Goal: Task Accomplishment & Management: Complete application form

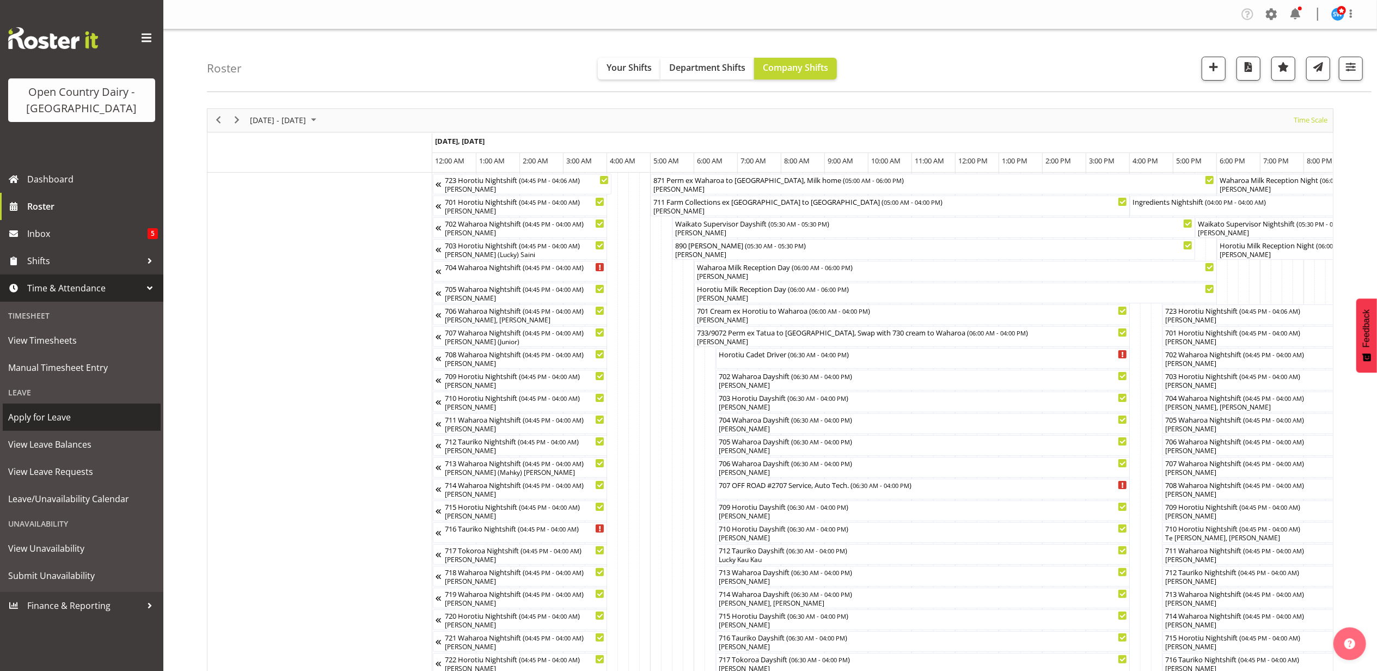
scroll to position [0, 4033]
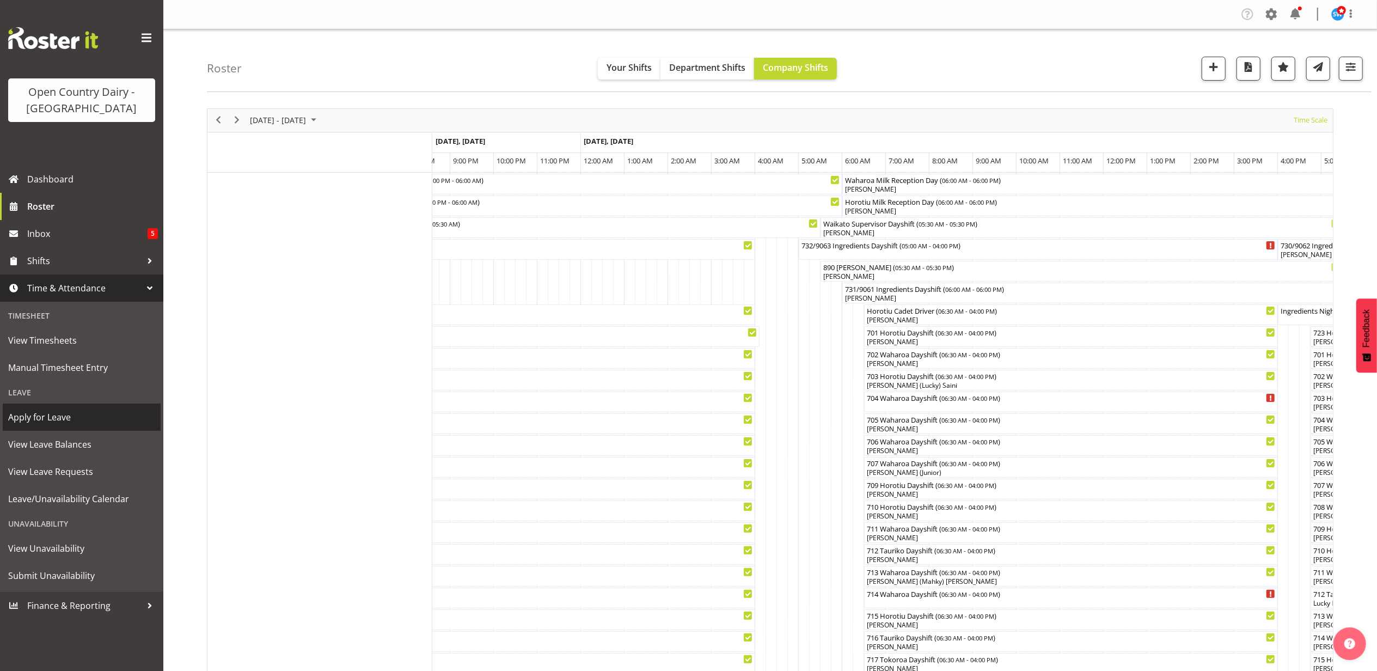
click at [48, 416] on span "Apply for Leave" at bounding box center [81, 417] width 147 height 16
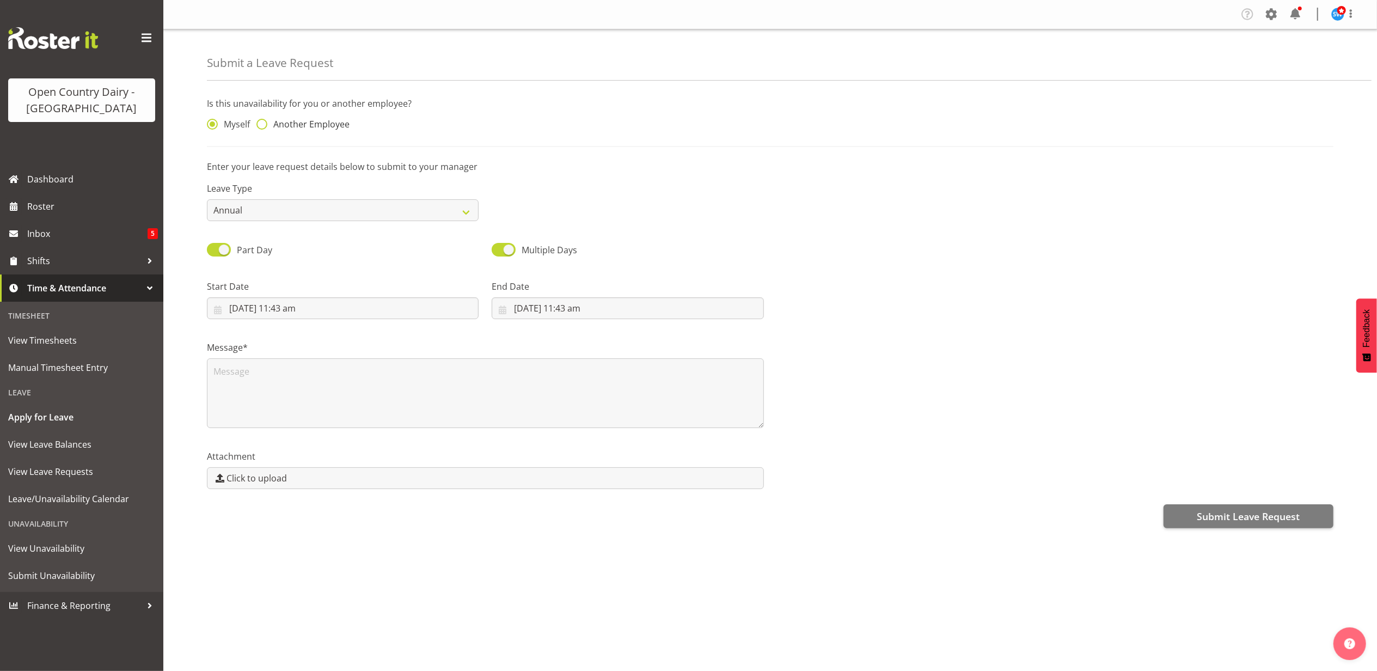
click at [261, 124] on span at bounding box center [261, 124] width 11 height 11
click at [261, 124] on input "Another Employee" at bounding box center [259, 124] width 7 height 7
radio input "true"
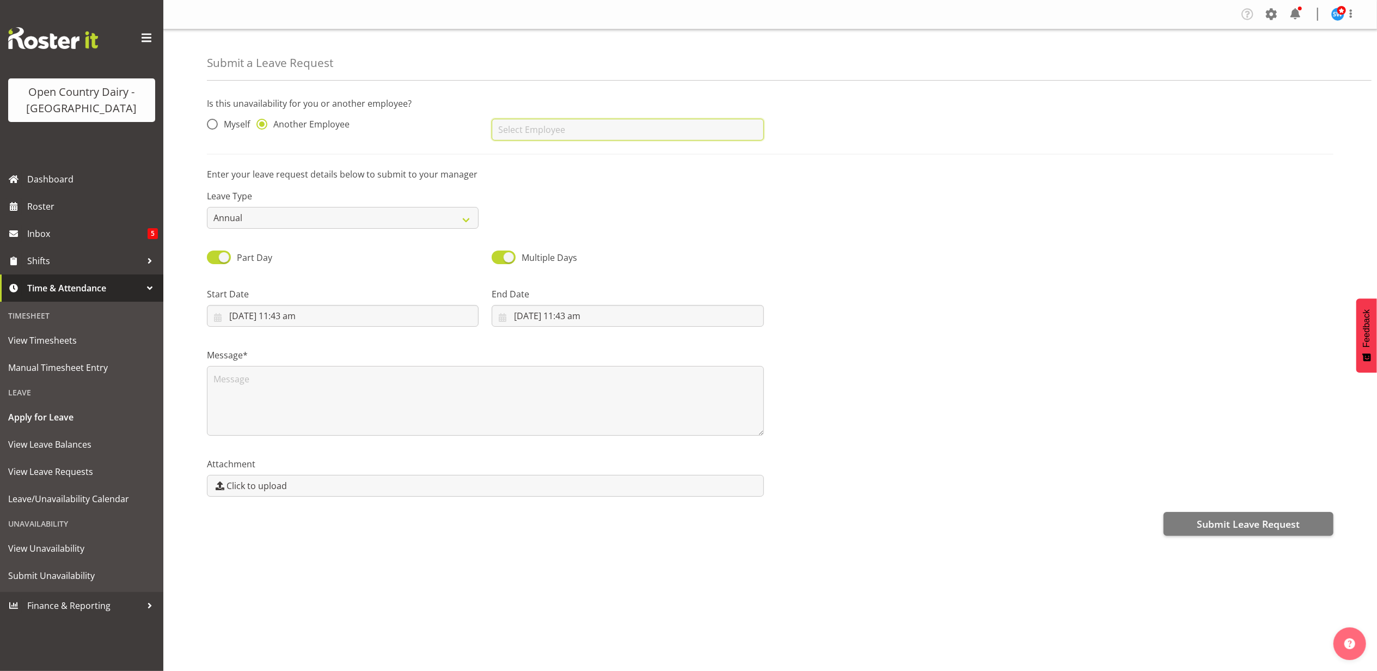
click at [532, 133] on input "text" at bounding box center [628, 130] width 272 height 22
click at [560, 160] on link "[PERSON_NAME]" at bounding box center [628, 157] width 272 height 20
type input "[PERSON_NAME]"
click at [464, 222] on select "Annual Sick Leave Without Pay Bereavement Domestic Violence Parental Jury Servi…" at bounding box center [343, 218] width 272 height 22
select select "Bereavement"
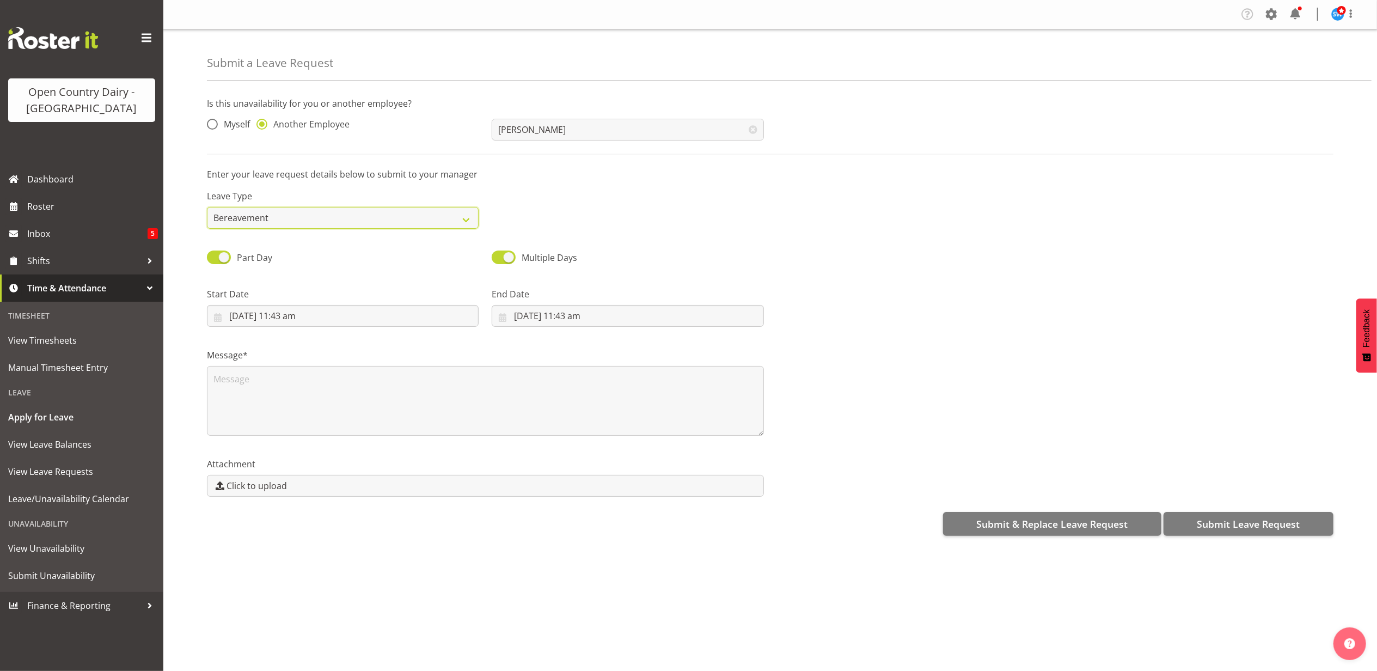
click at [207, 207] on select "Annual Sick Leave Without Pay Bereavement Domestic Violence Parental Jury Servi…" at bounding box center [343, 218] width 272 height 22
click at [292, 317] on input "30/09/2025, 11:43 am" at bounding box center [343, 316] width 272 height 22
click at [283, 483] on span "30" at bounding box center [284, 485] width 9 height 10
type input "30/09/2025, 12:00 am"
select select "0"
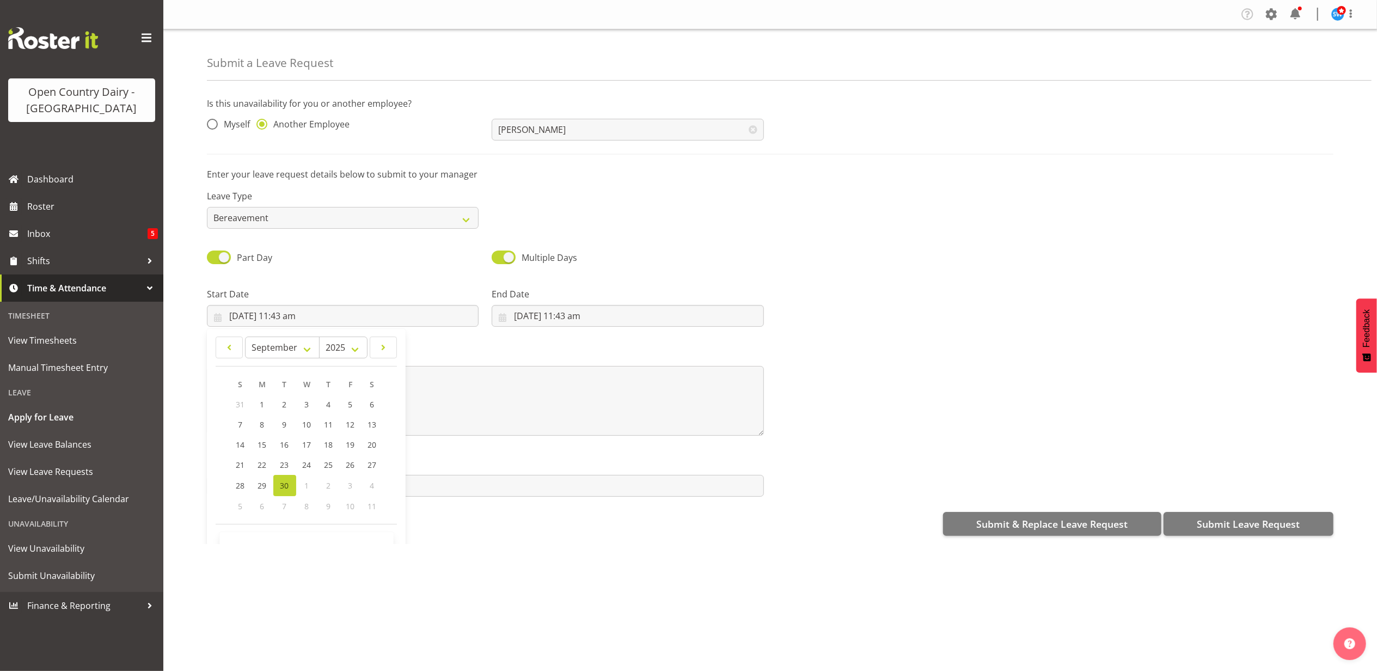
select select "0"
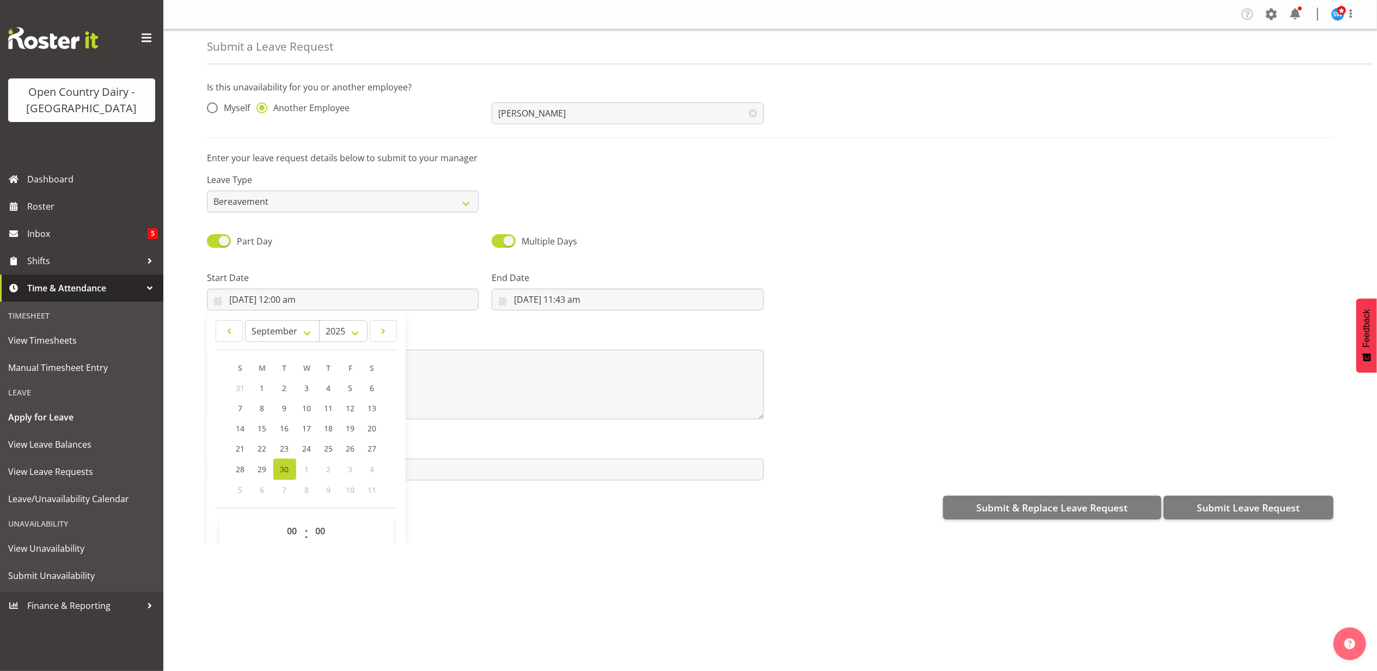
scroll to position [32, 0]
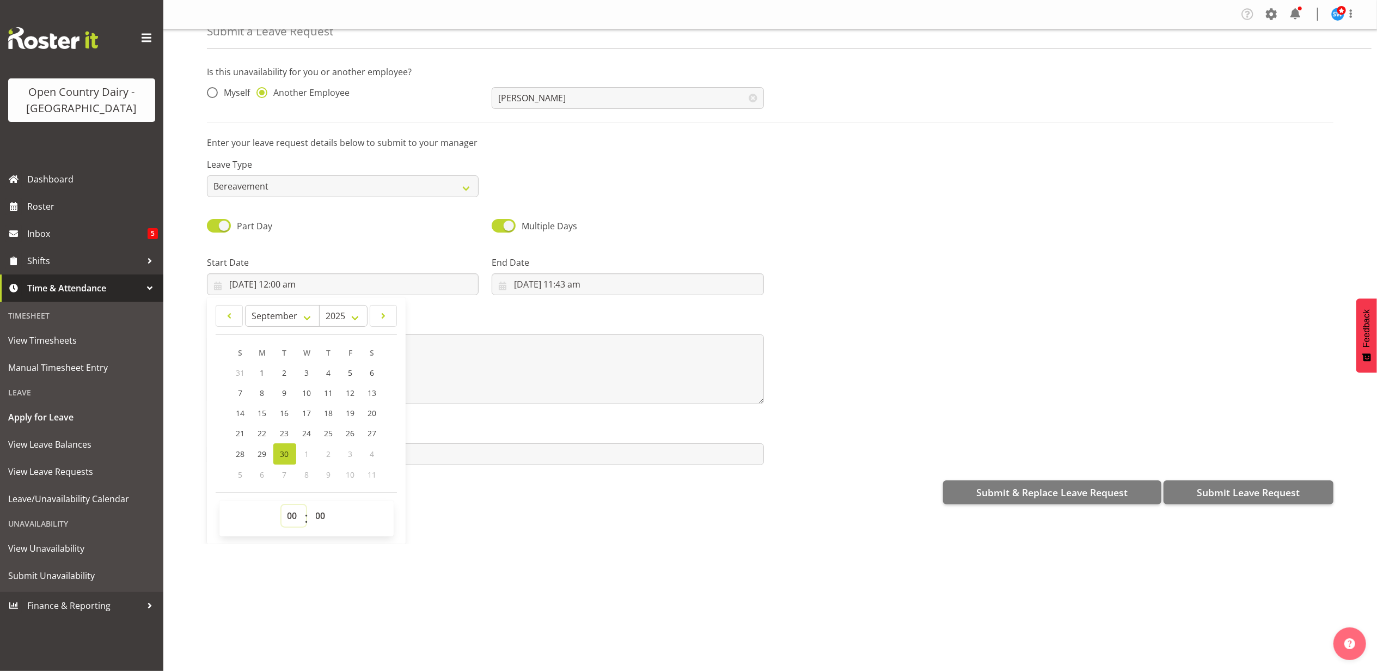
click at [293, 519] on select "00 01 02 03 04 05 06 07 08 09 10 11 12 13 14 15 16 17 18 19 20 21 22 23" at bounding box center [293, 516] width 24 height 22
select select "16"
click at [281, 506] on select "00 01 02 03 04 05 06 07 08 09 10 11 12 13 14 15 16 17 18 19 20 21 22 23" at bounding box center [293, 516] width 24 height 22
type input "30/09/2025, 4:00 pm"
click at [318, 519] on select "00 01 02 03 04 05 06 07 08 09 10 11 12 13 14 15 16 17 18 19 20 21 22 23 24 25 2…" at bounding box center [322, 516] width 24 height 22
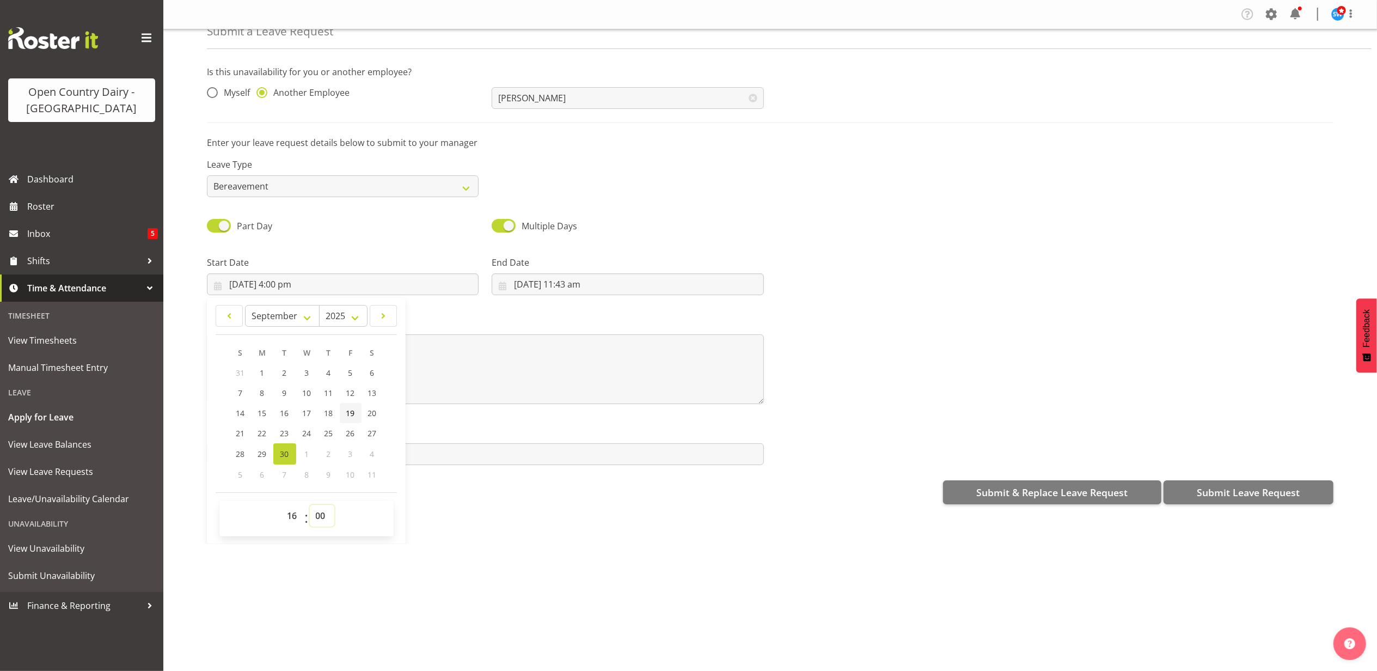
select select "45"
click at [310, 506] on select "00 01 02 03 04 05 06 07 08 09 10 11 12 13 14 15 16 17 18 19 20 21 22 23 24 25 2…" at bounding box center [322, 516] width 24 height 22
type input "30/09/2025, 4:45 pm"
click at [823, 397] on div "Message*" at bounding box center [769, 356] width 1139 height 109
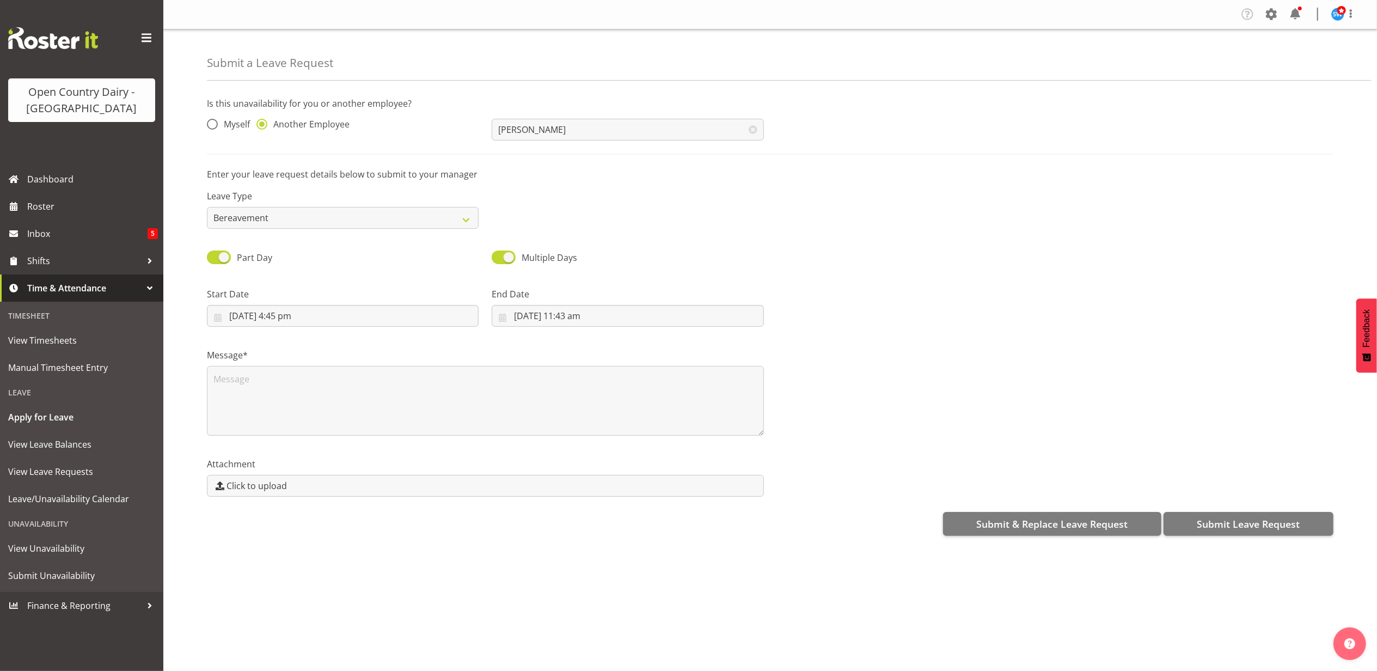
scroll to position [0, 0]
click at [538, 316] on input "30/09/2025, 11:43 am" at bounding box center [628, 316] width 272 height 22
click at [299, 316] on input "30/09/2025, 4:45 pm" at bounding box center [343, 316] width 272 height 22
click at [556, 320] on input "30/09/2025, 11:43 am" at bounding box center [628, 316] width 272 height 22
click at [592, 347] on select "January February March April May June July August September October November De…" at bounding box center [567, 347] width 75 height 22
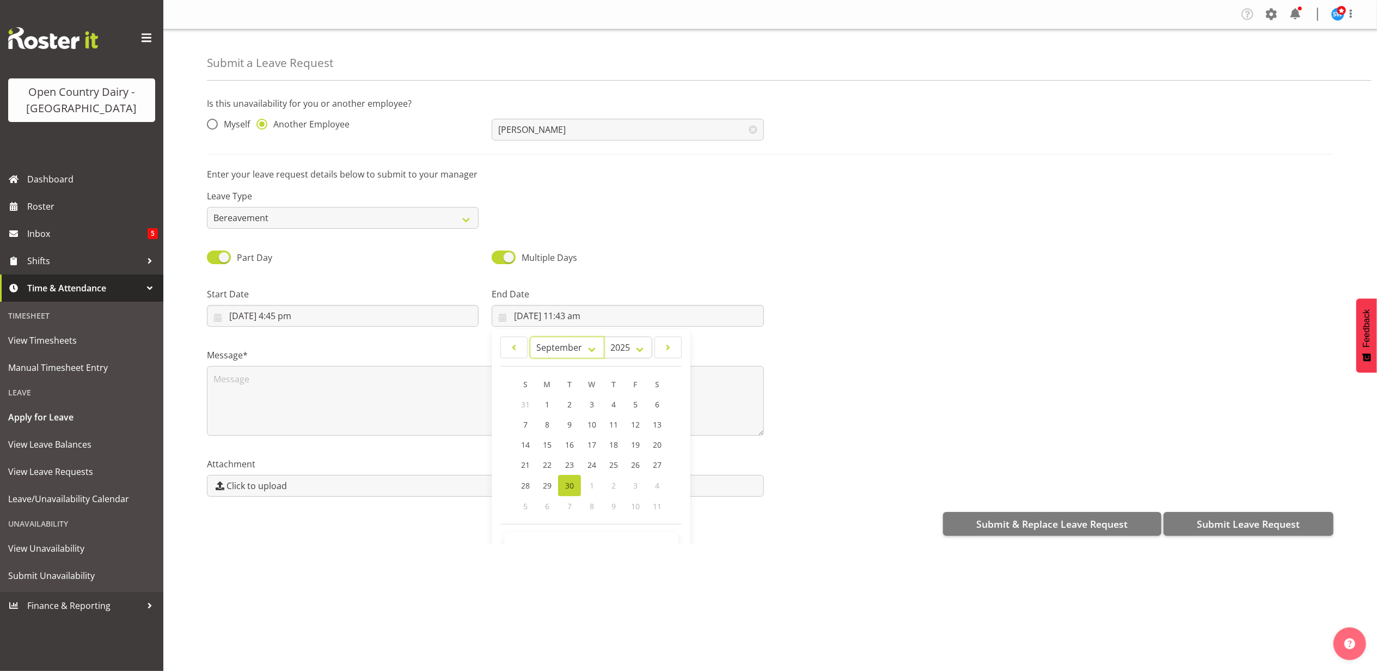
select select "9"
click at [530, 338] on select "January February March April May June July August September October November De…" at bounding box center [567, 347] width 75 height 22
click at [611, 404] on span "2" at bounding box center [613, 405] width 4 height 10
type input "2/10/2025, 11:43 am"
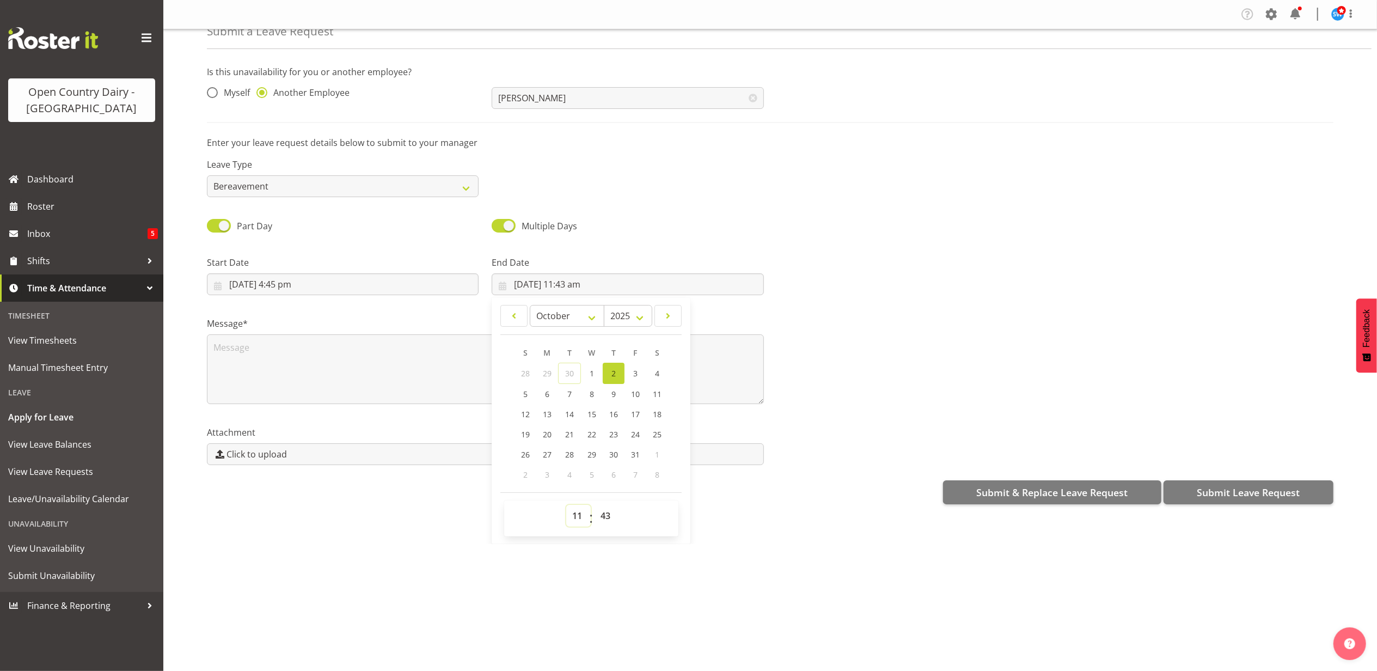
drag, startPoint x: 577, startPoint y: 514, endPoint x: 572, endPoint y: 518, distance: 6.6
click at [577, 514] on select "00 01 02 03 04 05 06 07 08 09 10 11 12 13 14 15 16 17 18 19 20 21 22 23" at bounding box center [578, 516] width 24 height 22
select select "4"
click at [566, 506] on select "00 01 02 03 04 05 06 07 08 09 10 11 12 13 14 15 16 17 18 19 20 21 22 23" at bounding box center [578, 516] width 24 height 22
type input "2/10/2025, 4:43 am"
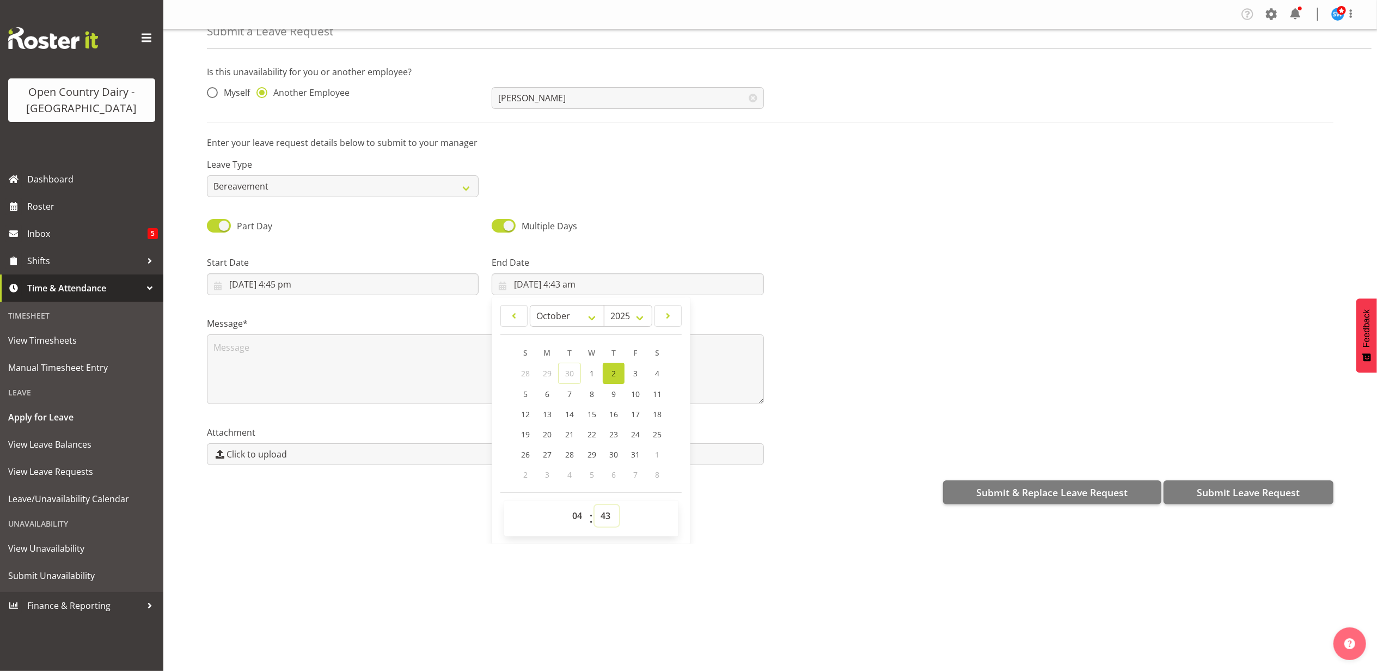
click at [599, 517] on select "00 01 02 03 04 05 06 07 08 09 10 11 12 13 14 15 16 17 18 19 20 21 22 23 24 25 2…" at bounding box center [606, 516] width 24 height 22
click at [604, 517] on select "00 01 02 03 04 05 06 07 08 09 10 11 12 13 14 15 16 17 18 19 20 21 22 23 24 25 2…" at bounding box center [606, 516] width 24 height 22
select select "0"
click at [594, 506] on select "00 01 02 03 04 05 06 07 08 09 10 11 12 13 14 15 16 17 18 19 20 21 22 23 24 25 2…" at bounding box center [606, 516] width 24 height 22
type input "2/10/2025, 4:00 am"
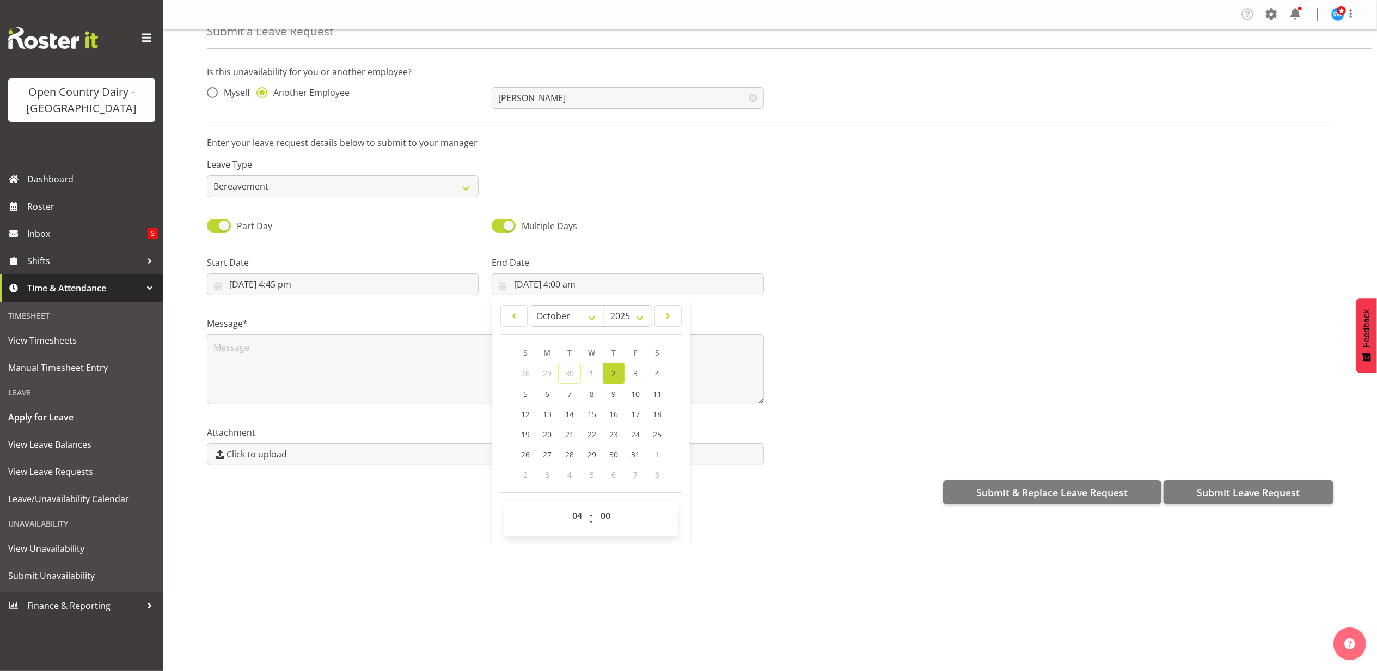
click at [725, 492] on div "Submit & Replace Leave Request Submit Leave Request" at bounding box center [770, 491] width 1126 height 26
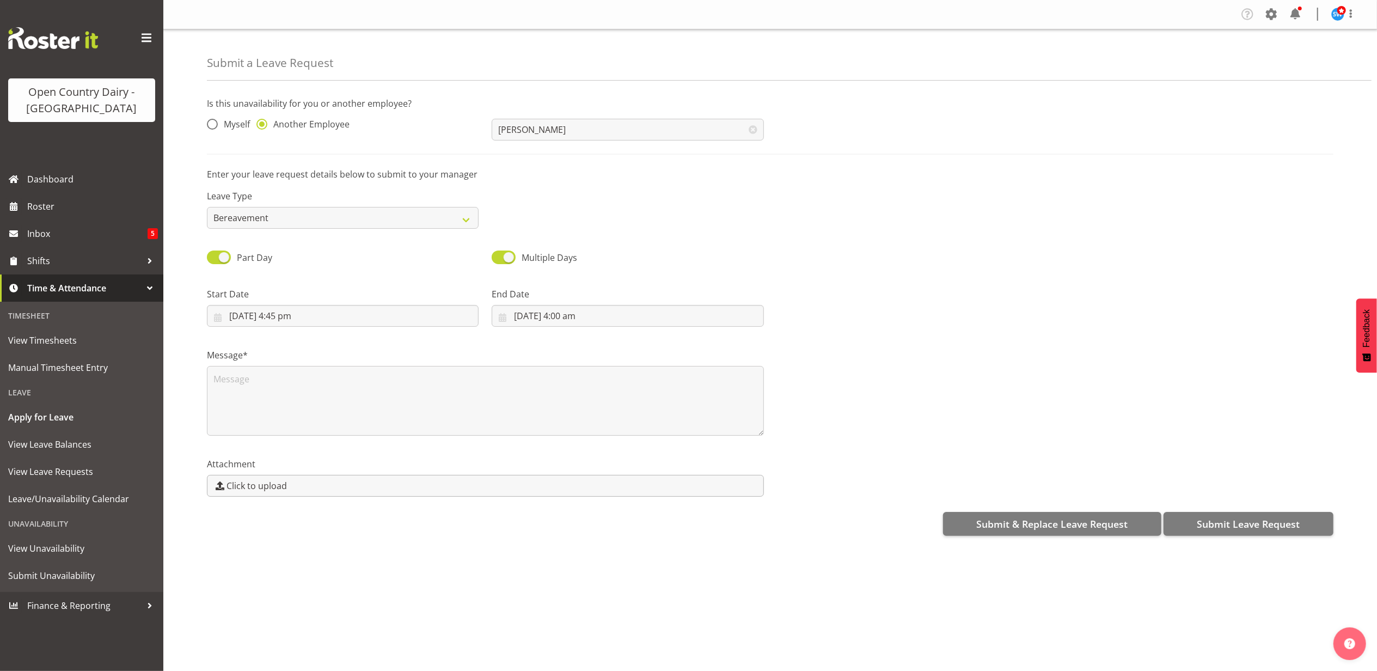
scroll to position [0, 0]
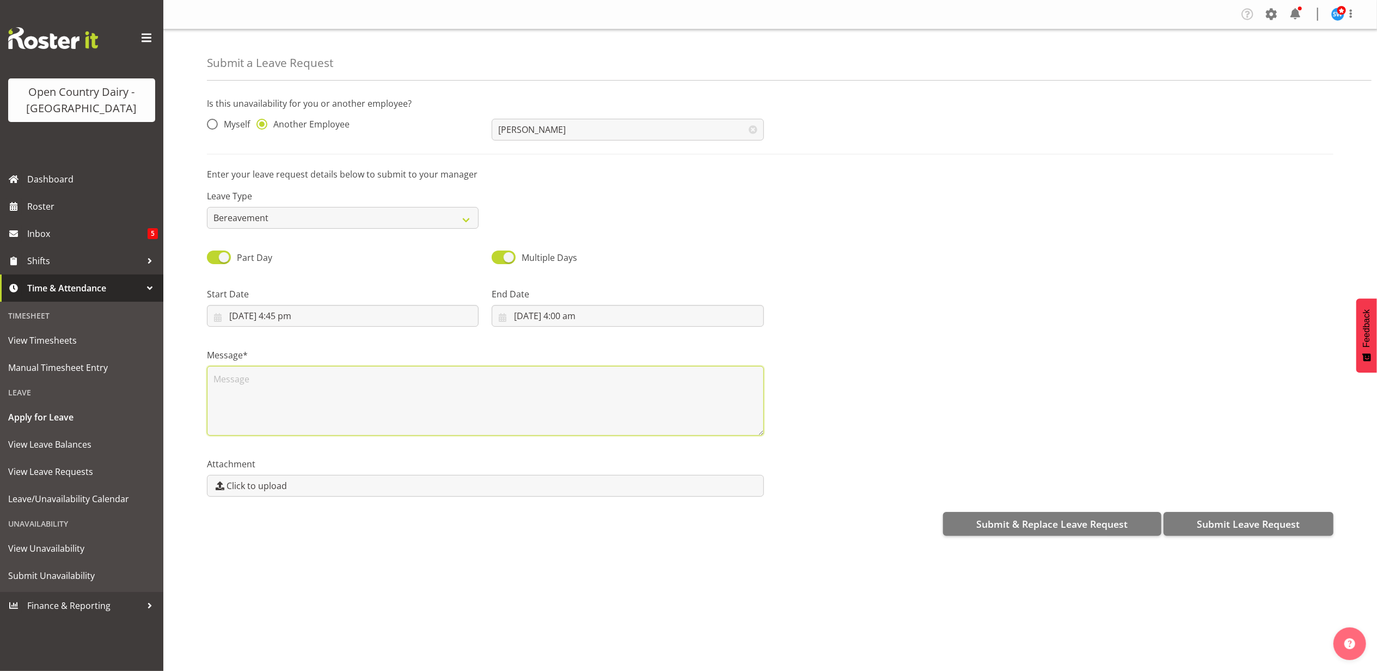
click at [241, 393] on textarea at bounding box center [485, 401] width 557 height 70
type textarea "Jasdeep called in for bereavement leave - Uncle has passed"
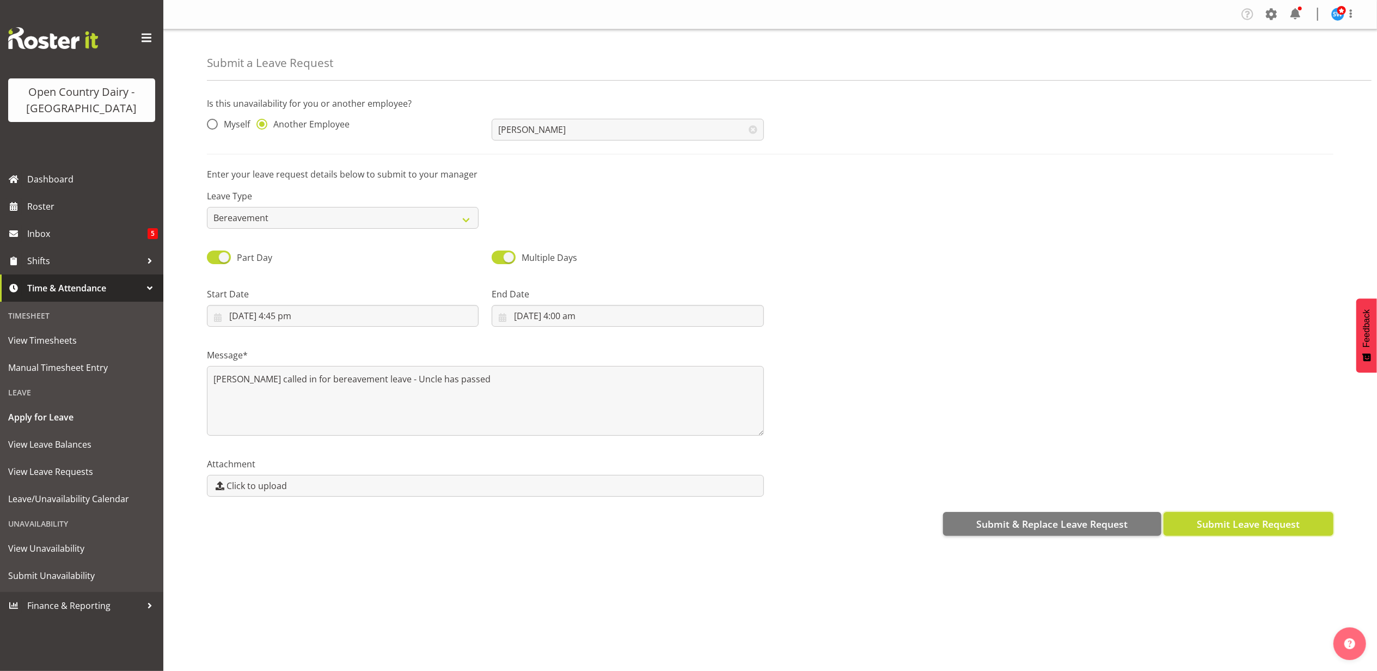
drag, startPoint x: 1231, startPoint y: 521, endPoint x: 1222, endPoint y: 525, distance: 9.5
click at [1230, 521] on span "Submit Leave Request" at bounding box center [1248, 524] width 103 height 14
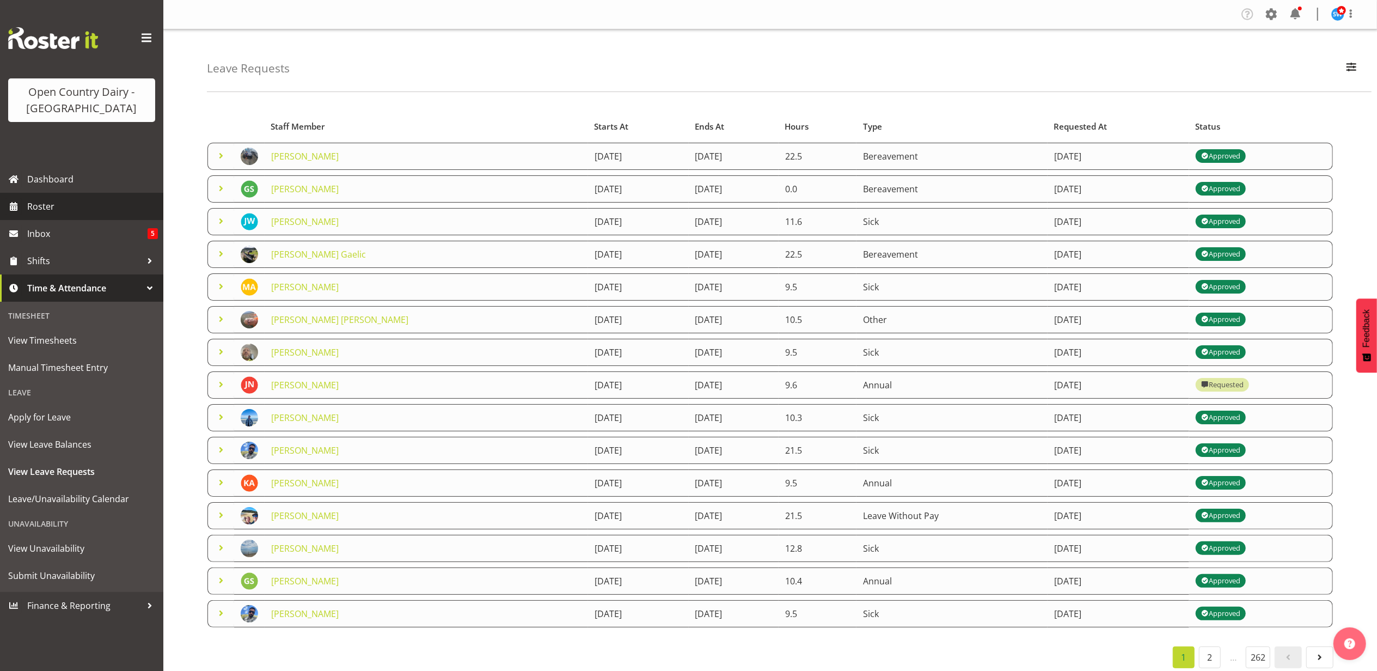
click at [47, 200] on span "Roster" at bounding box center [92, 206] width 131 height 16
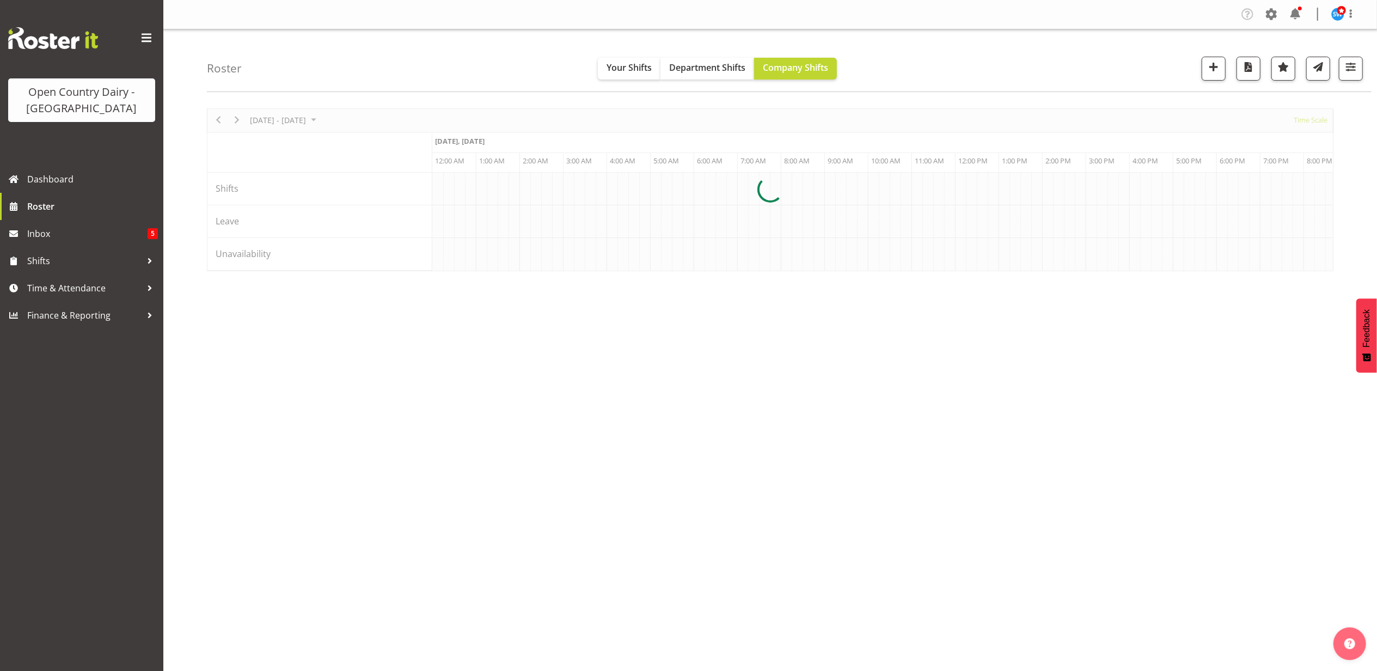
scroll to position [0, 1045]
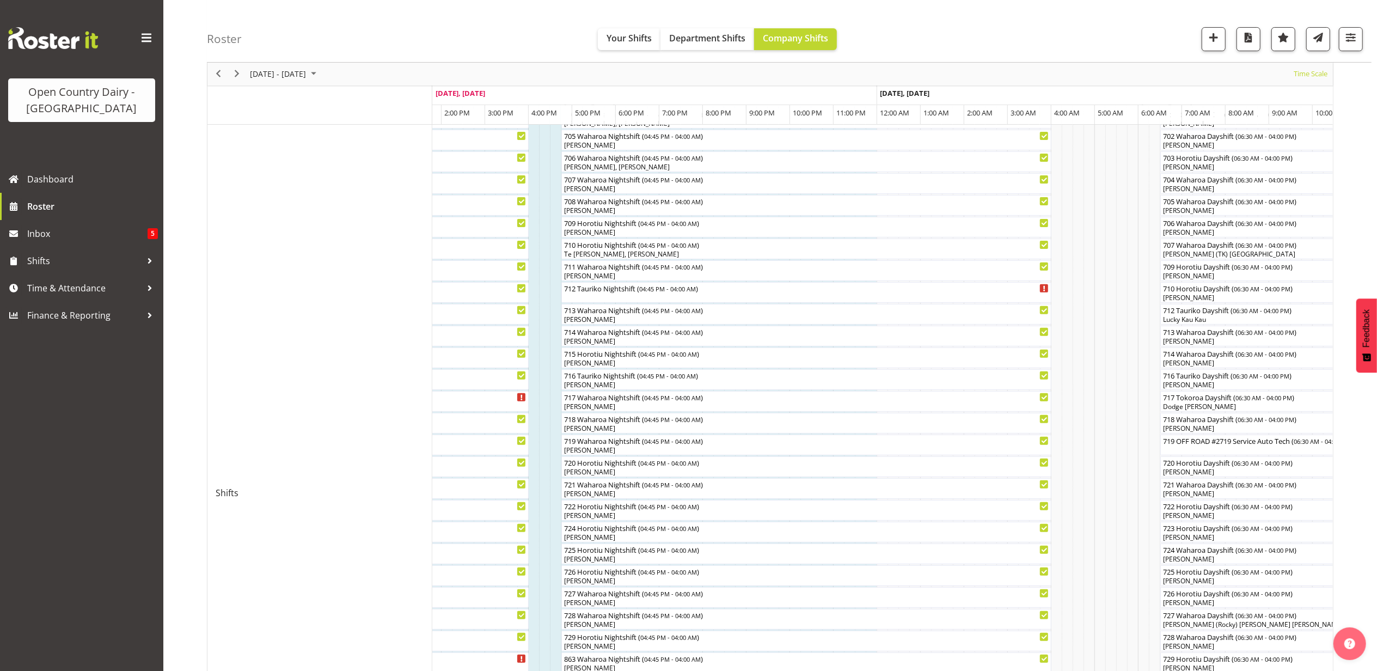
scroll to position [250, 0]
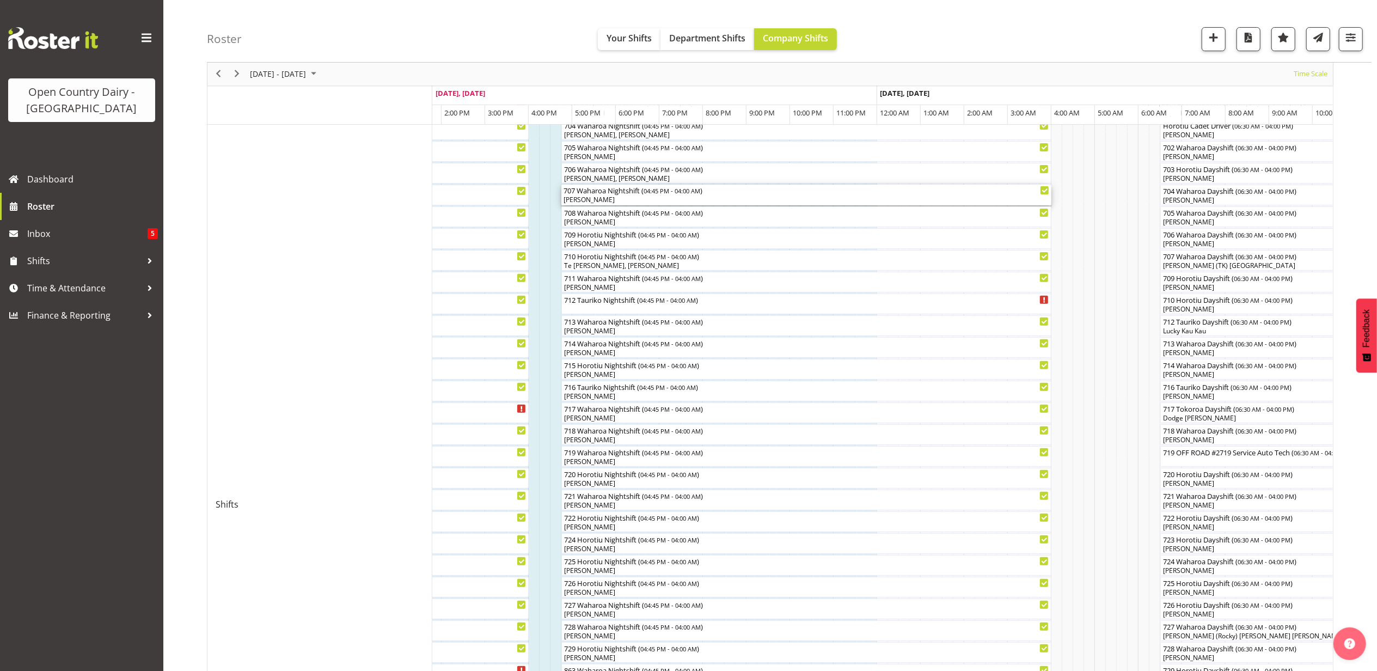
click at [584, 199] on div "[PERSON_NAME]" at bounding box center [806, 200] width 486 height 10
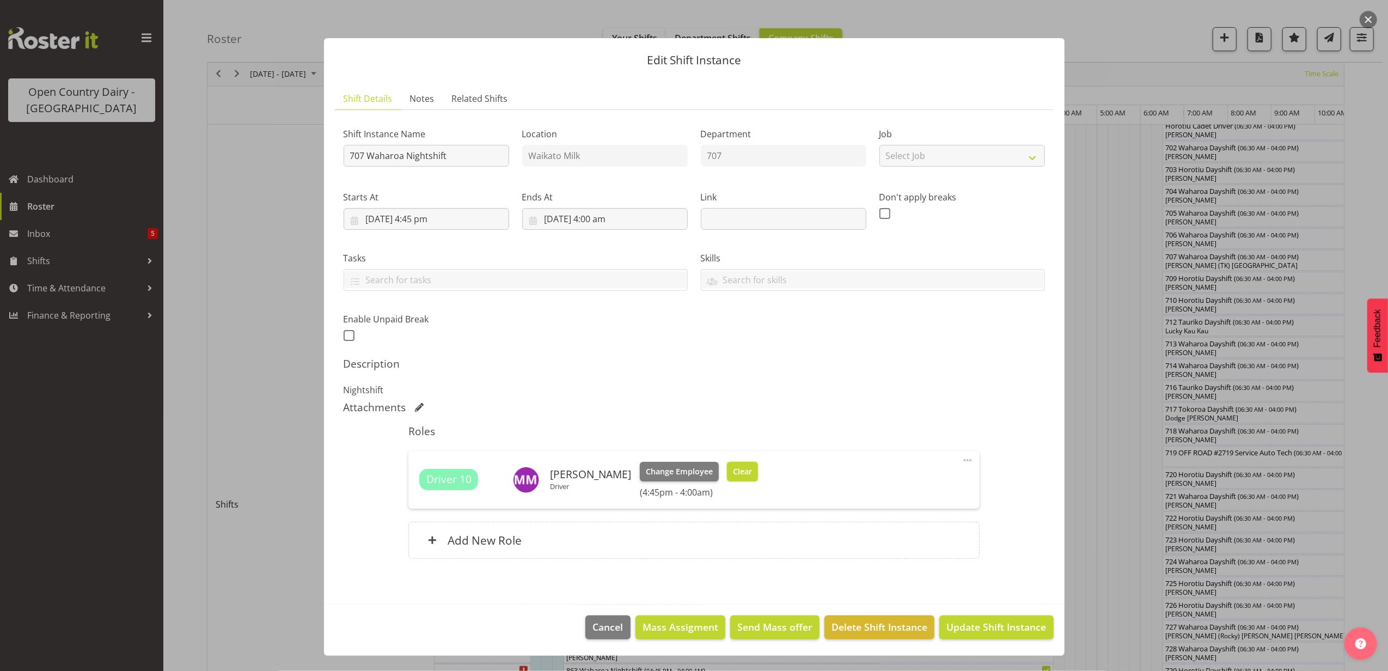
click at [734, 473] on span "Clear" at bounding box center [742, 471] width 19 height 12
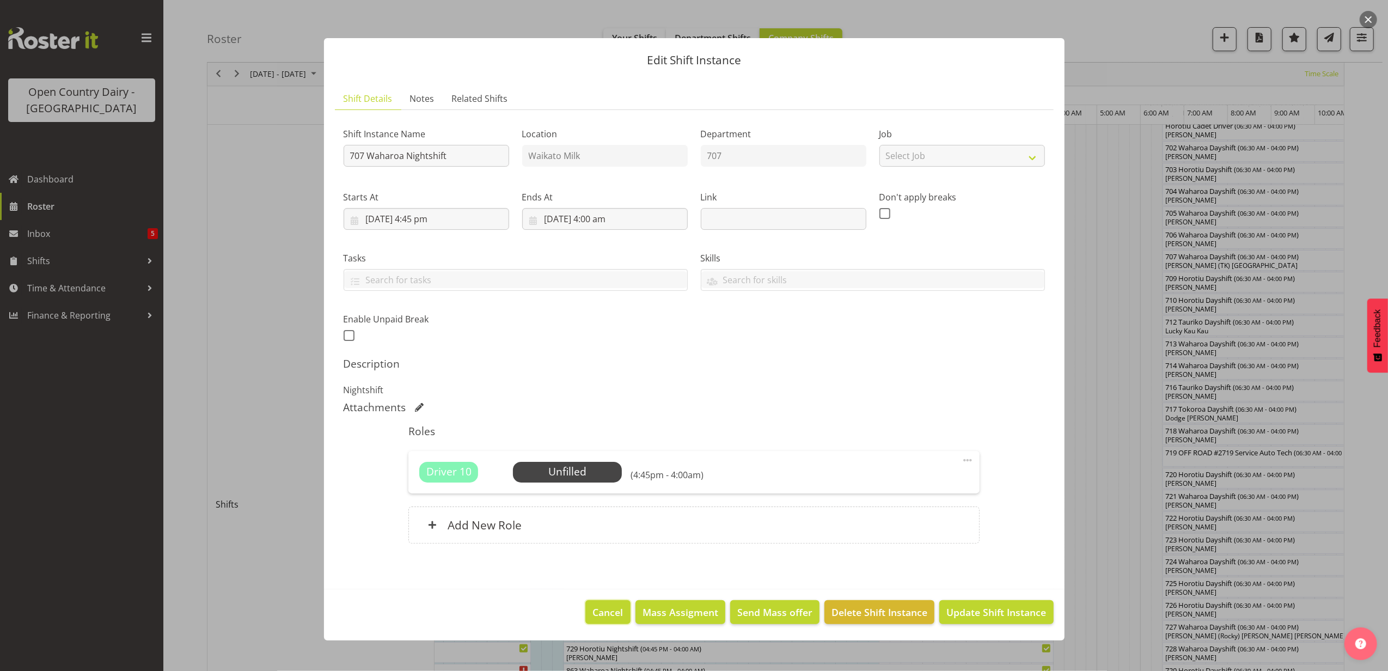
click at [620, 613] on span "Cancel" at bounding box center [608, 612] width 30 height 14
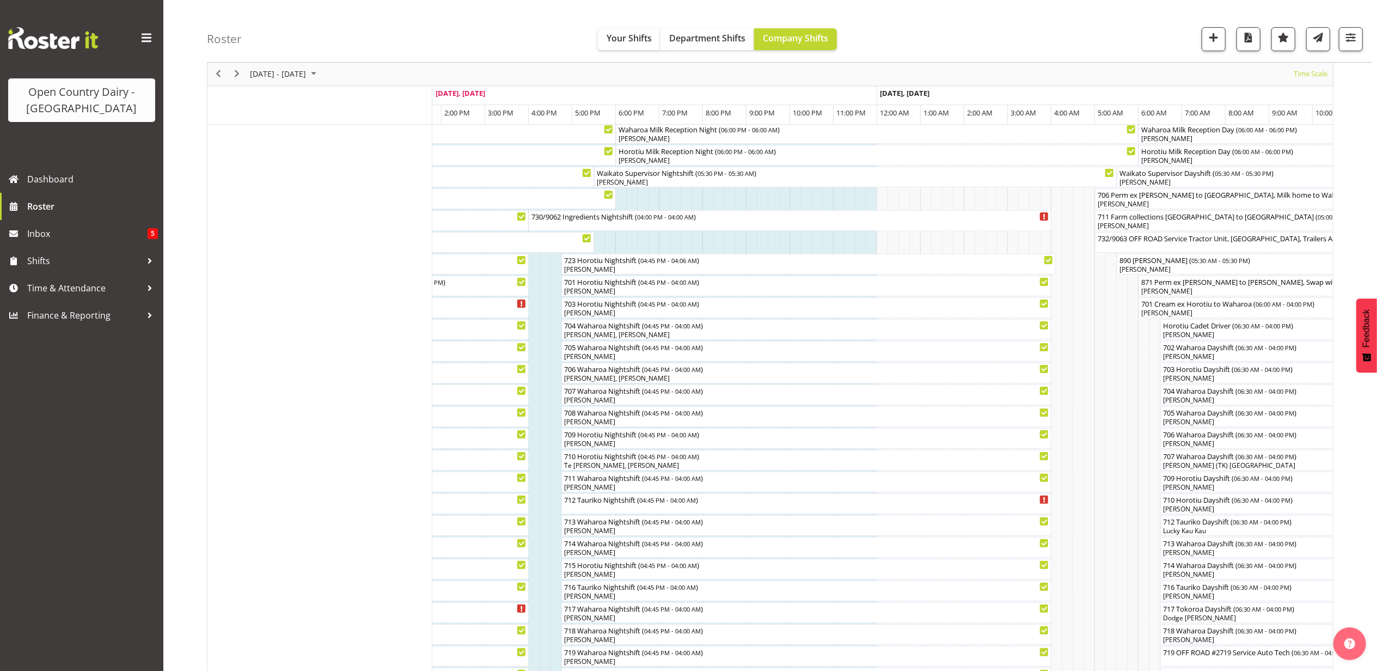
scroll to position [72, 0]
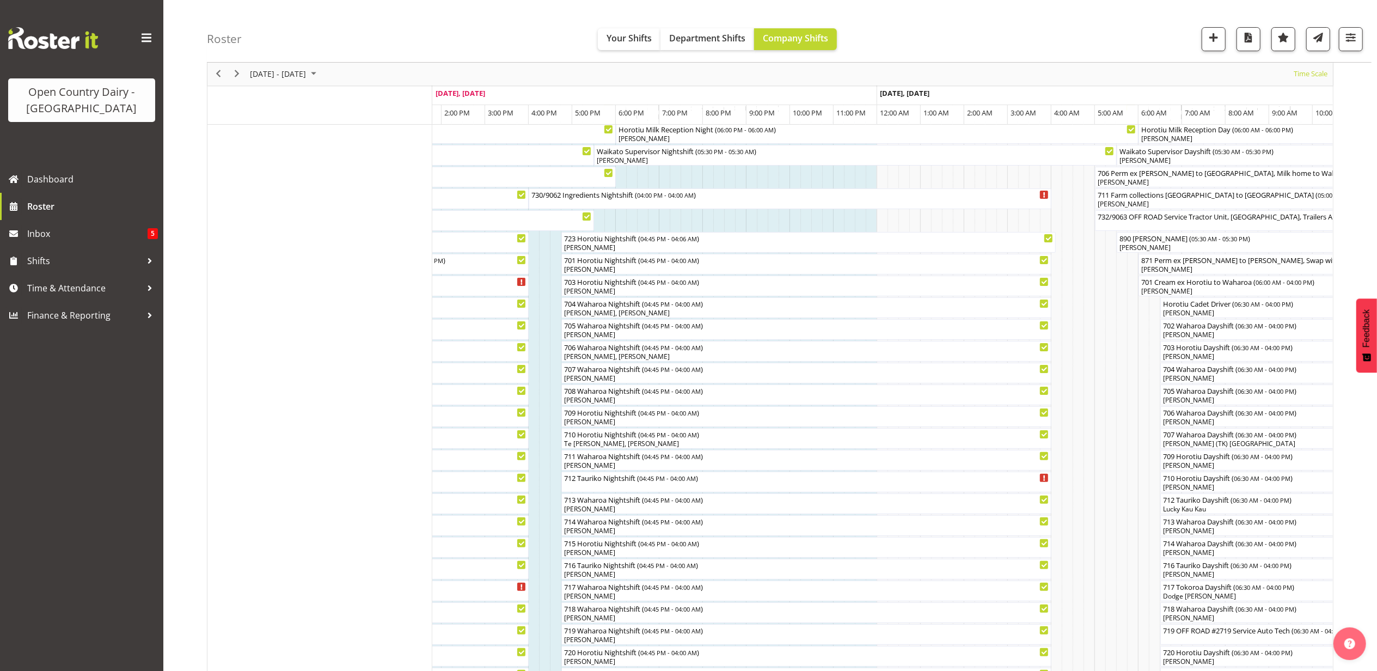
click at [0, 0] on div at bounding box center [0, 0] width 0 height 0
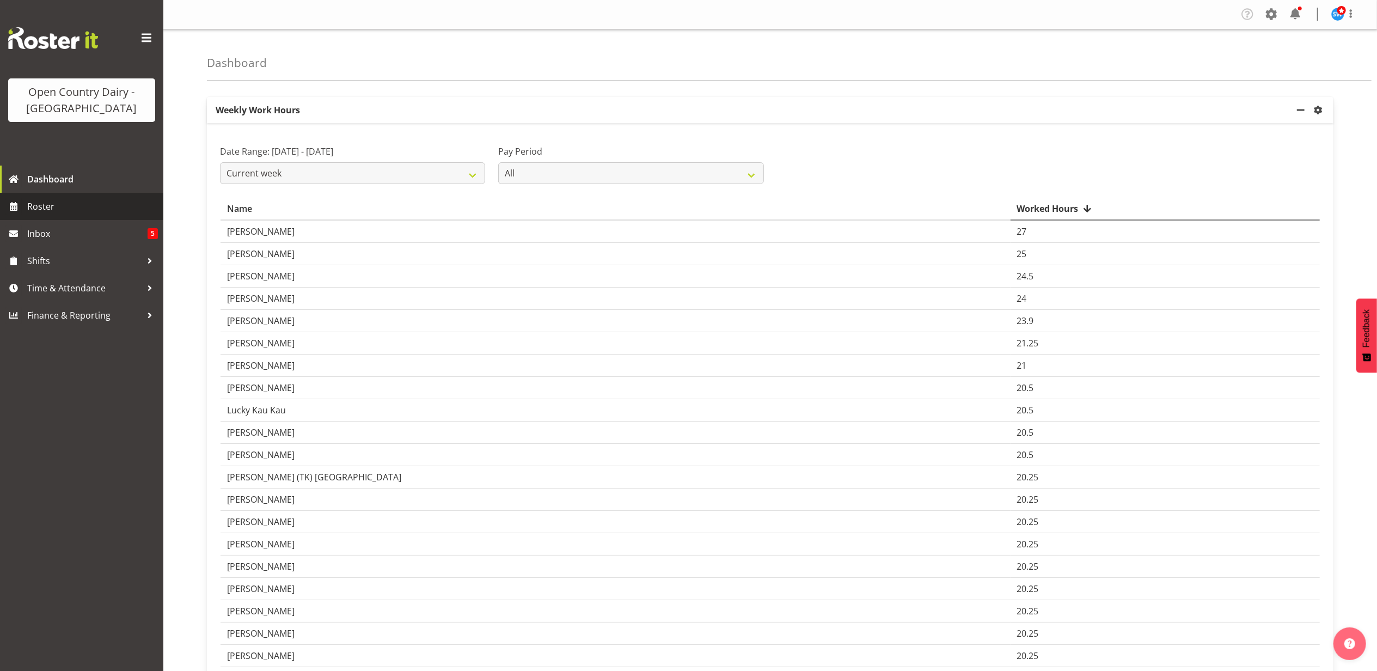
click at [63, 201] on span "Roster" at bounding box center [92, 206] width 131 height 16
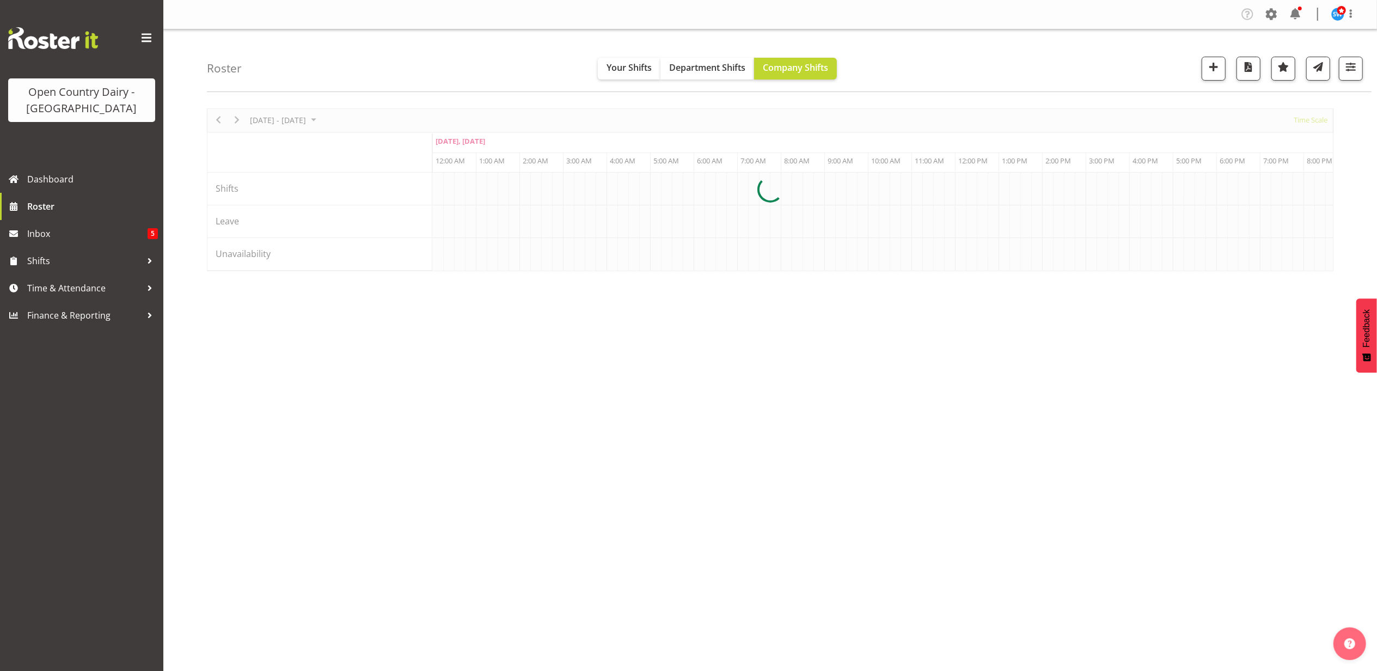
scroll to position [0, 1045]
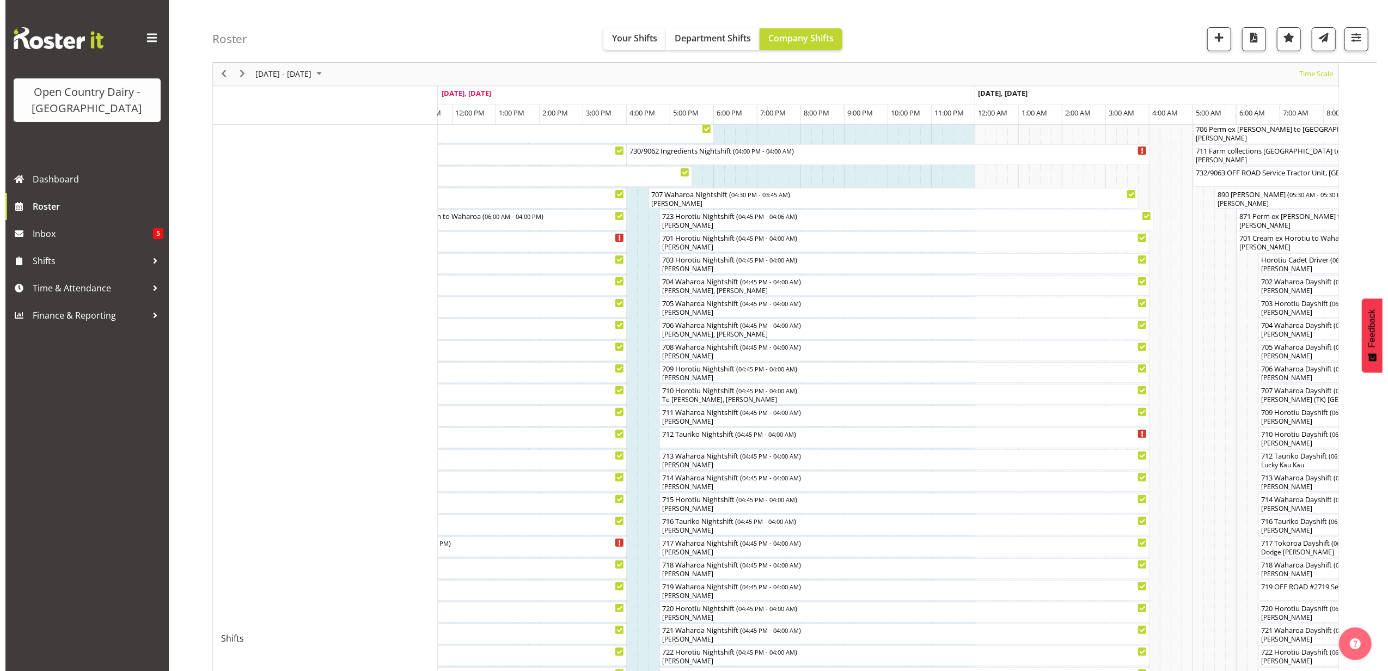
scroll to position [105, 0]
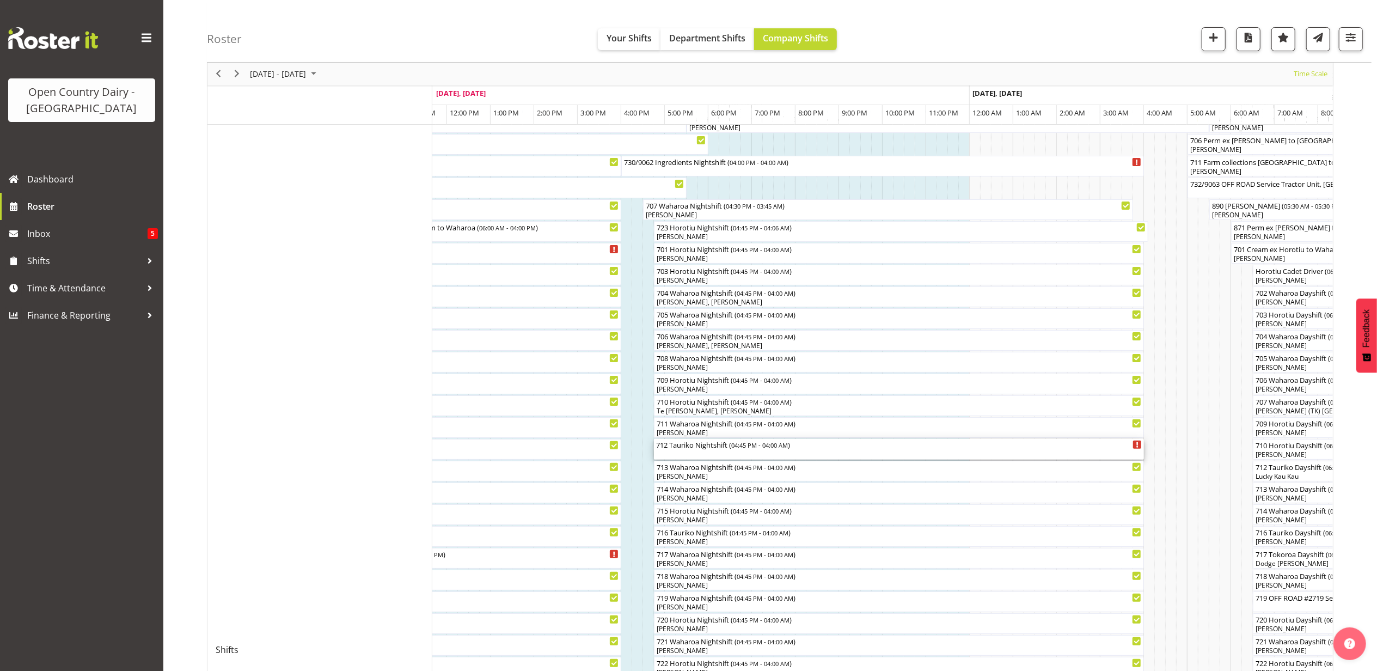
click at [677, 454] on div "712 Tauriko Nightshift ( 04:45 PM - 04:00 AM )" at bounding box center [899, 449] width 486 height 21
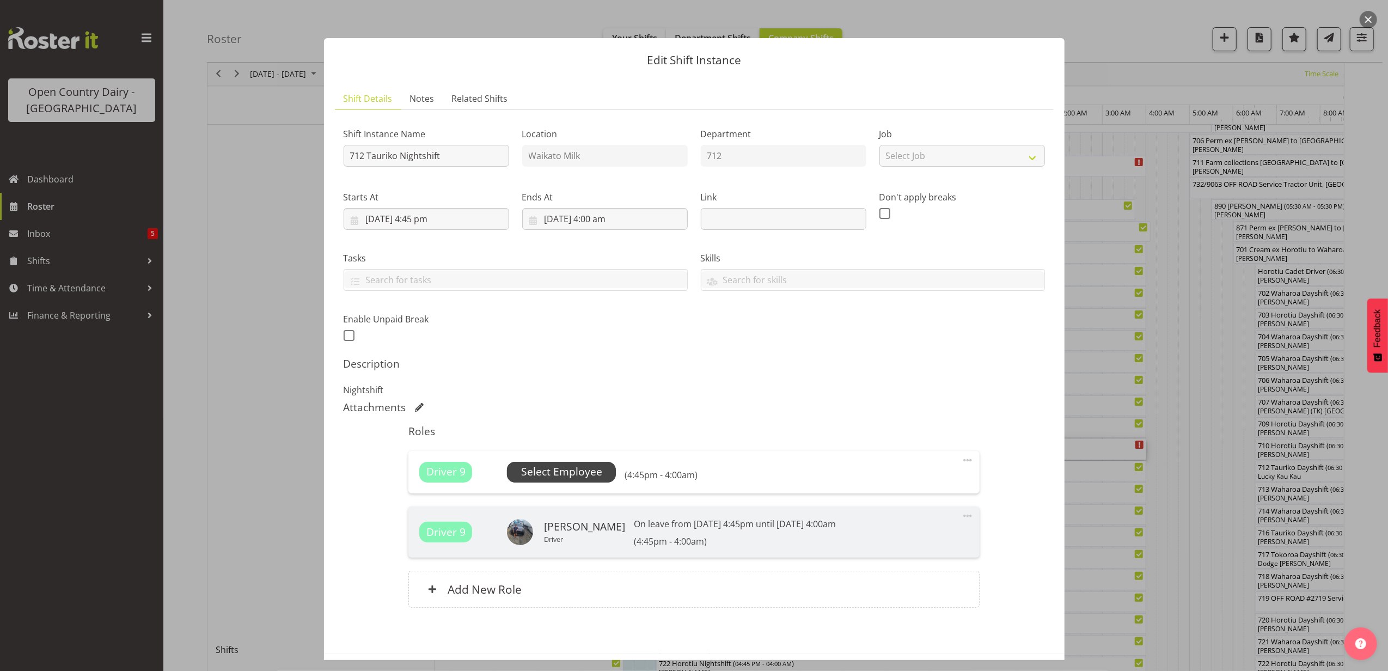
click at [554, 477] on span "Select Employee" at bounding box center [561, 472] width 81 height 16
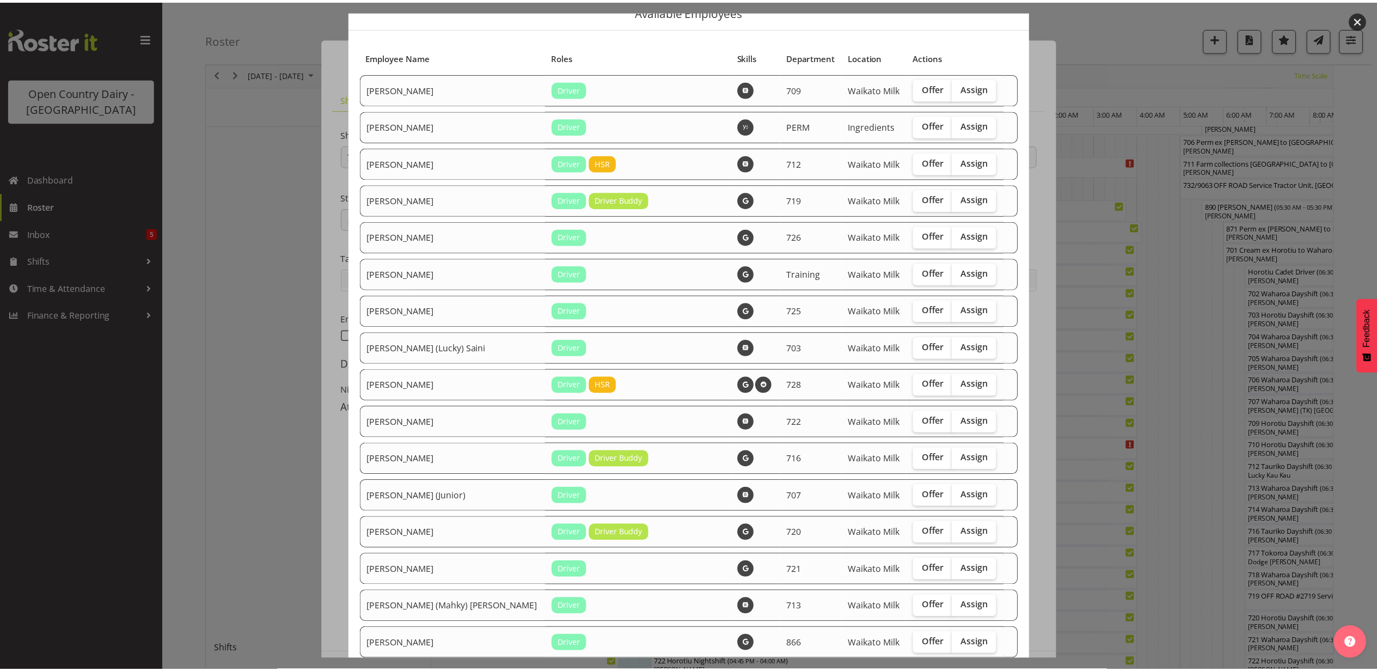
scroll to position [22, 0]
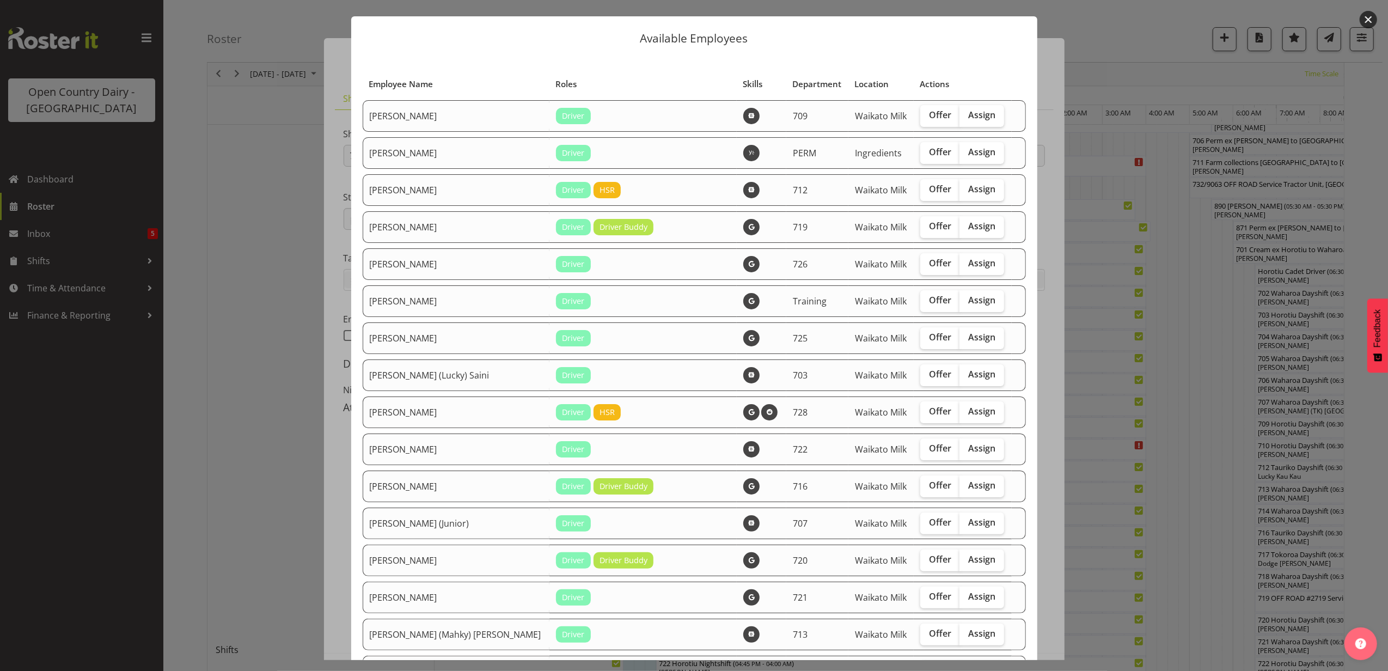
click at [312, 466] on div at bounding box center [694, 335] width 1388 height 671
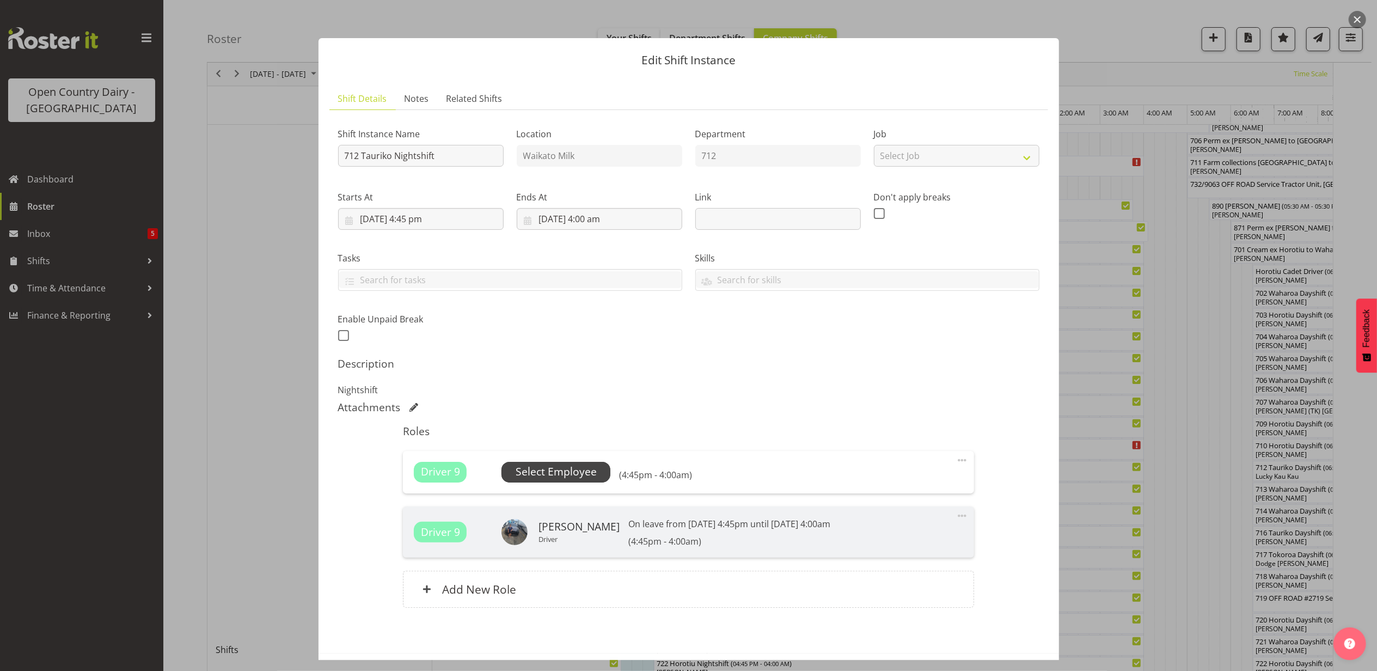
click at [556, 469] on span "Select Employee" at bounding box center [556, 472] width 81 height 16
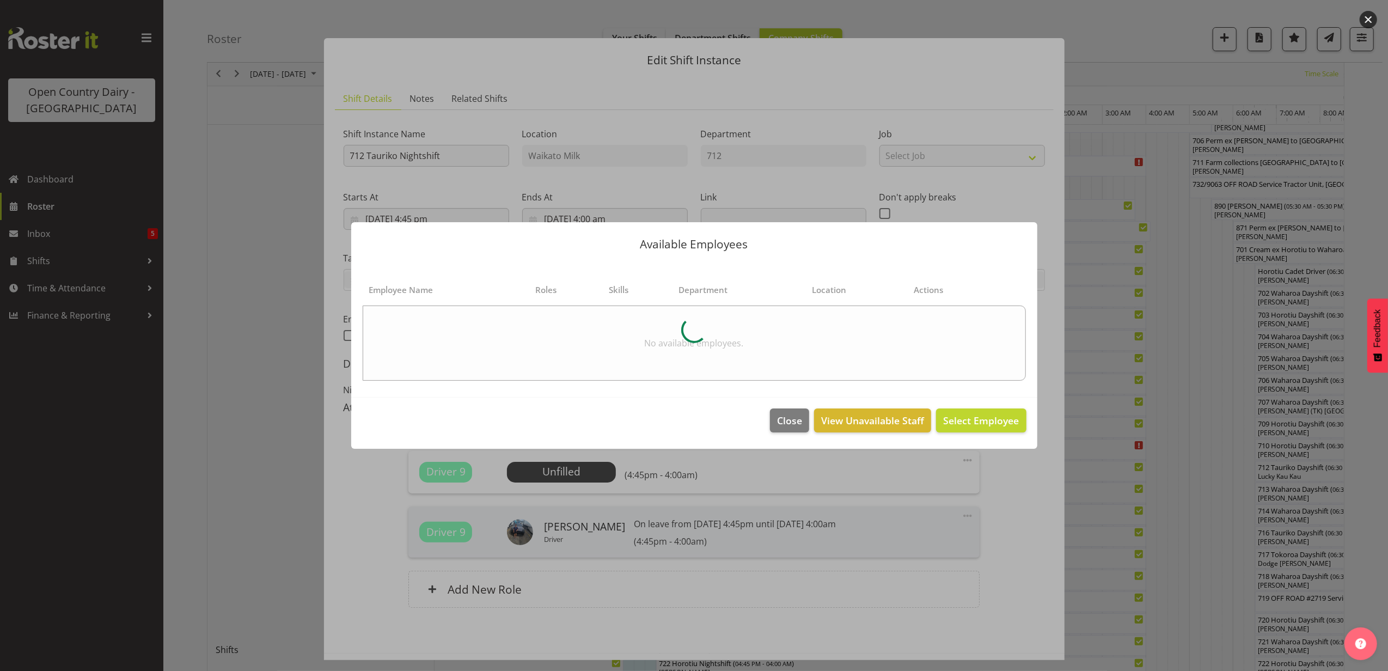
click at [271, 421] on div at bounding box center [694, 335] width 1388 height 671
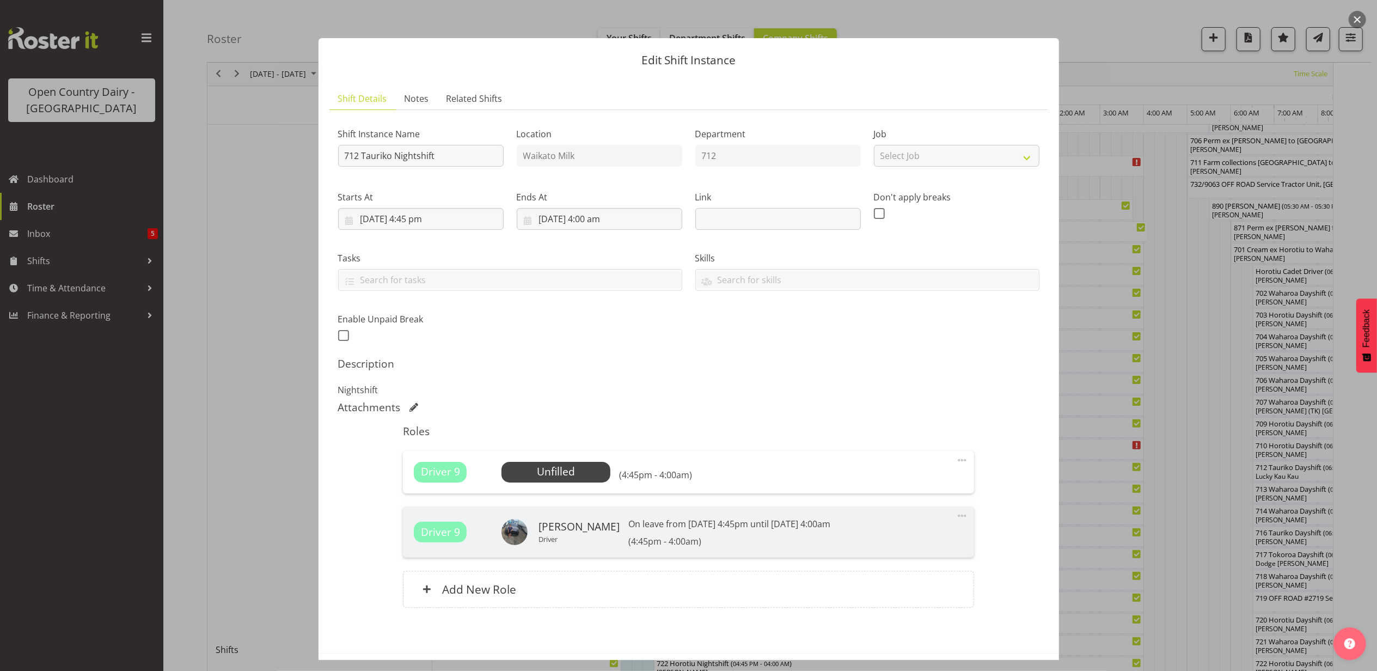
click at [266, 167] on div at bounding box center [688, 335] width 1377 height 671
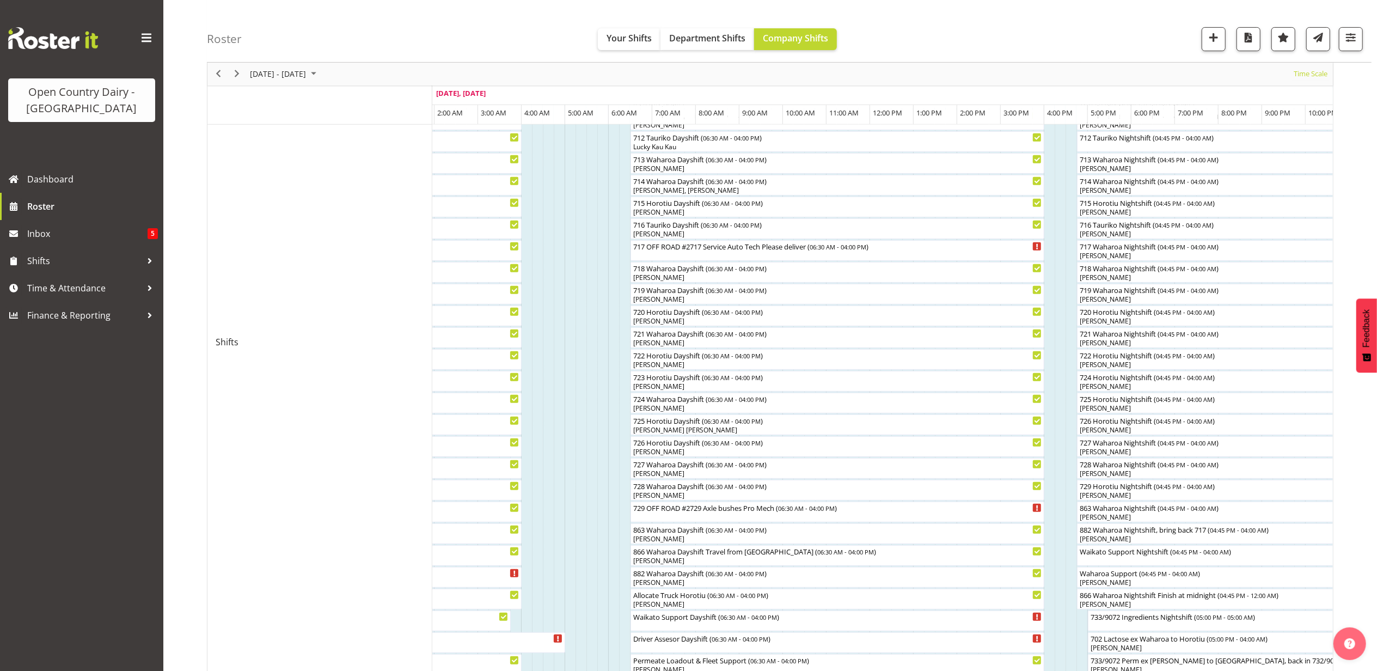
scroll to position [323, 0]
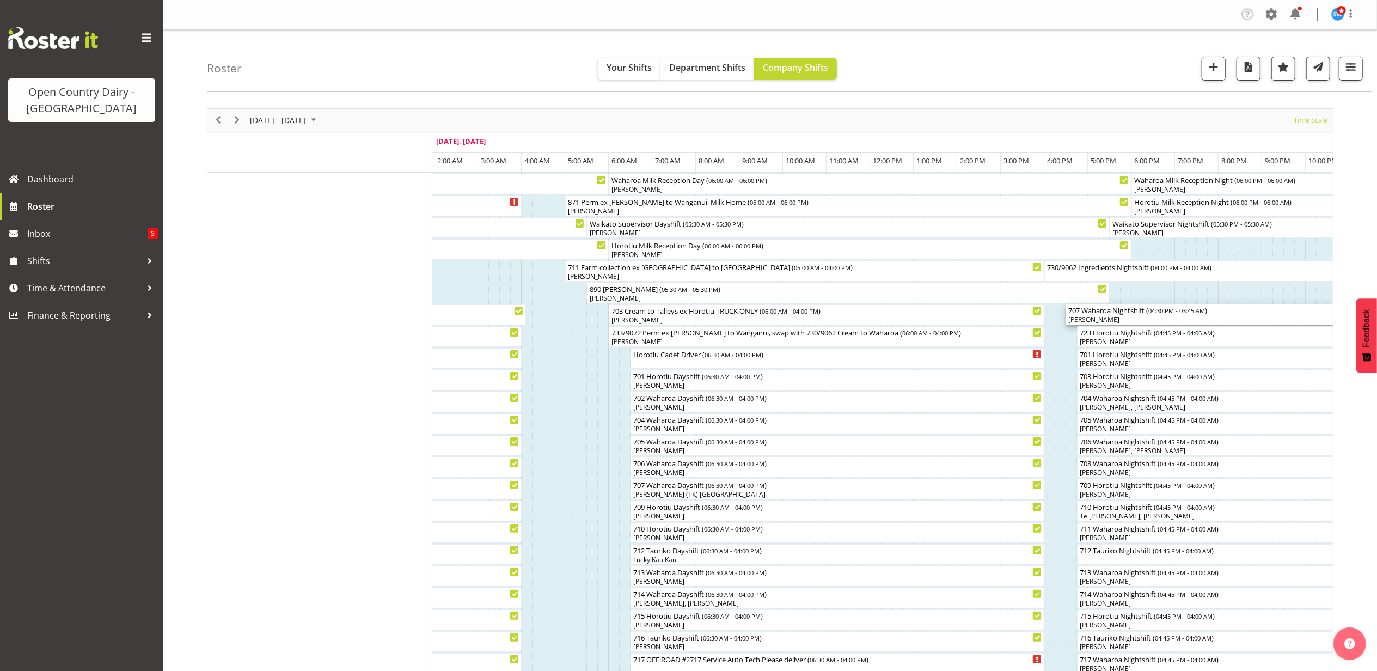
click at [1107, 318] on div "[PERSON_NAME]" at bounding box center [1311, 320] width 486 height 10
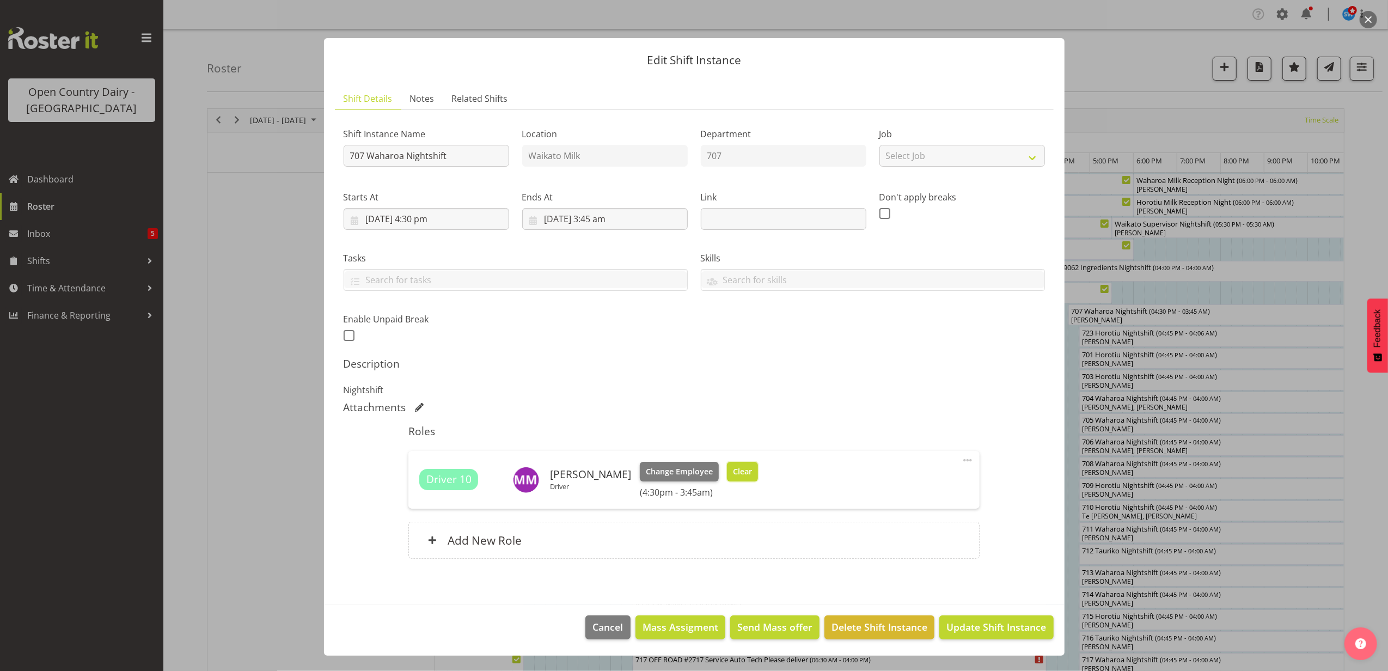
click at [737, 467] on span "Clear" at bounding box center [742, 471] width 19 height 12
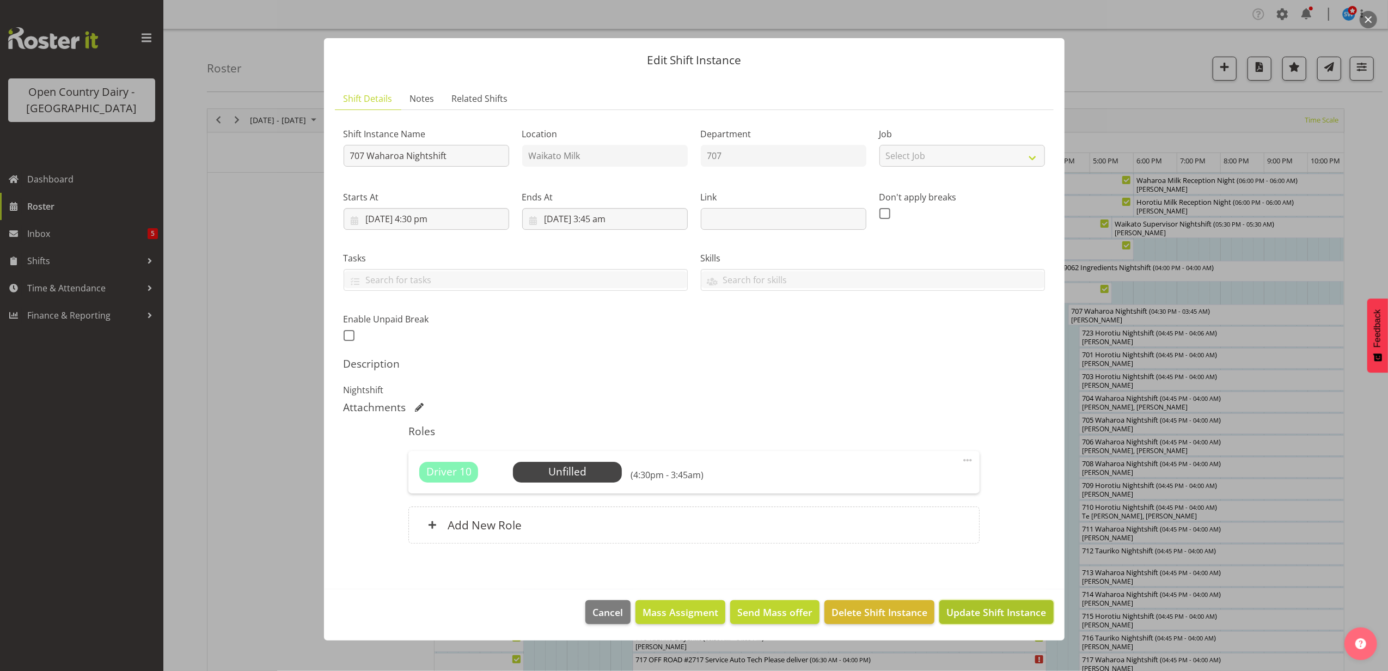
click at [1005, 612] on span "Update Shift Instance" at bounding box center [996, 612] width 100 height 14
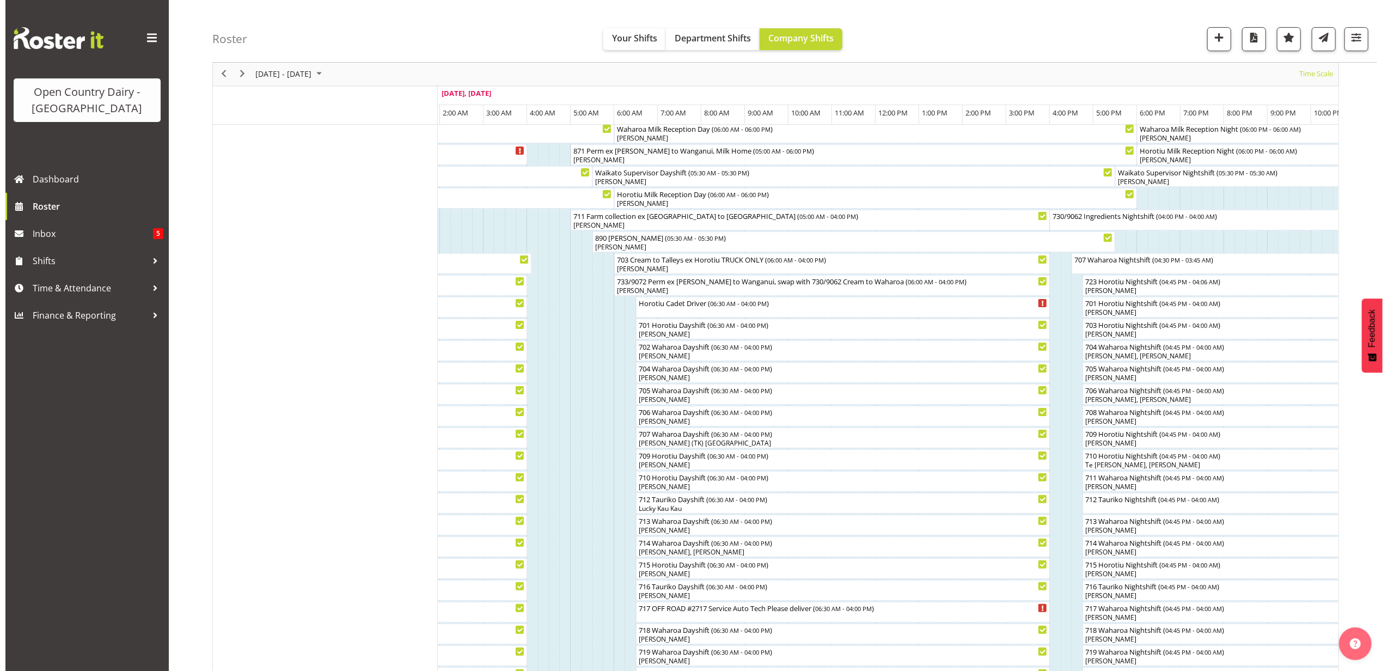
scroll to position [72, 0]
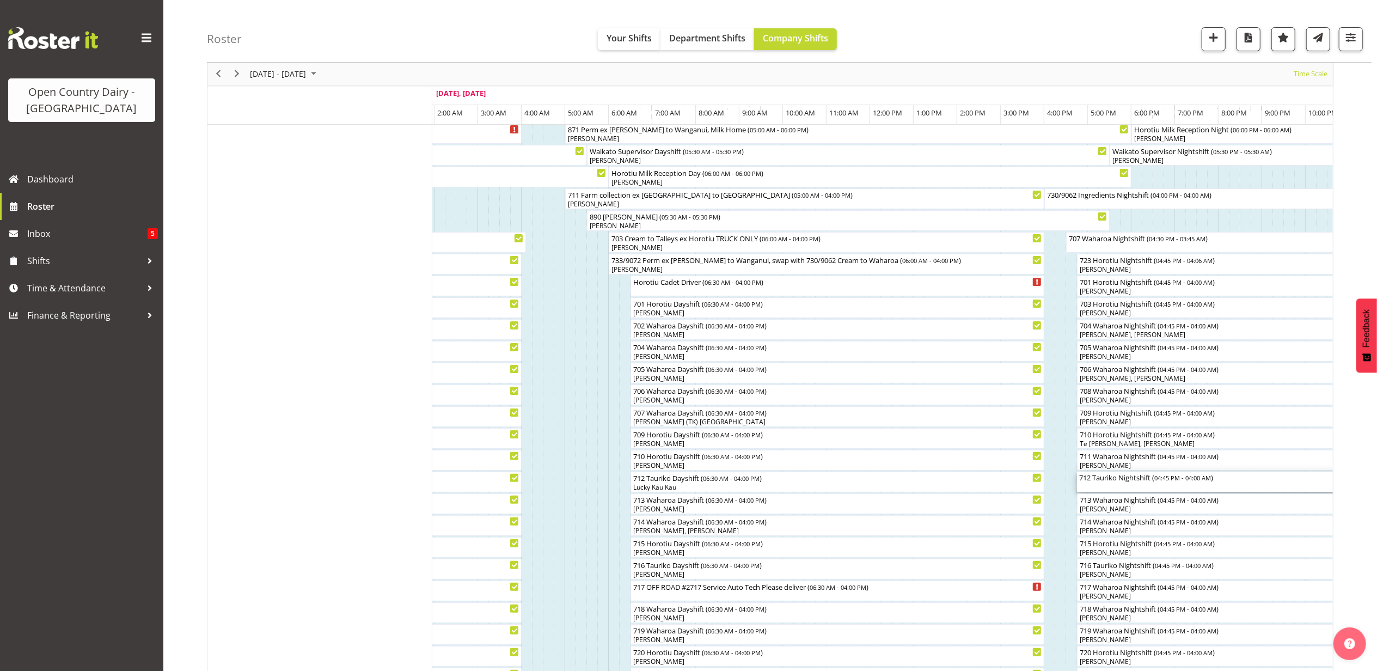
click at [1100, 484] on div "712 Tauriko Nightshift ( 04:45 PM - 04:00 AM )" at bounding box center [1322, 481] width 486 height 21
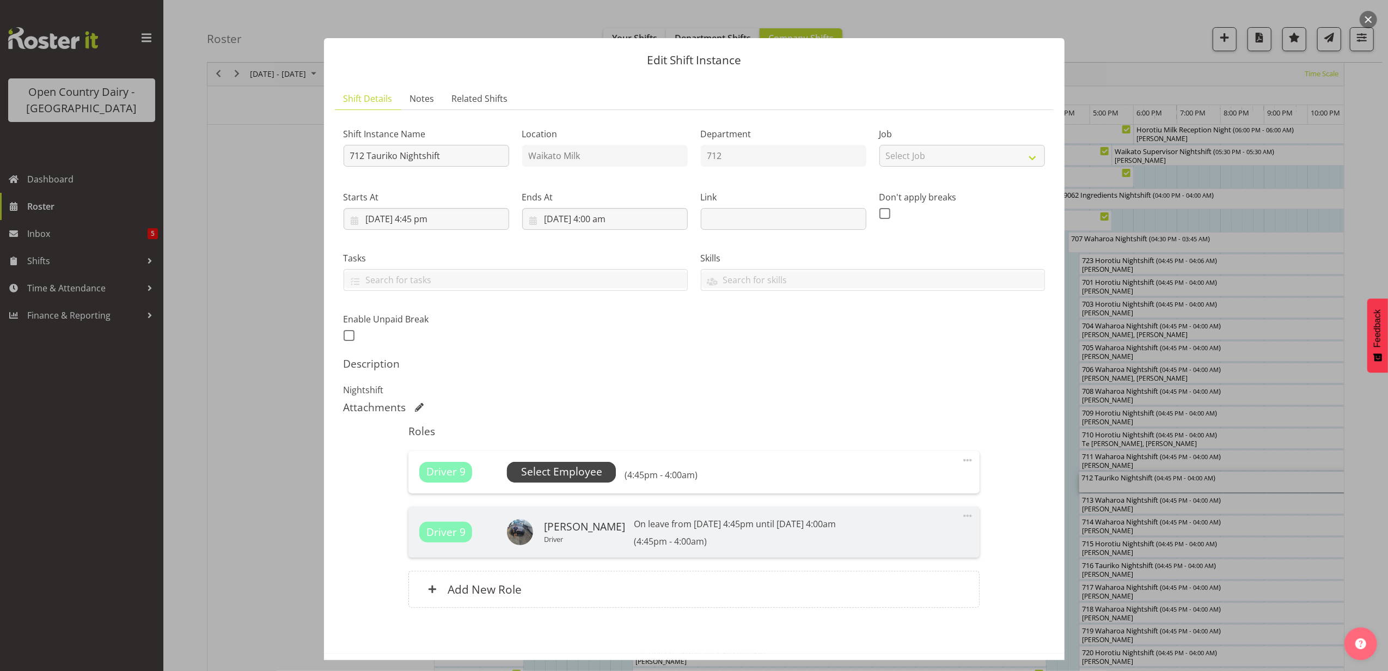
click at [573, 475] on span "Select Employee" at bounding box center [561, 472] width 81 height 16
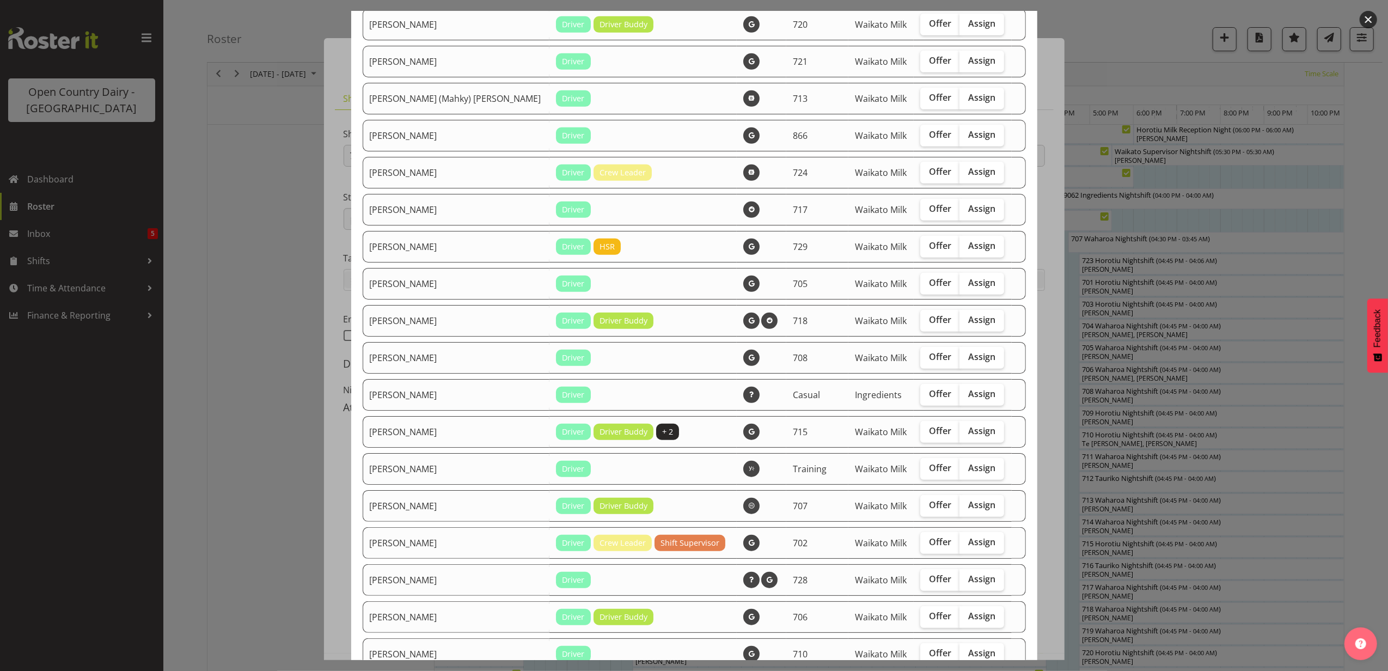
scroll to position [580, 0]
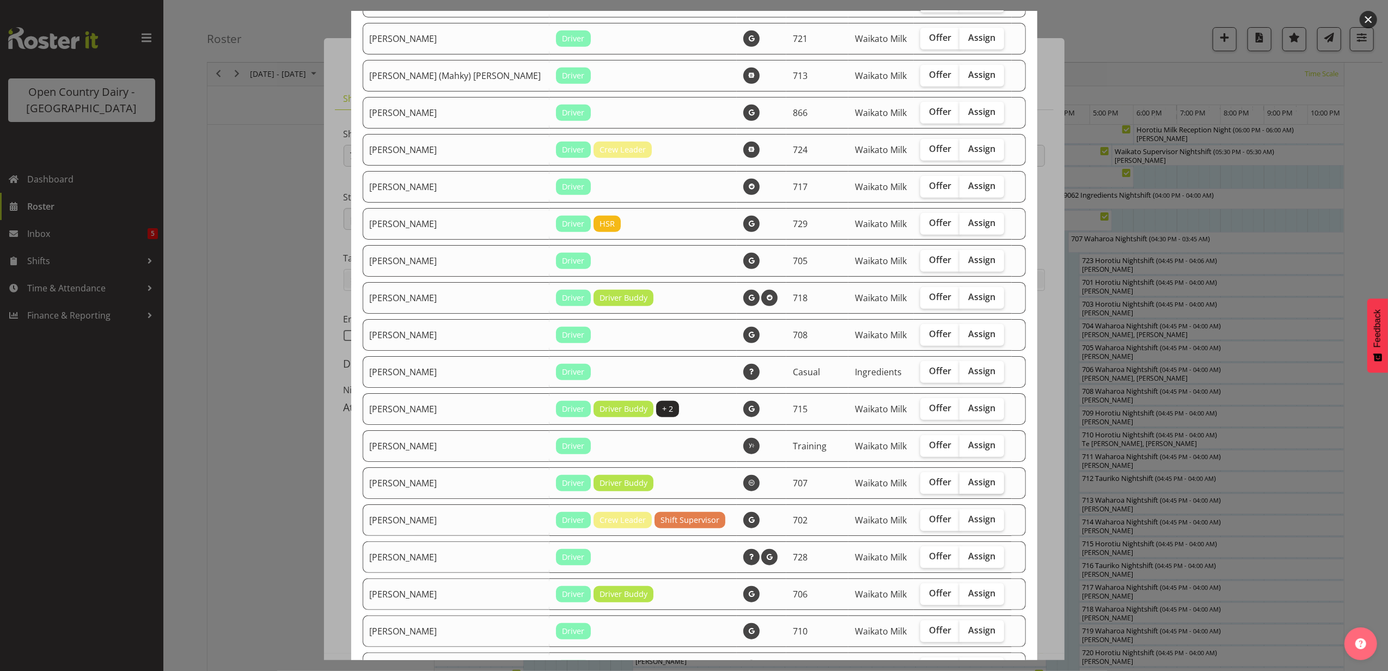
click at [968, 479] on span "Assign" at bounding box center [981, 481] width 27 height 11
click at [959, 479] on input "Assign" at bounding box center [962, 482] width 7 height 7
checkbox input "true"
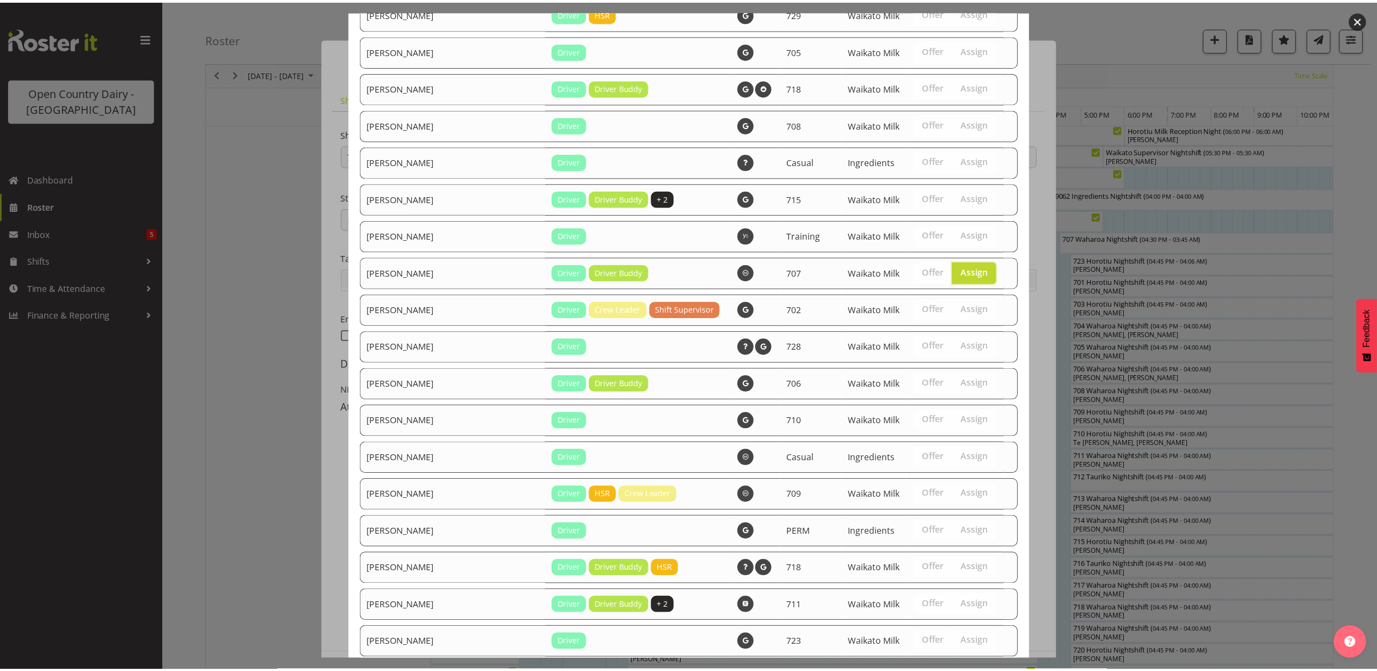
scroll to position [857, 0]
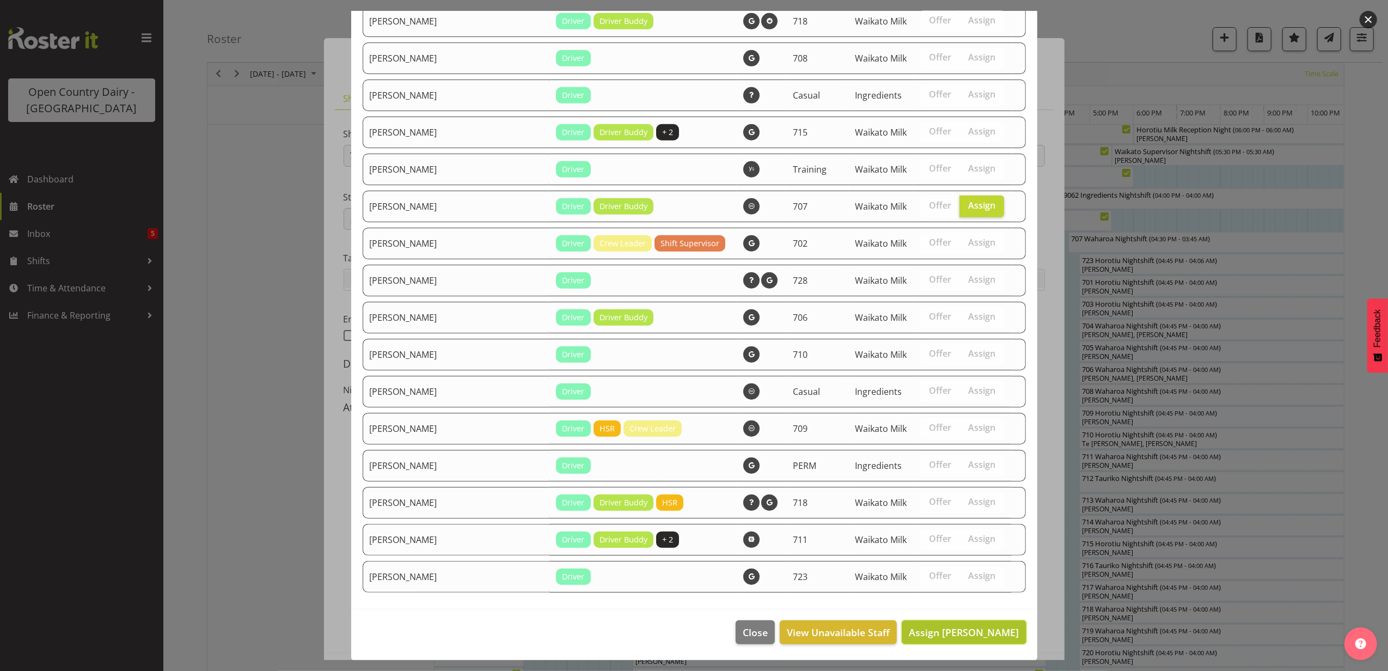
click at [957, 629] on span "Assign Mike Madden" at bounding box center [964, 632] width 110 height 13
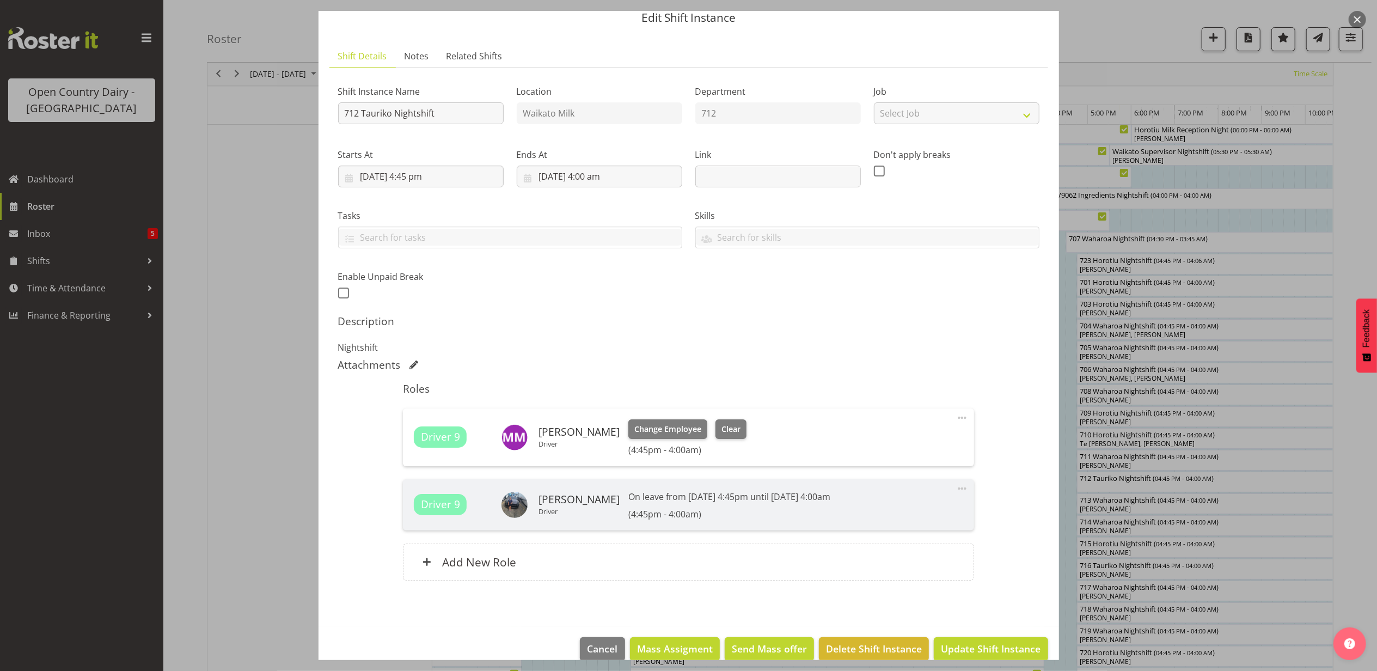
scroll to position [61, 0]
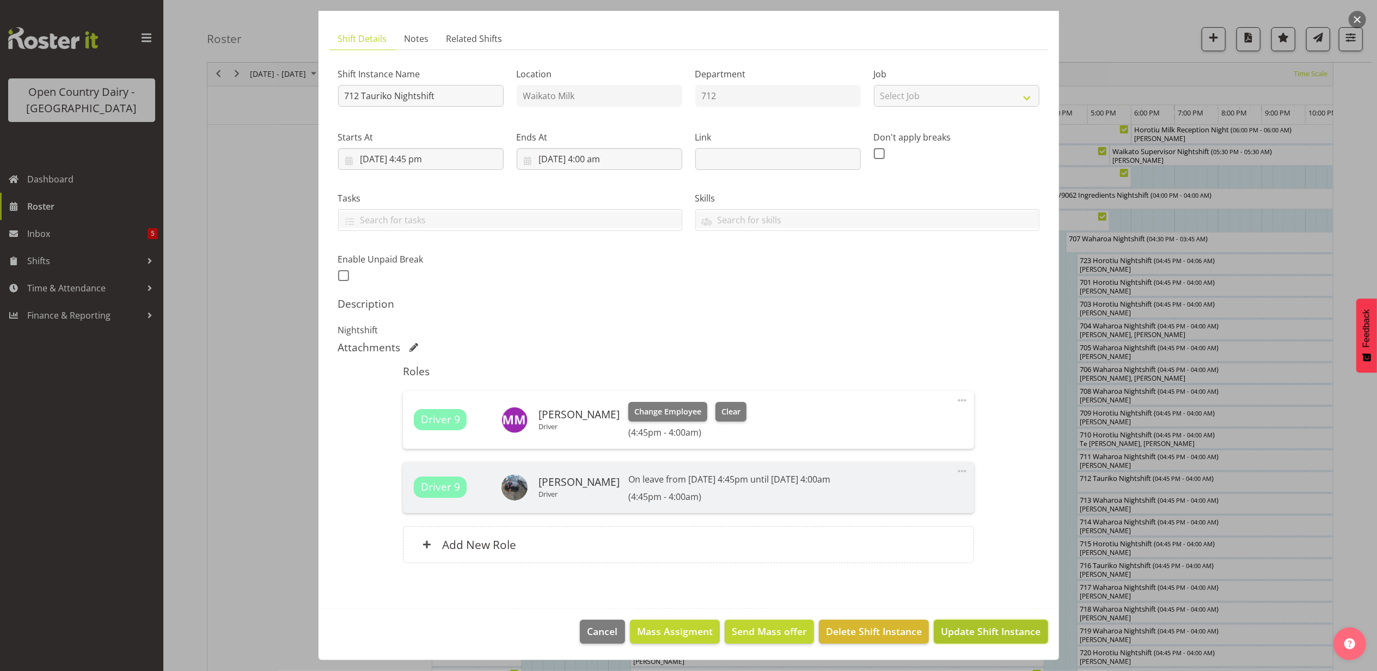
click at [983, 638] on span "Update Shift Instance" at bounding box center [991, 631] width 100 height 14
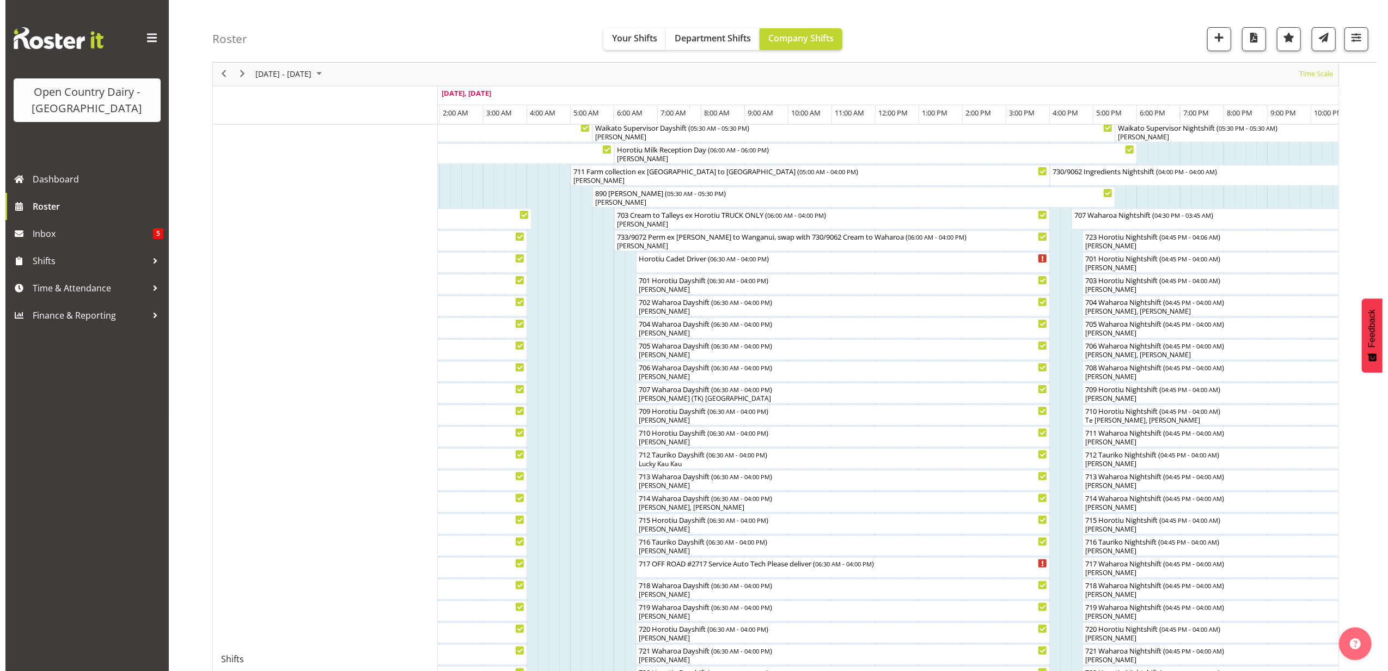
scroll to position [72, 0]
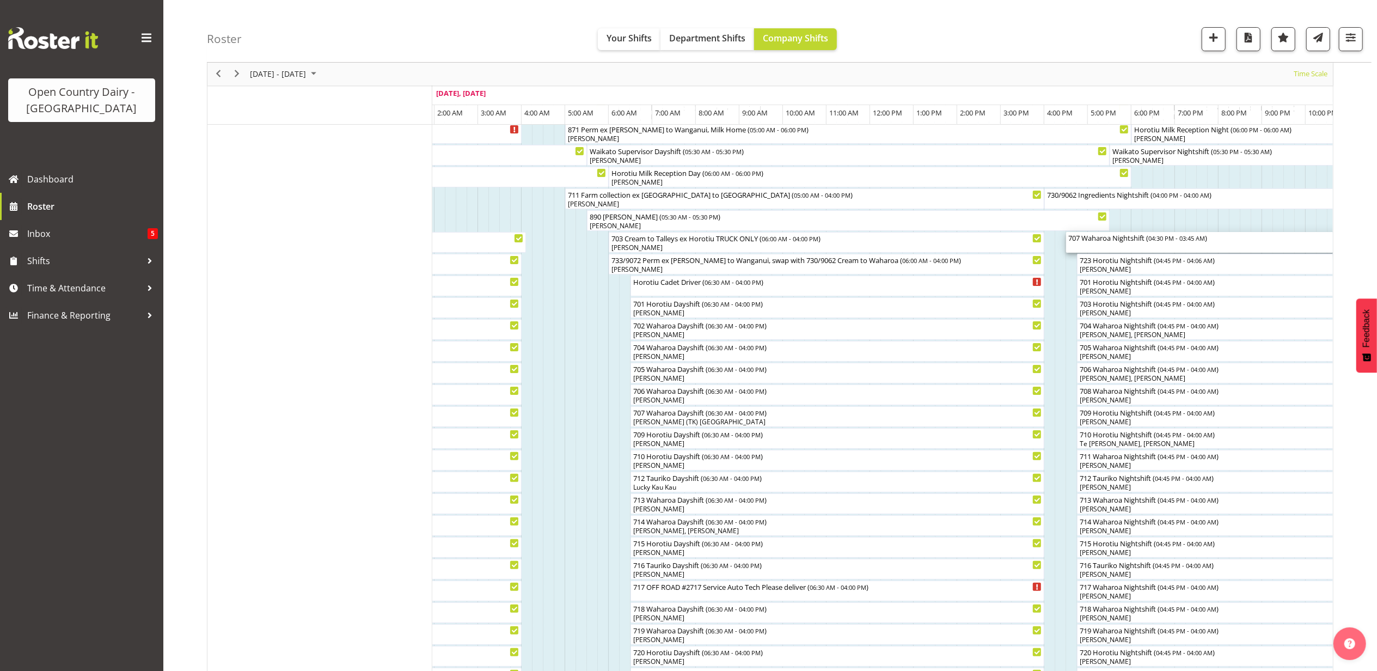
click at [1087, 244] on div "707 Waharoa Nightshift ( 04:30 PM - 03:45 AM )" at bounding box center [1311, 242] width 486 height 21
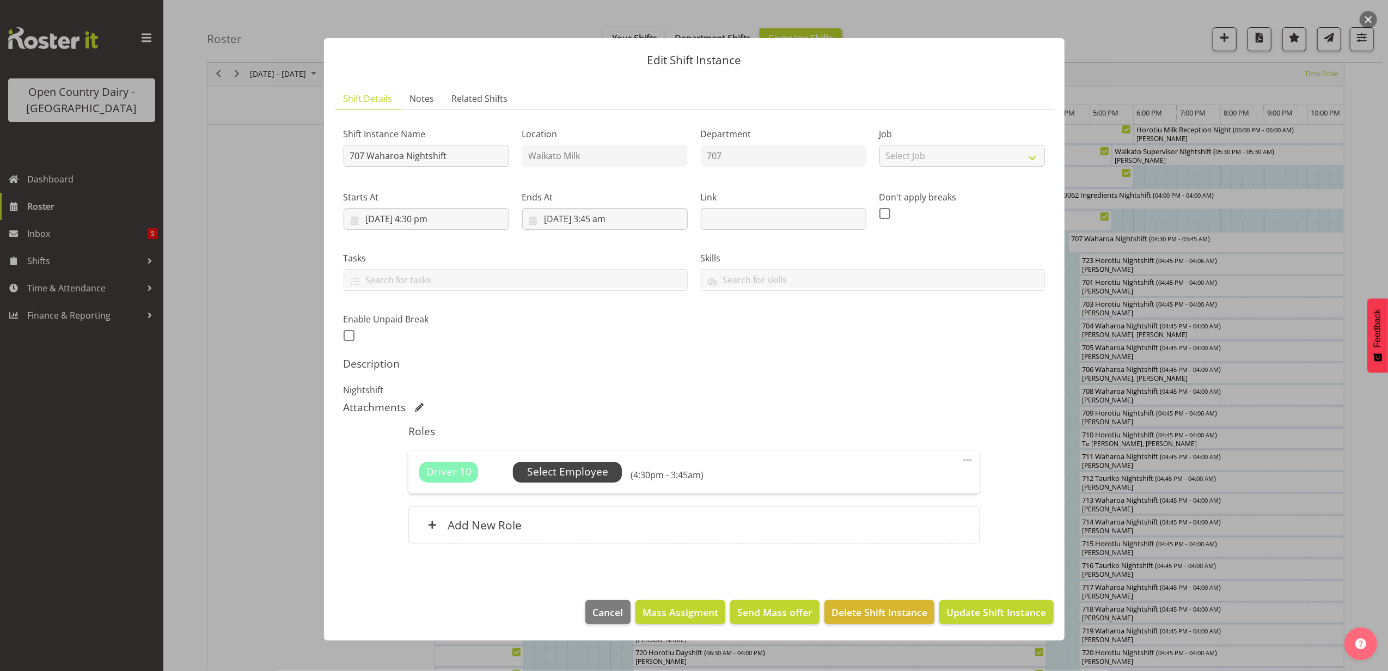
click at [589, 468] on span "Select Employee" at bounding box center [567, 472] width 81 height 16
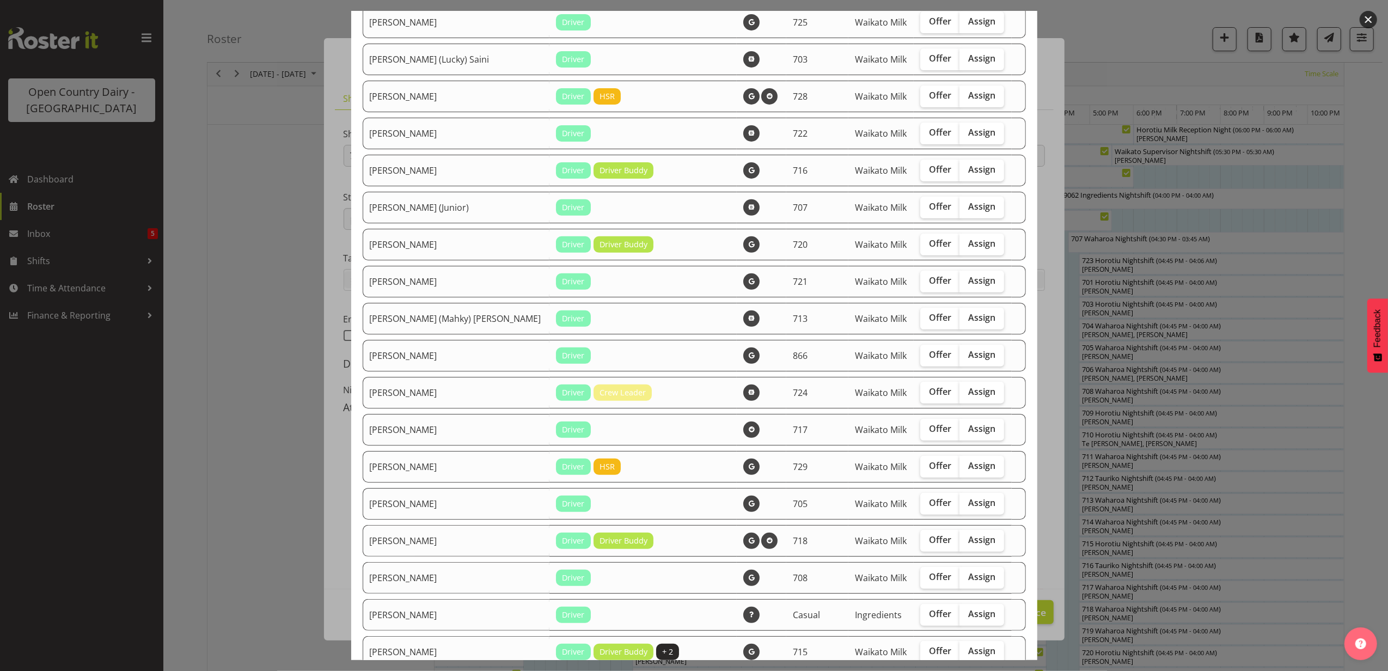
scroll to position [363, 0]
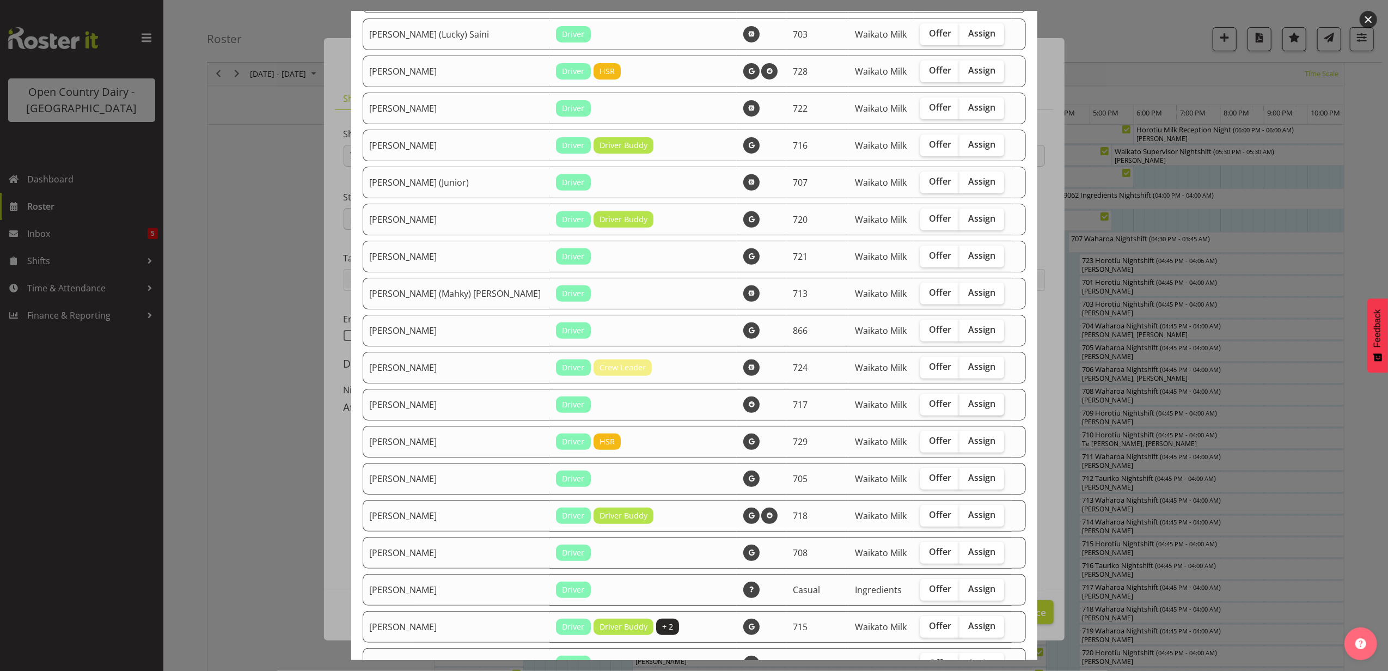
click at [968, 398] on span "Assign" at bounding box center [981, 403] width 27 height 11
click at [961, 400] on input "Assign" at bounding box center [962, 403] width 7 height 7
checkbox input "true"
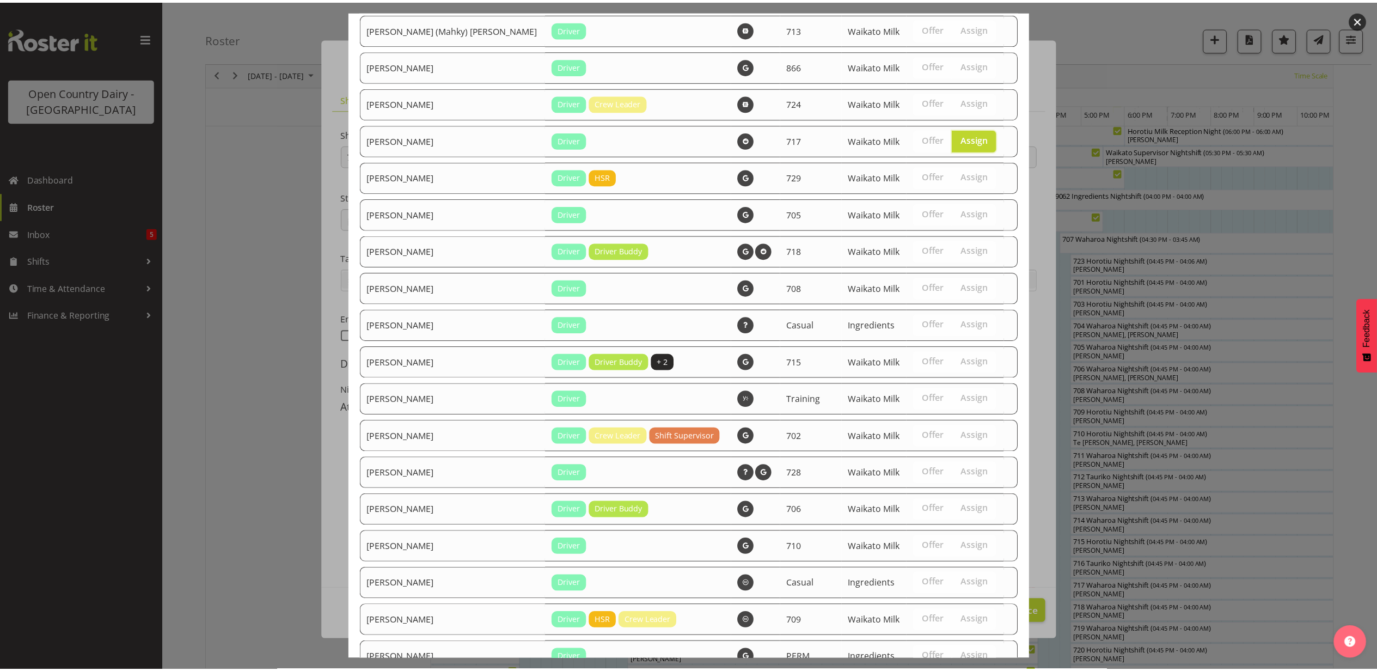
scroll to position [820, 0]
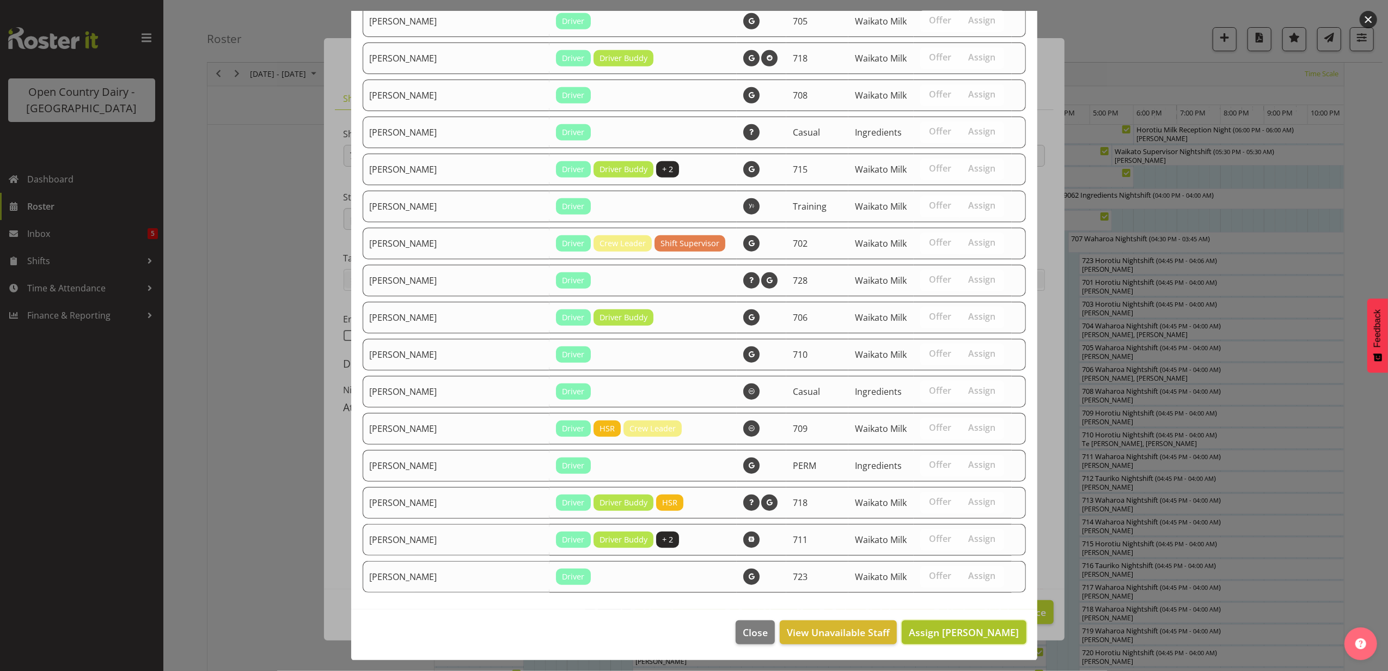
click at [971, 634] on span "Assign Jeff Anderson" at bounding box center [964, 632] width 110 height 13
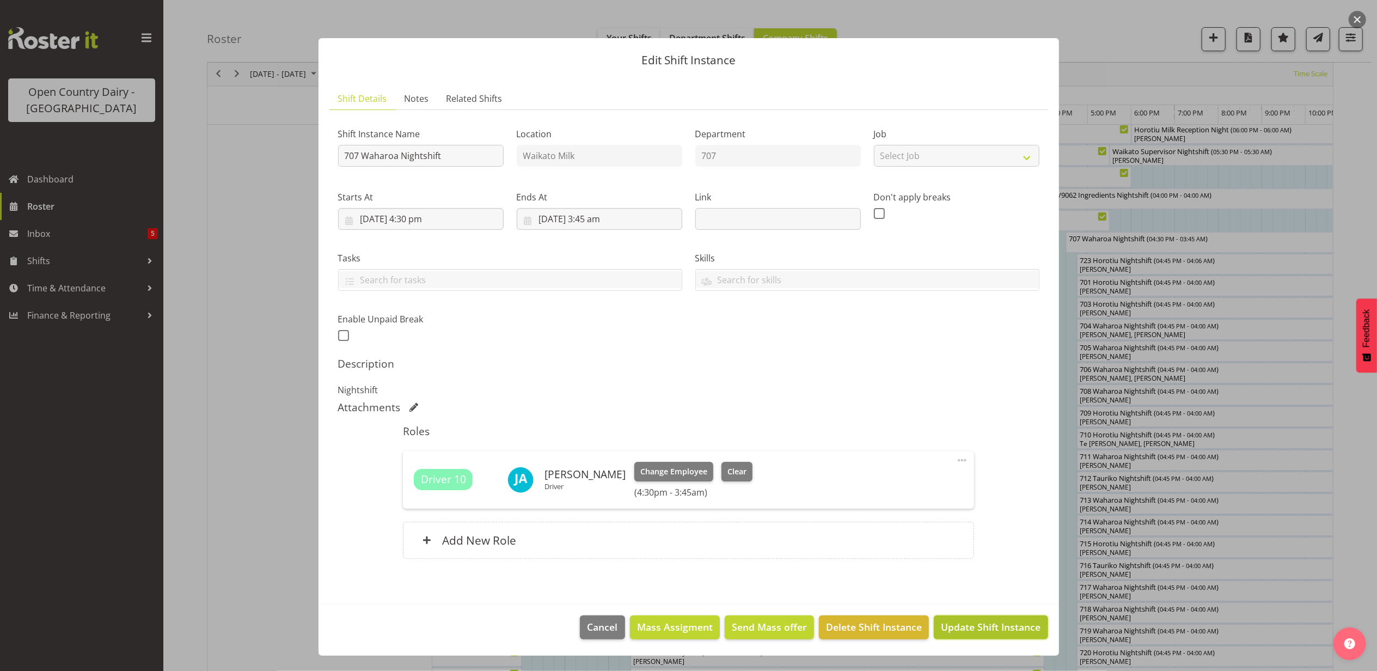
click at [985, 629] on span "Update Shift Instance" at bounding box center [991, 627] width 100 height 14
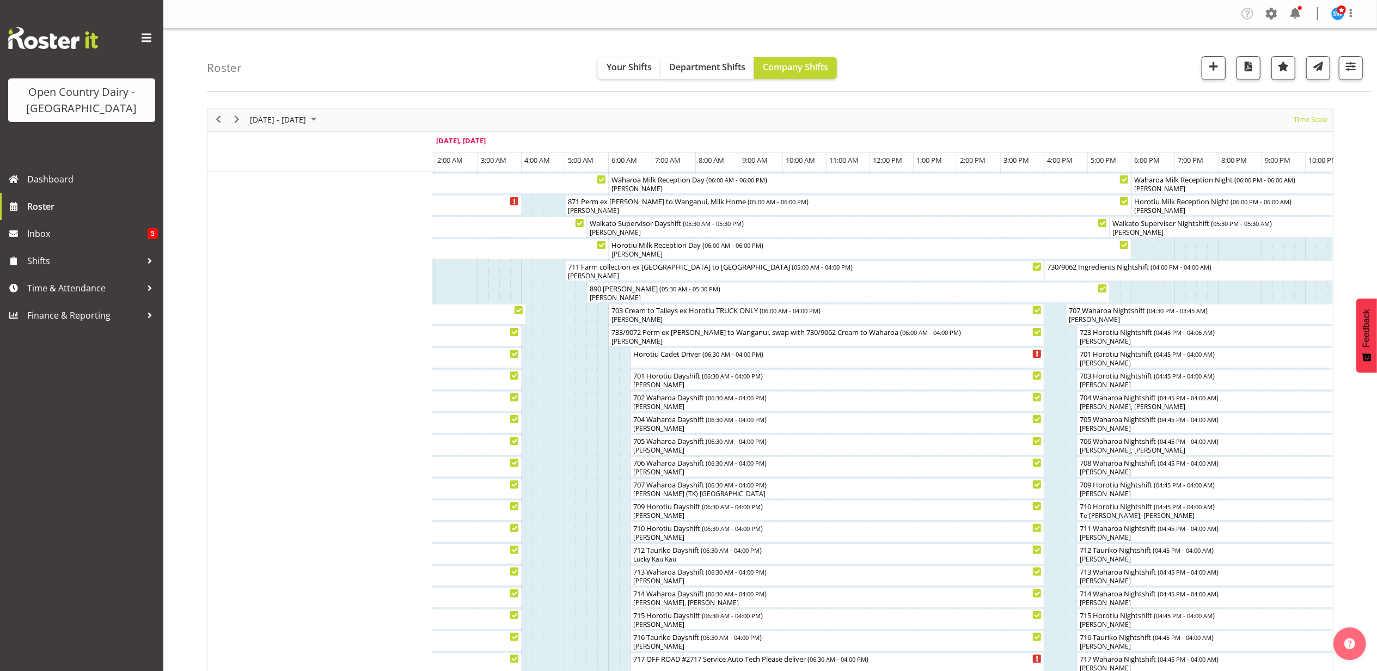
scroll to position [0, 0]
click at [56, 282] on span "Time & Attendance" at bounding box center [84, 288] width 114 height 16
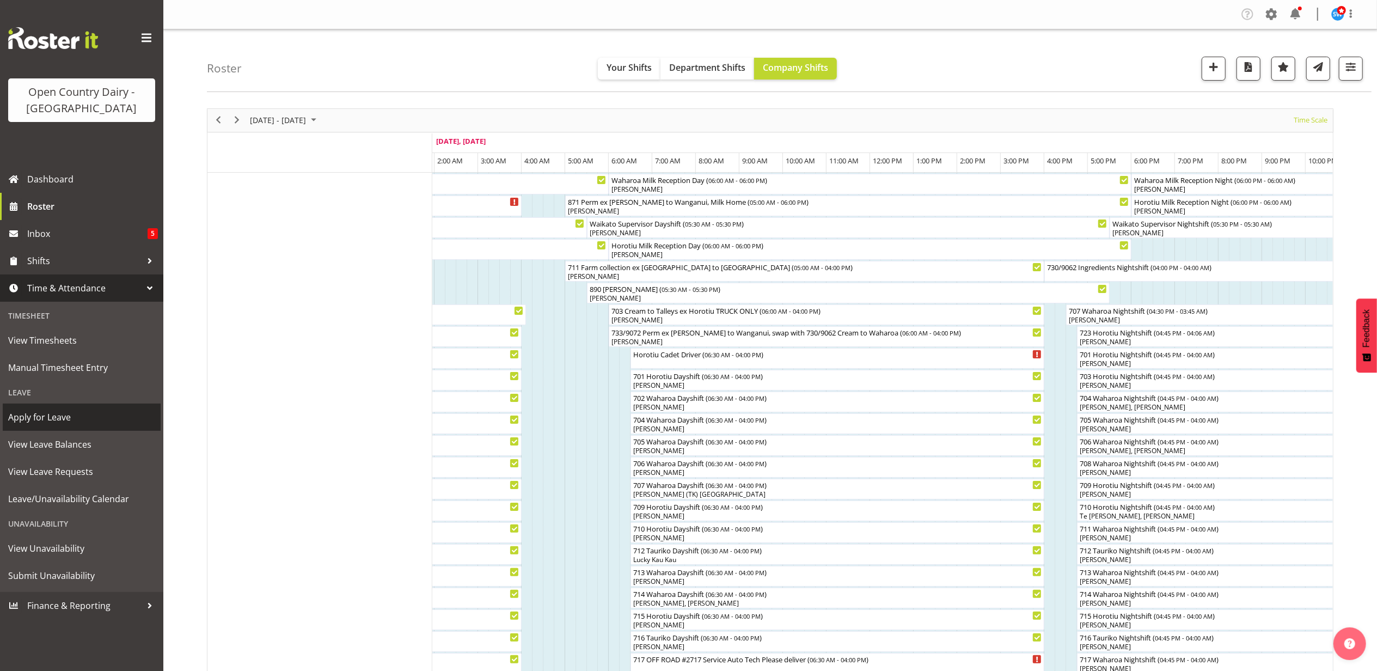
click at [45, 414] on span "Apply for Leave" at bounding box center [81, 417] width 147 height 16
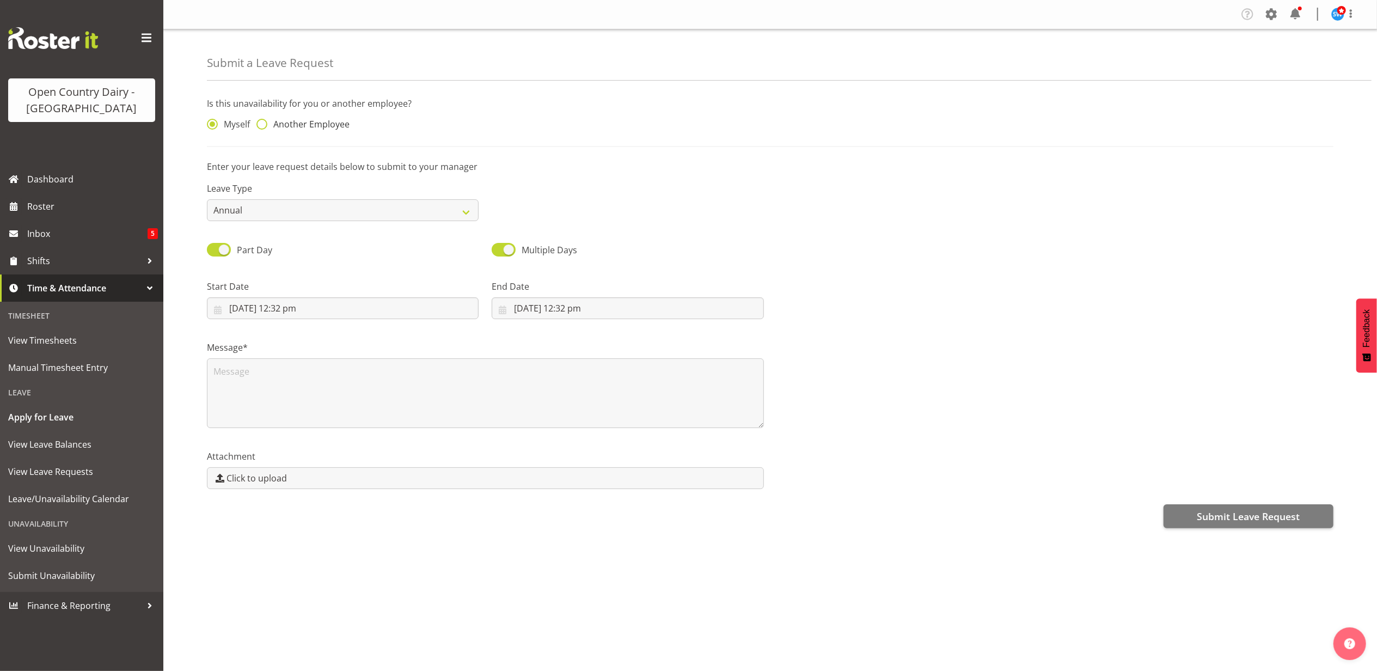
click at [259, 125] on span at bounding box center [261, 124] width 11 height 11
click at [259, 125] on input "Another Employee" at bounding box center [259, 124] width 7 height 7
radio input "true"
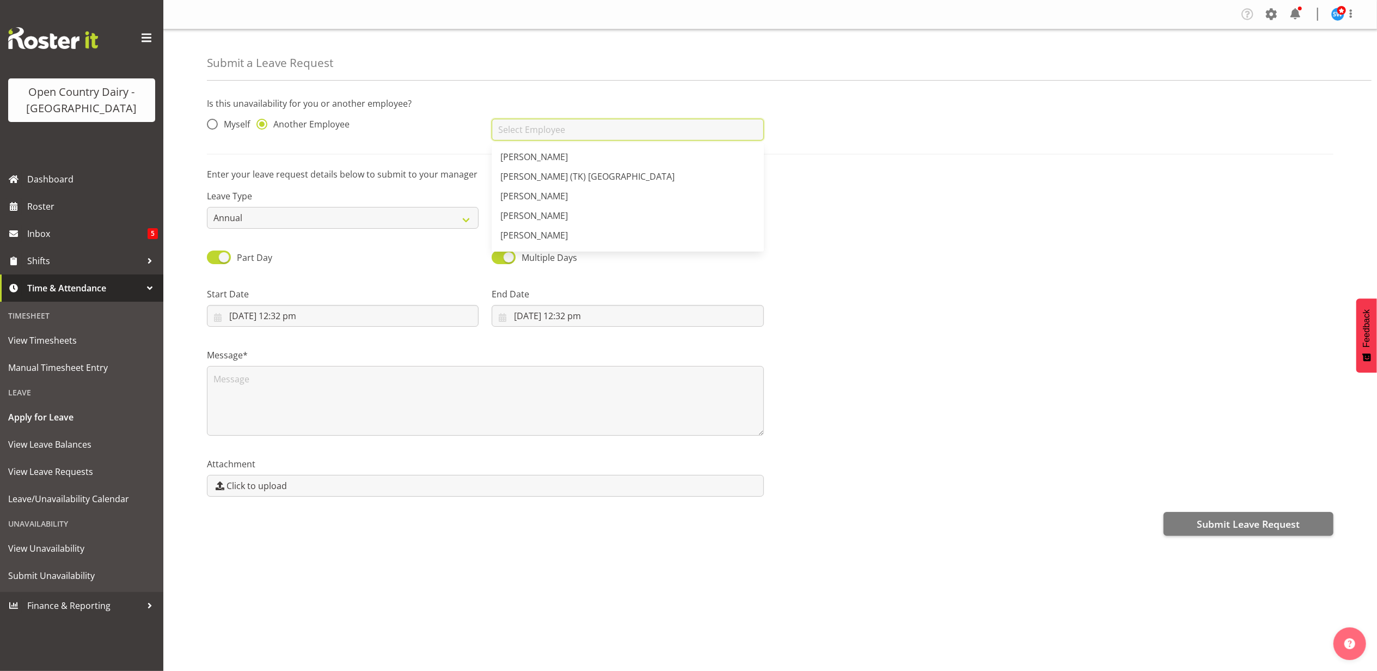
click at [506, 127] on input "text" at bounding box center [628, 130] width 272 height 22
click at [518, 195] on div "Is this unavailability for you or another employee? Myself Another Employee [PE…" at bounding box center [792, 316] width 1170 height 455
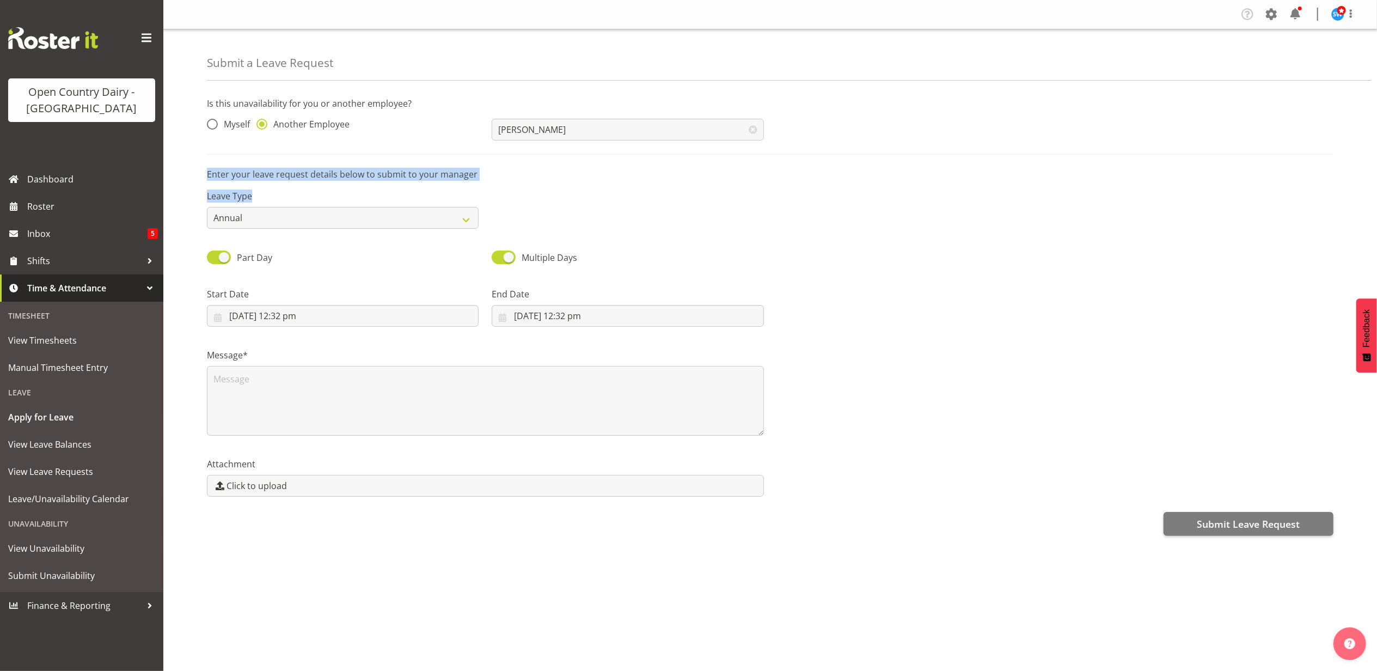
drag, startPoint x: 518, startPoint y: 195, endPoint x: 658, endPoint y: 172, distance: 141.2
click at [658, 172] on p "Enter your leave request details below to submit to your manager" at bounding box center [770, 174] width 1126 height 13
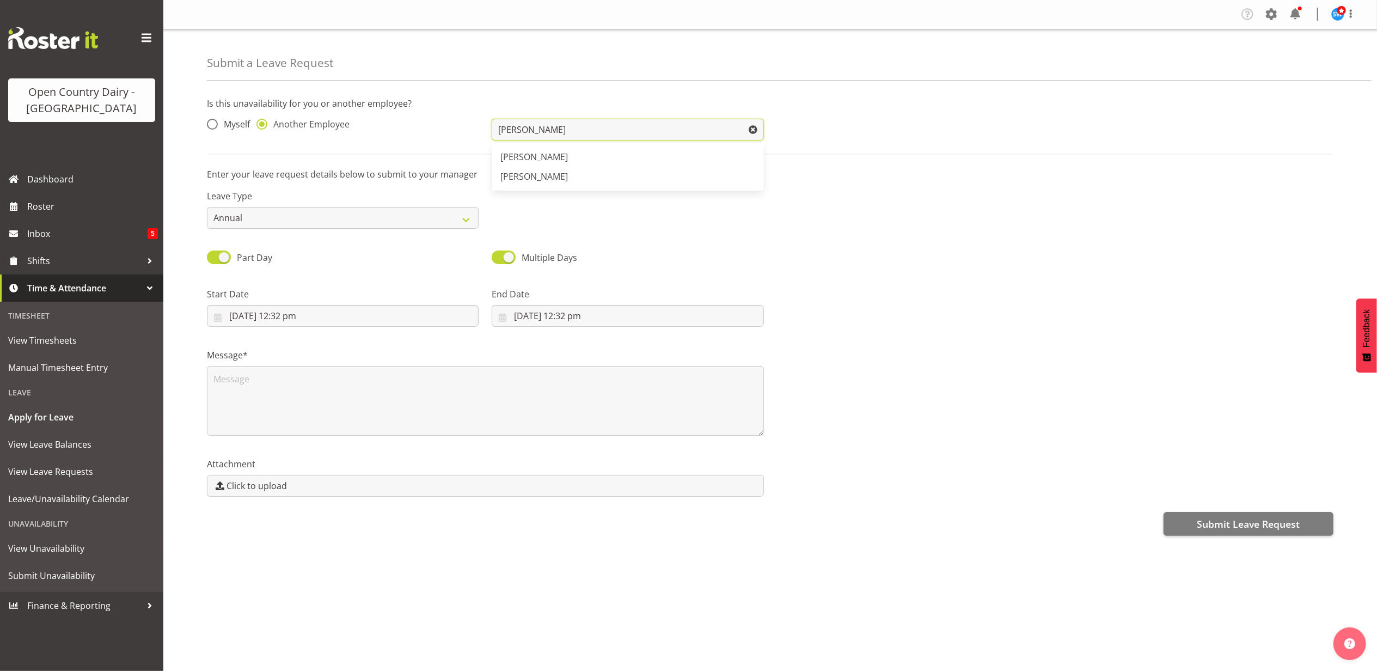
click at [525, 130] on input "[PERSON_NAME]" at bounding box center [628, 130] width 272 height 22
click at [528, 172] on span "[PERSON_NAME]" at bounding box center [534, 176] width 68 height 12
type input "[PERSON_NAME]"
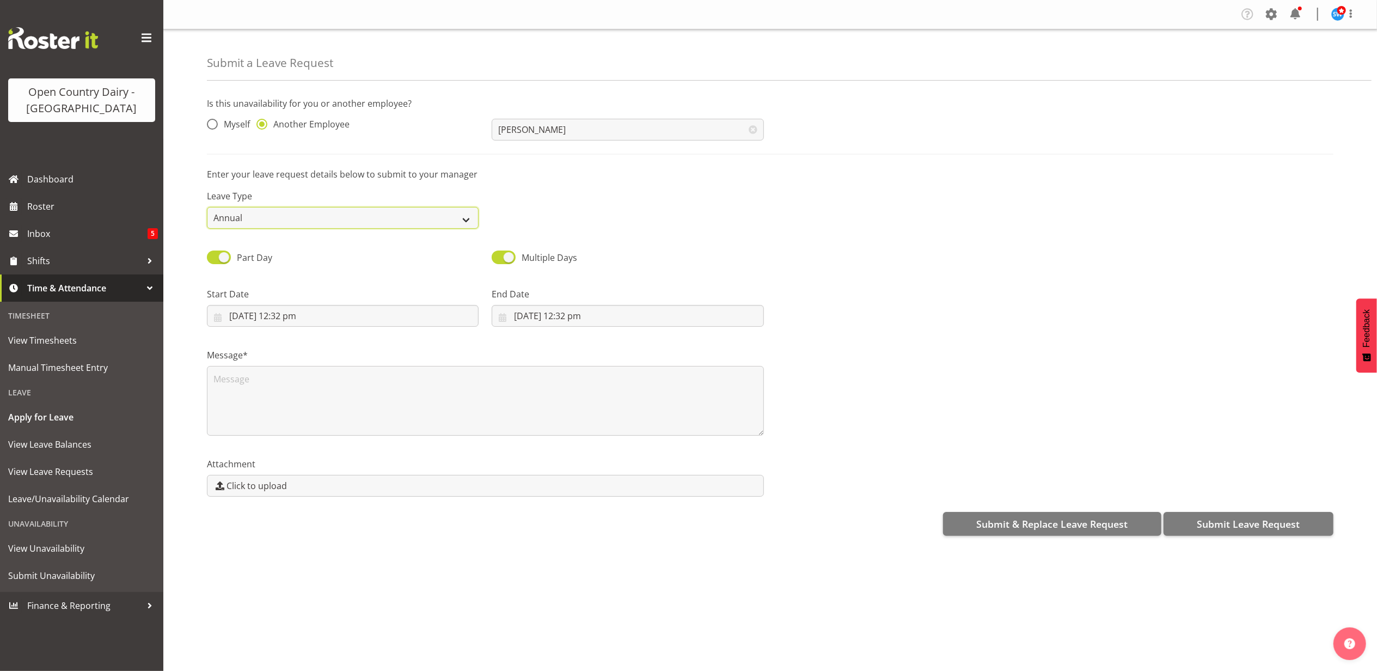
click at [471, 218] on select "Annual Sick Leave Without Pay Bereavement Domestic Violence Parental Jury Servi…" at bounding box center [343, 218] width 272 height 22
select select "Sick"
click at [207, 207] on select "Annual Sick Leave Without Pay Bereavement Domestic Violence Parental Jury Servi…" at bounding box center [343, 218] width 272 height 22
click at [361, 317] on input "[DATE] 12:32 pm" at bounding box center [343, 316] width 272 height 22
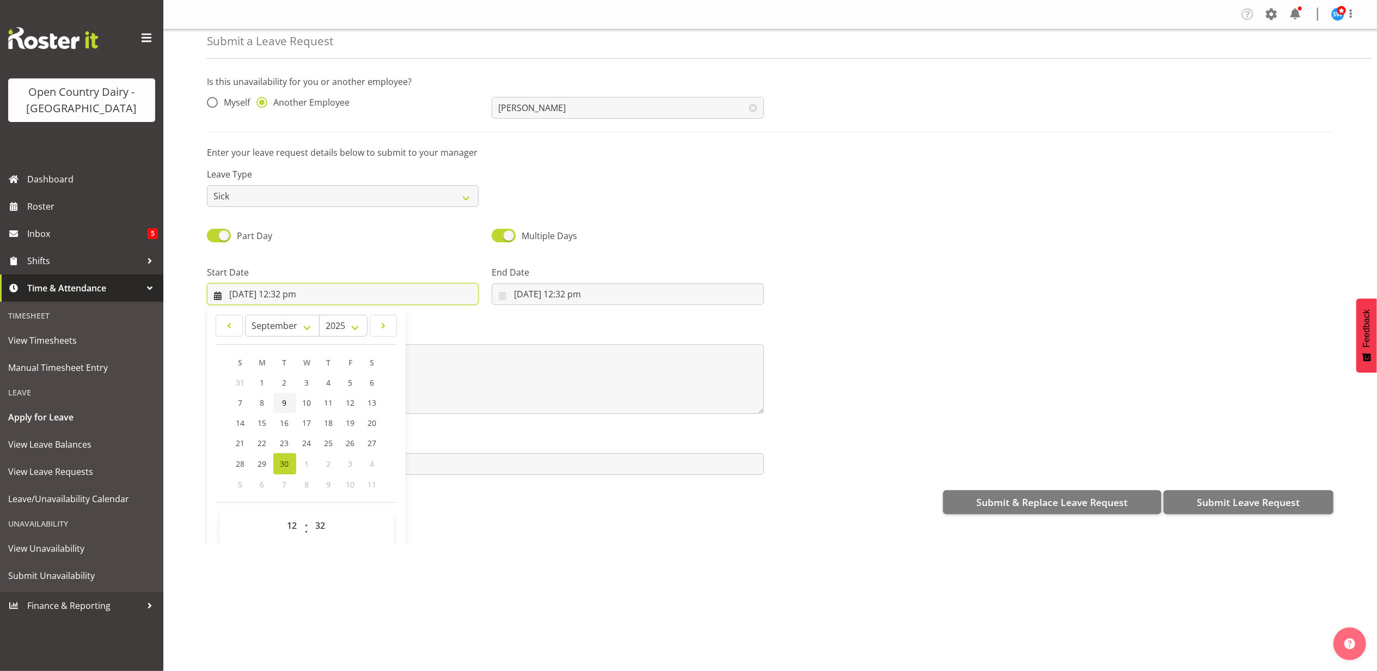
scroll to position [32, 0]
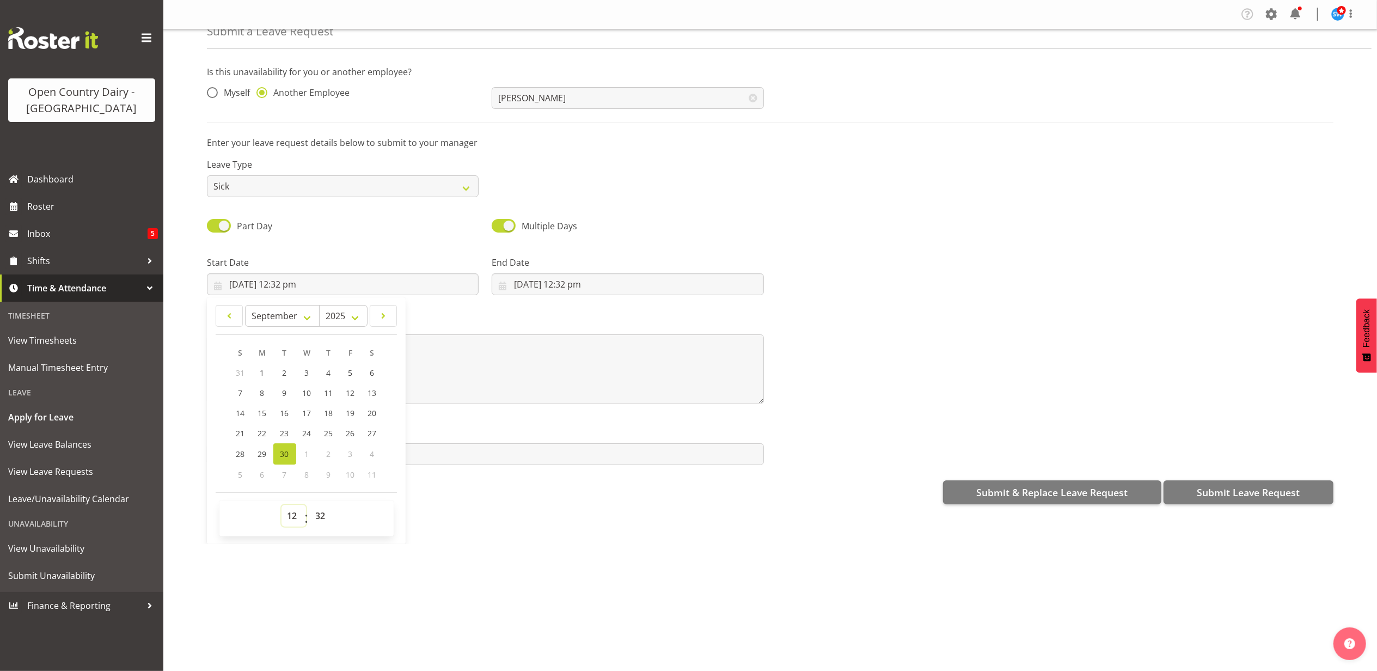
click at [292, 519] on select "00 01 02 03 04 05 06 07 08 09 10 11 12 13 14 15 16 17 18 19 20 21 22 23" at bounding box center [293, 516] width 24 height 22
select select "16"
click at [281, 506] on select "00 01 02 03 04 05 06 07 08 09 10 11 12 13 14 15 16 17 18 19 20 21 22 23" at bounding box center [293, 516] width 24 height 22
type input "[DATE] 4:32 pm"
click at [327, 516] on select "00 01 02 03 04 05 06 07 08 09 10 11 12 13 14 15 16 17 18 19 20 21 22 23 24 25 2…" at bounding box center [322, 516] width 24 height 22
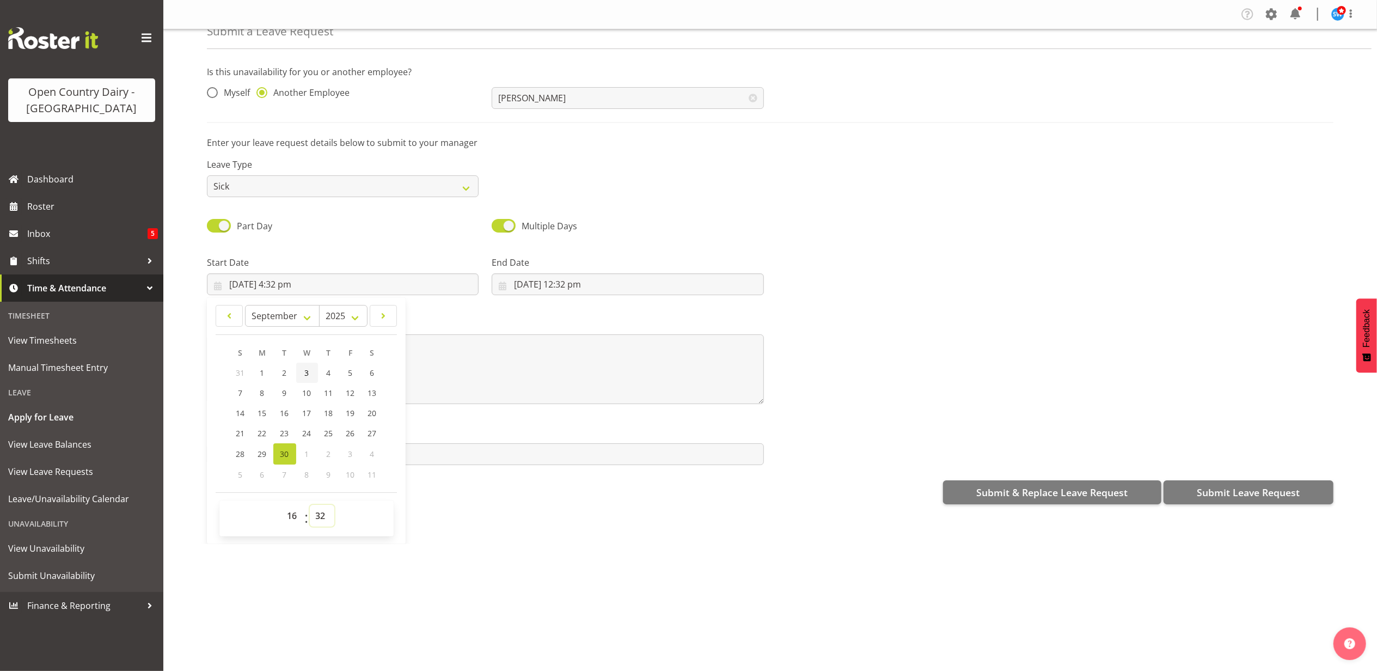
select select "45"
click at [310, 506] on select "00 01 02 03 04 05 06 07 08 09 10 11 12 13 14 15 16 17 18 19 20 21 22 23 24 25 2…" at bounding box center [322, 516] width 24 height 22
type input "[DATE] 4:45 pm"
drag, startPoint x: 506, startPoint y: 505, endPoint x: 495, endPoint y: 502, distance: 11.4
click at [502, 504] on div "Is this unavailability for you or another employee? Myself Another Employee [PE…" at bounding box center [792, 284] width 1170 height 455
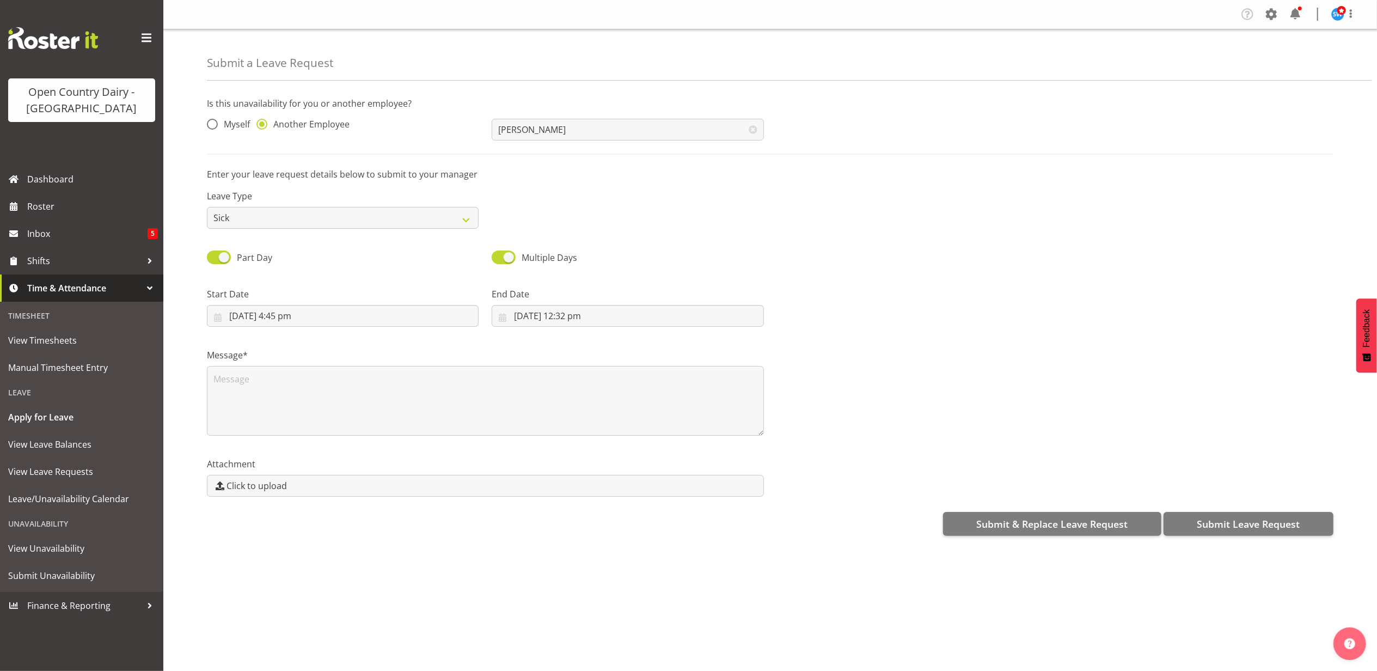
scroll to position [0, 0]
click at [550, 319] on input "[DATE] 12:32 pm" at bounding box center [628, 316] width 272 height 22
click at [666, 349] on span at bounding box center [667, 347] width 13 height 13
select select "9"
click at [590, 404] on span "1" at bounding box center [592, 405] width 4 height 10
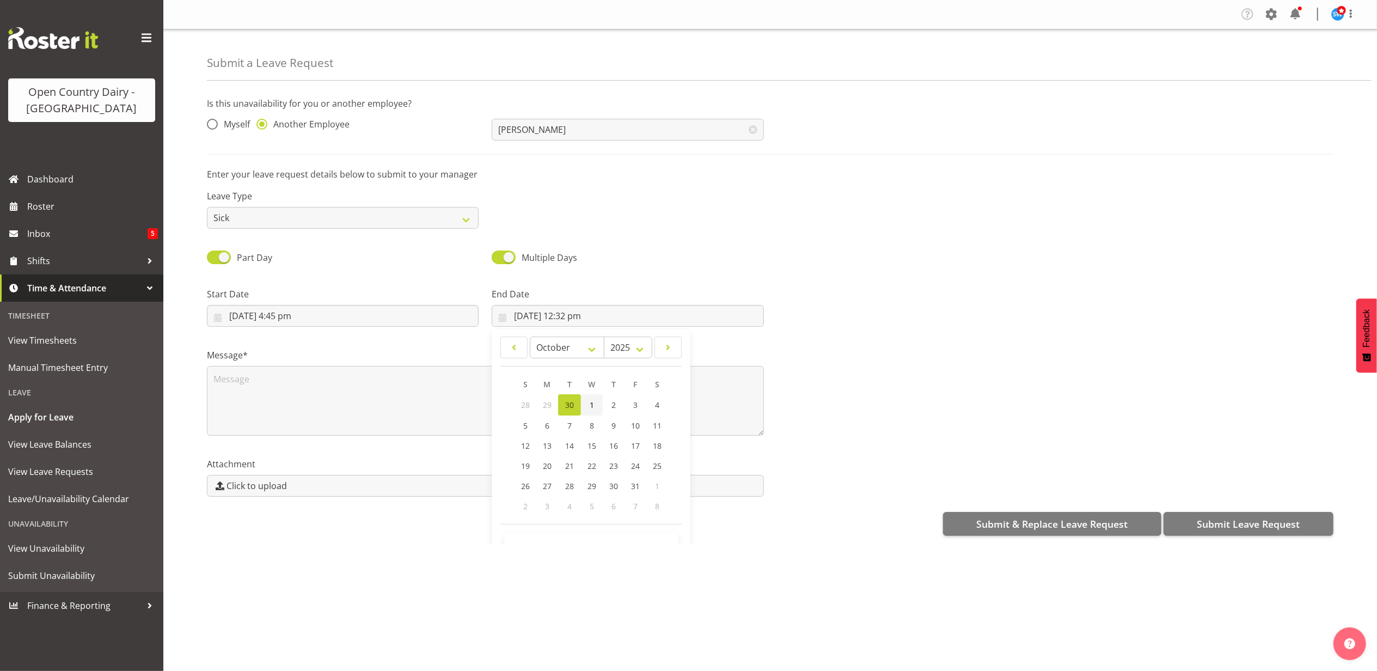
type input "[DATE] 12:32 pm"
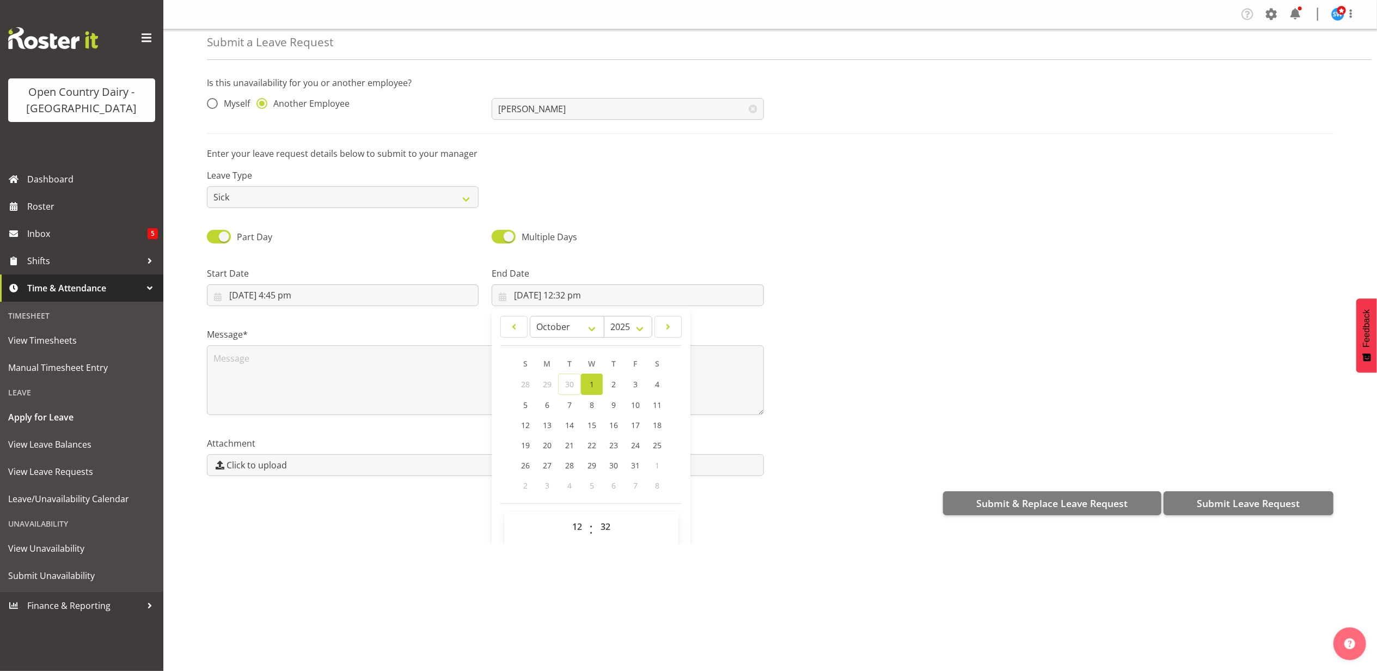
scroll to position [32, 0]
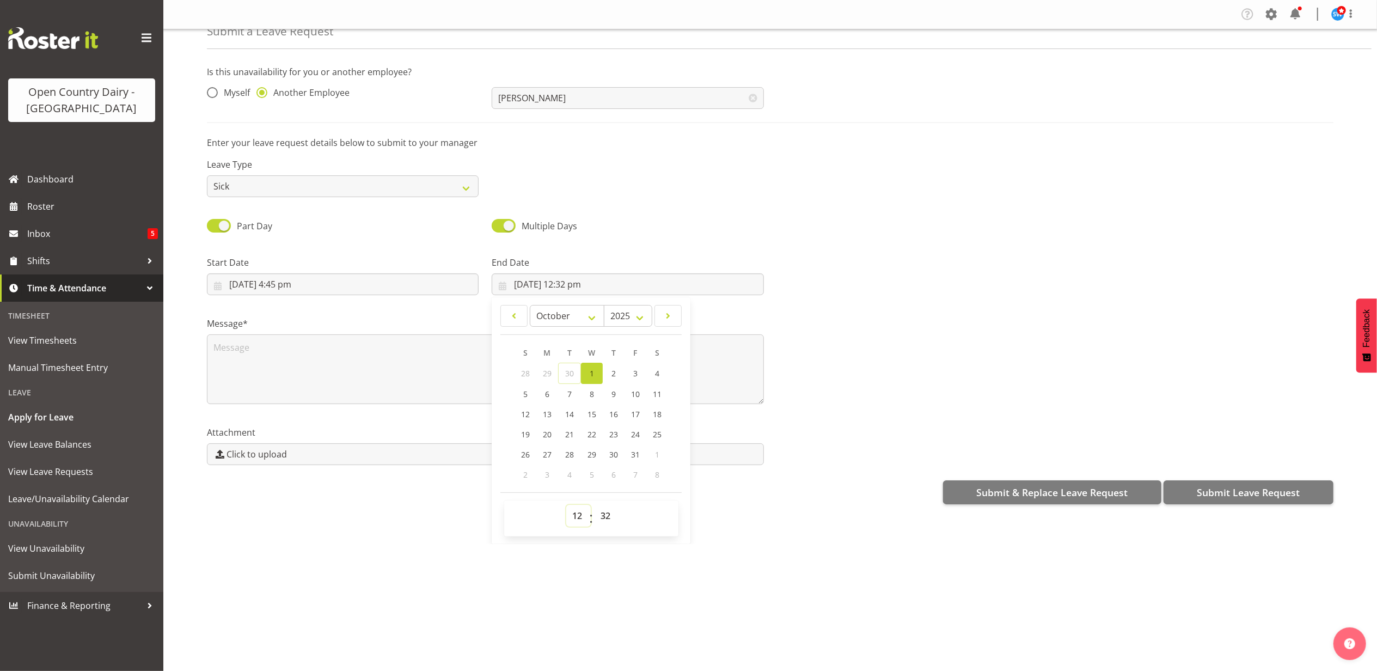
click at [584, 519] on select "00 01 02 03 04 05 06 07 08 09 10 11 12 13 14 15 16 17 18 19 20 21 22 23" at bounding box center [578, 516] width 24 height 22
select select "4"
click at [566, 506] on select "00 01 02 03 04 05 06 07 08 09 10 11 12 13 14 15 16 17 18 19 20 21 22 23" at bounding box center [578, 516] width 24 height 22
type input "[DATE] 4:32 am"
click at [604, 517] on select "00 01 02 03 04 05 06 07 08 09 10 11 12 13 14 15 16 17 18 19 20 21 22 23 24 25 2…" at bounding box center [606, 516] width 24 height 22
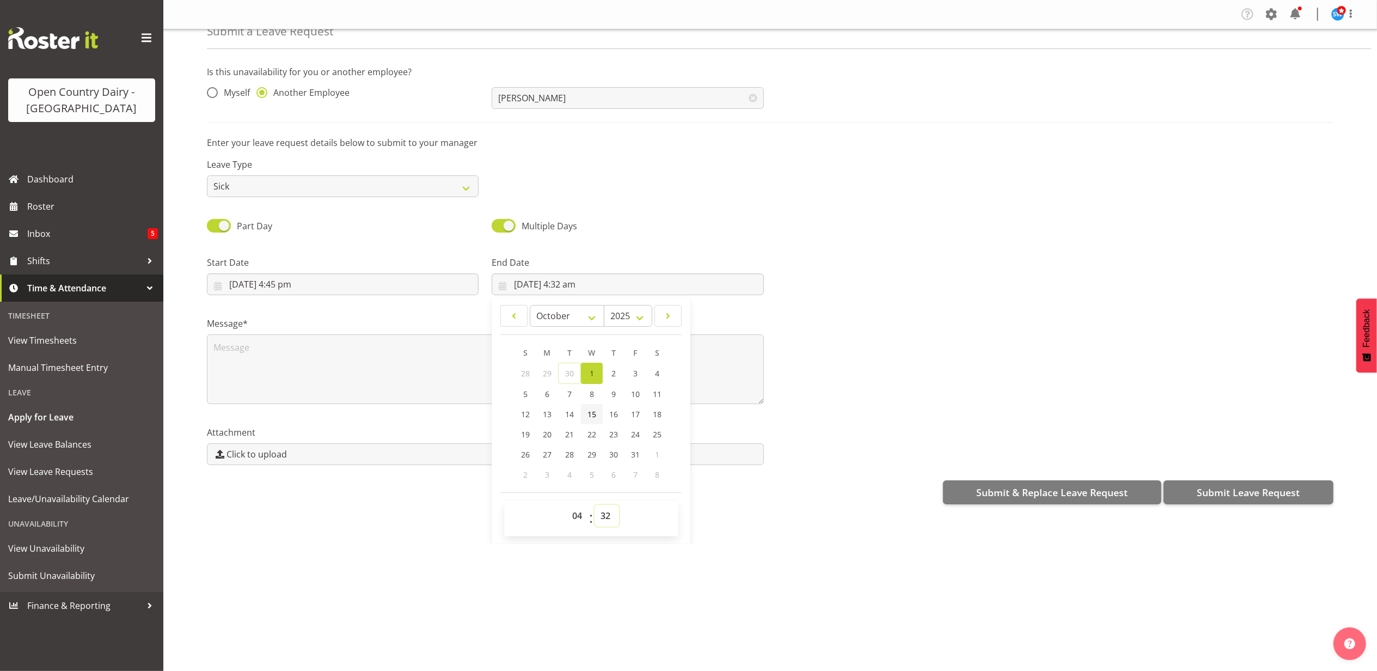
select select "0"
click at [594, 506] on select "00 01 02 03 04 05 06 07 08 09 10 11 12 13 14 15 16 17 18 19 20 21 22 23 24 25 2…" at bounding box center [606, 516] width 24 height 22
type input "[DATE] 4:00 am"
click at [729, 495] on div "Submit & Replace Leave Request Submit Leave Request" at bounding box center [770, 491] width 1126 height 26
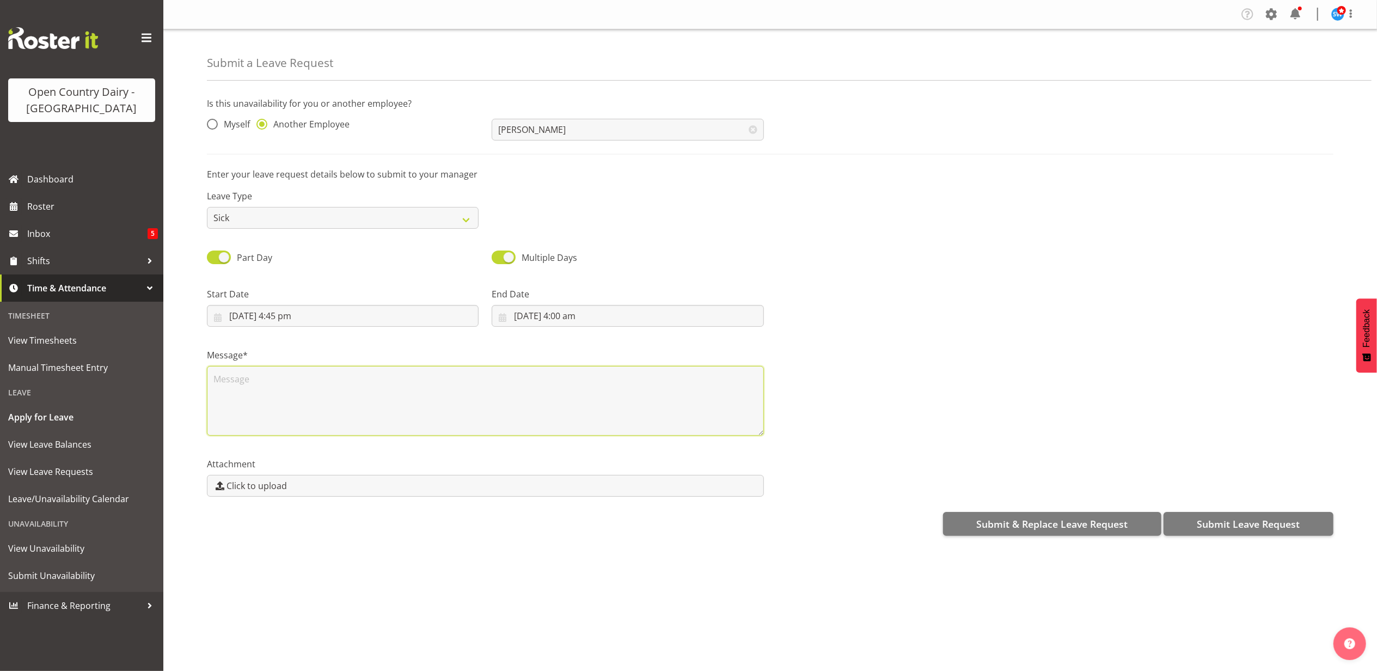
click at [258, 377] on textarea at bounding box center [485, 401] width 557 height 70
type textarea "j"
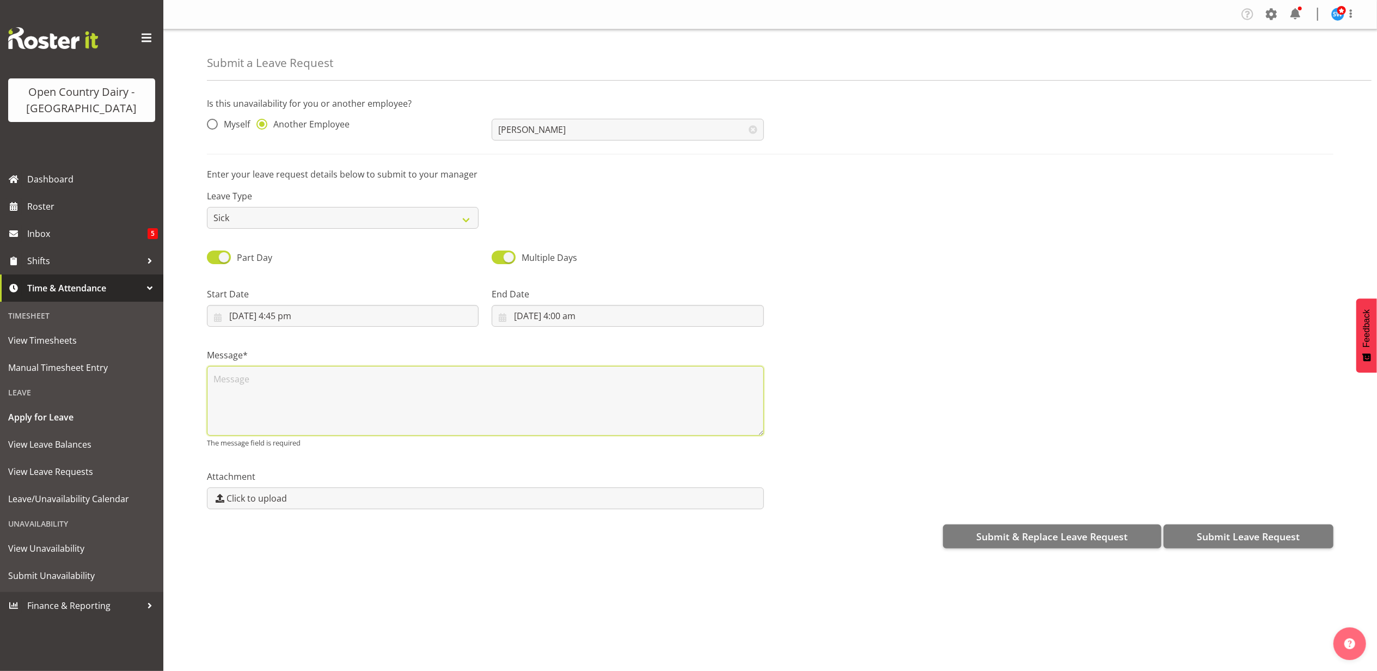
click at [257, 391] on textarea at bounding box center [485, 401] width 557 height 70
click at [237, 386] on textarea at bounding box center [485, 401] width 557 height 70
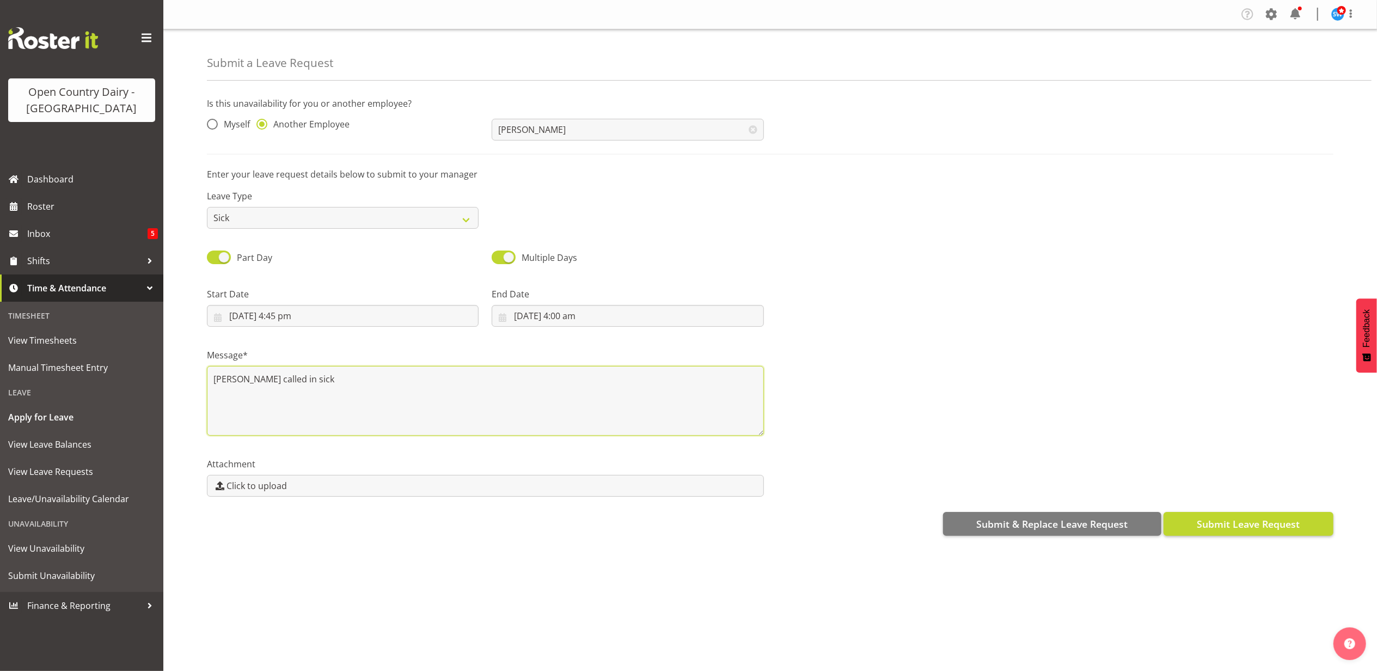
type textarea "[PERSON_NAME] called in sick"
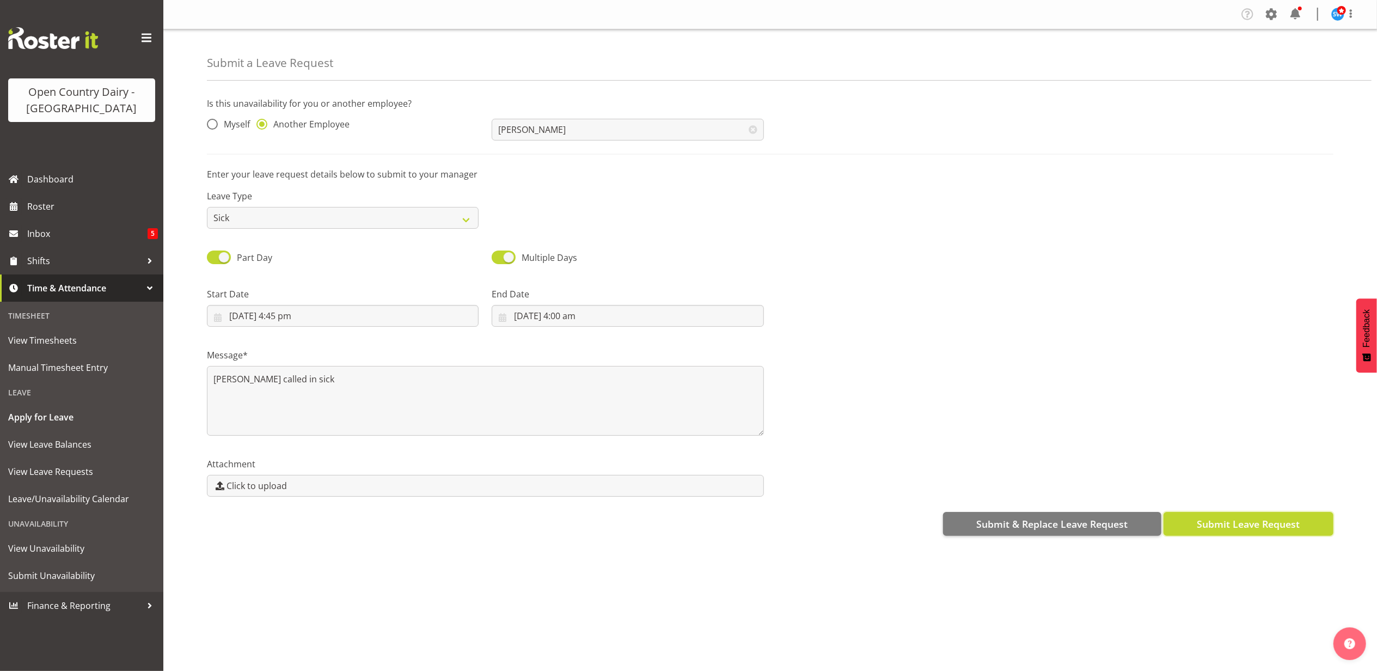
click at [1237, 524] on span "Submit Leave Request" at bounding box center [1248, 524] width 103 height 14
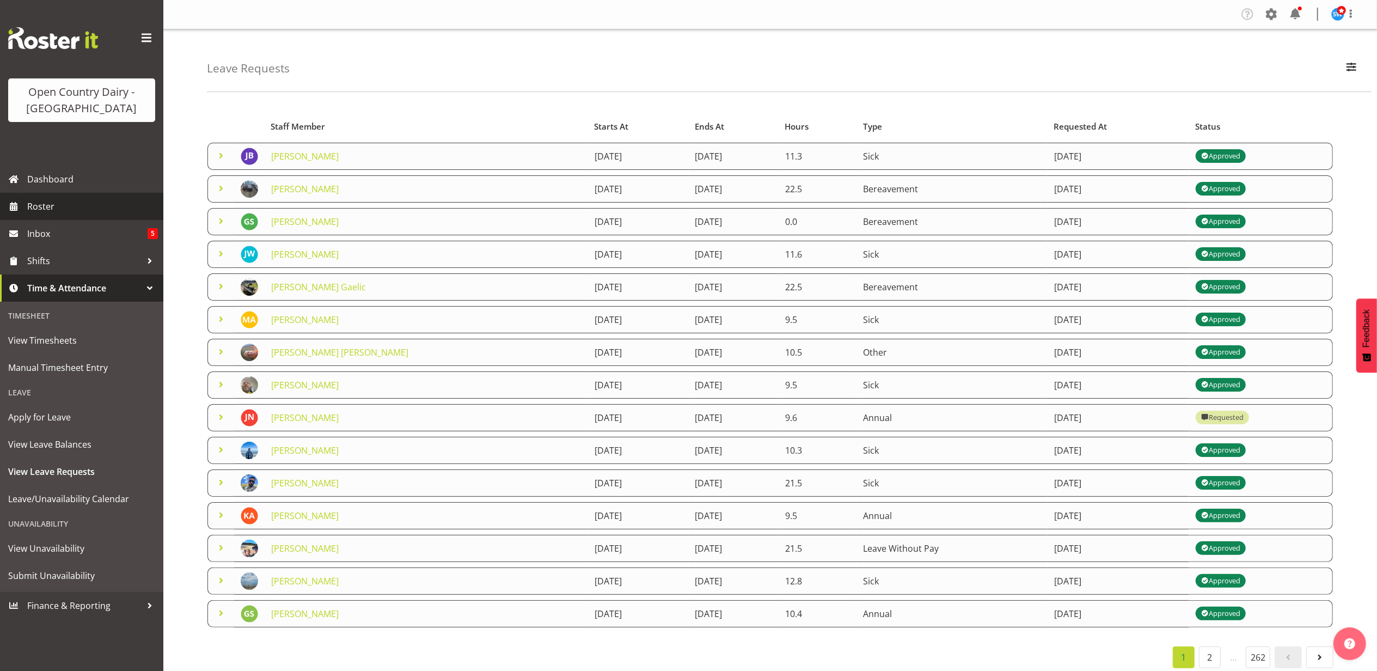
click at [53, 207] on span "Roster" at bounding box center [92, 206] width 131 height 16
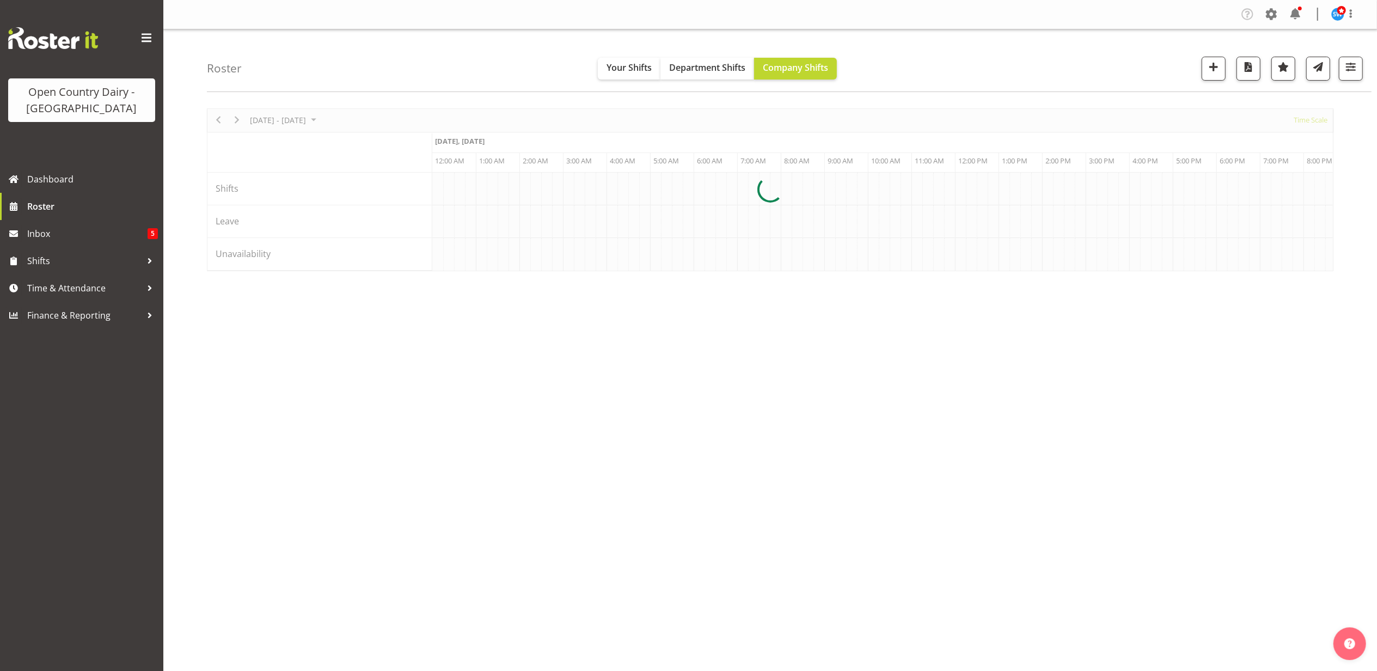
scroll to position [0, 1045]
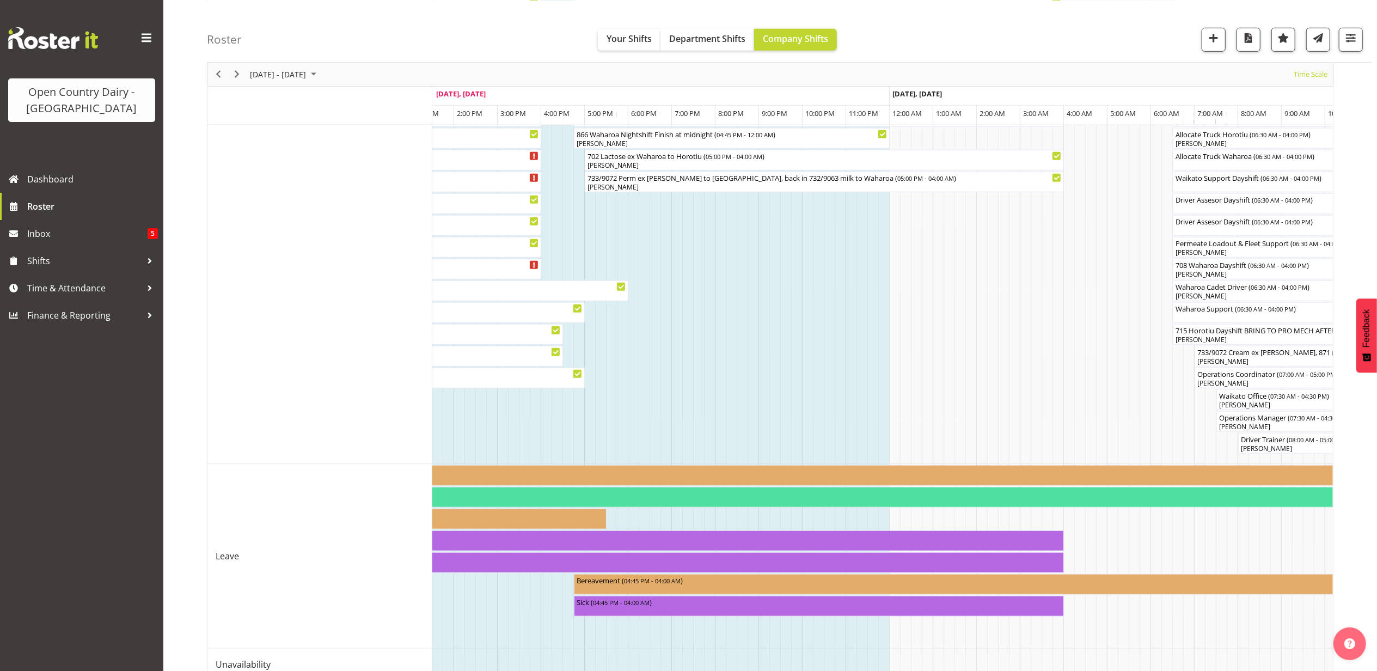
scroll to position [904, 0]
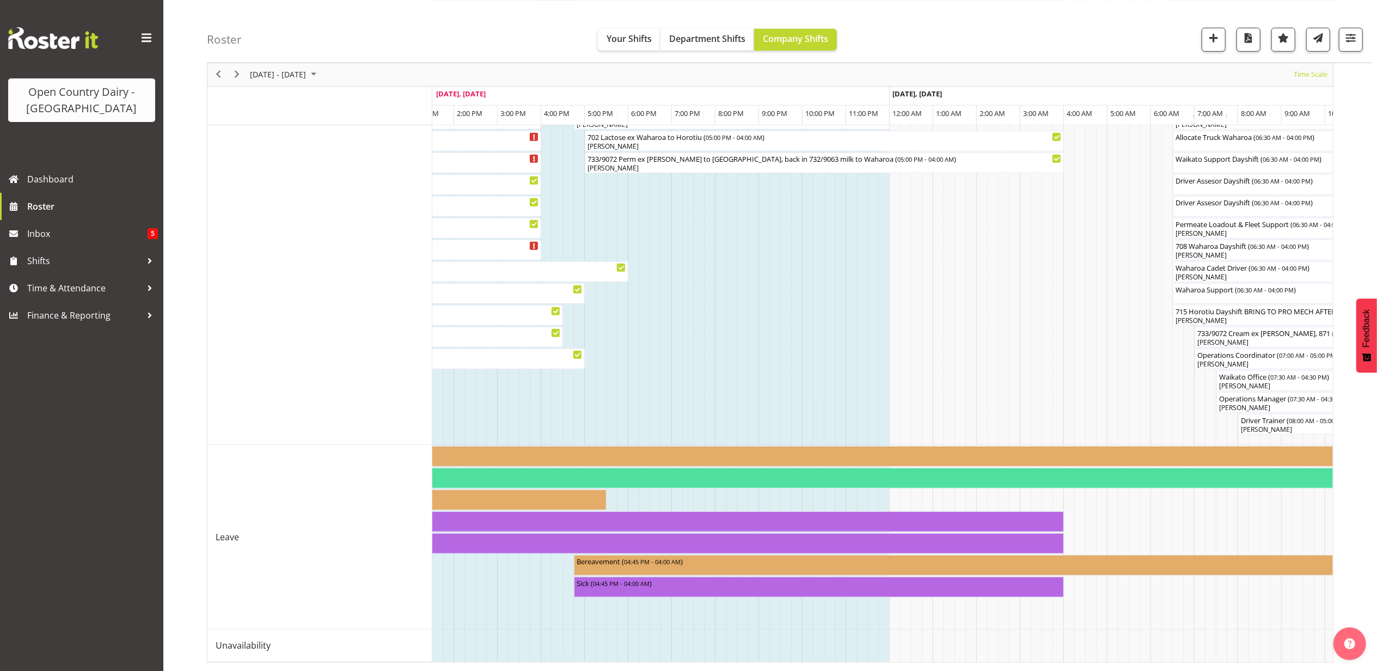
drag, startPoint x: 713, startPoint y: 649, endPoint x: 715, endPoint y: 657, distance: 7.4
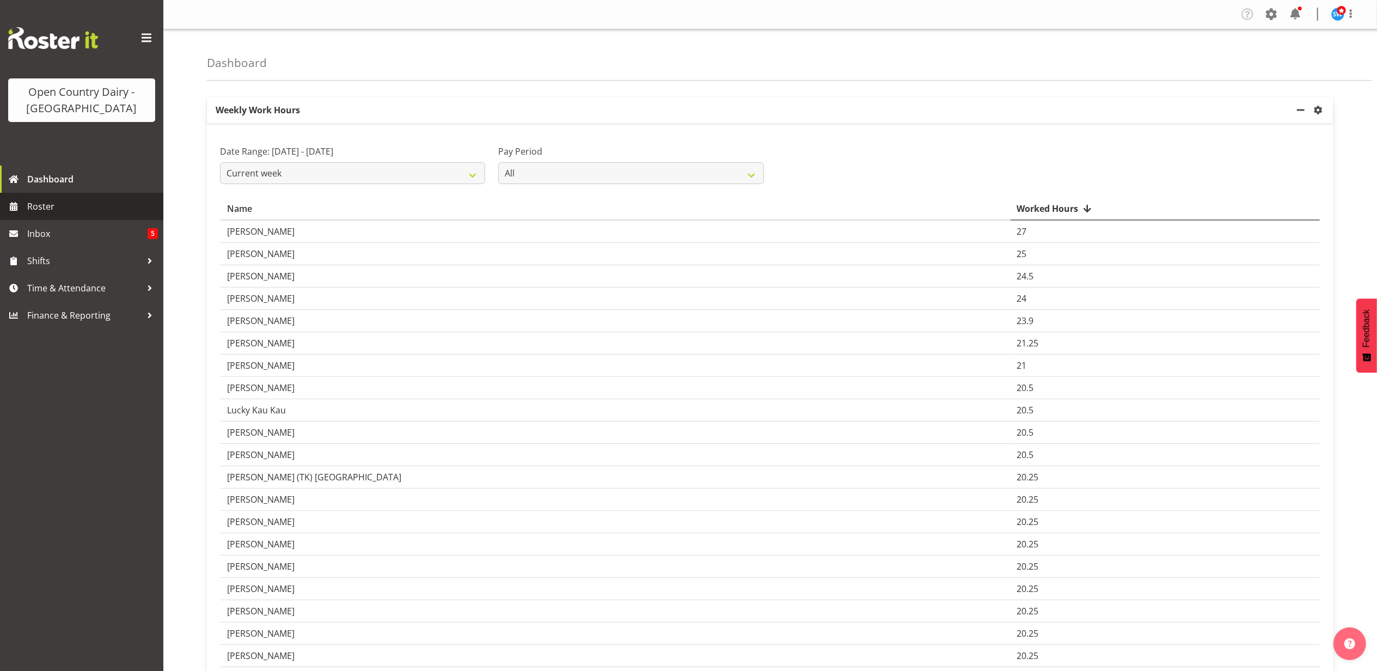
click at [45, 207] on span "Roster" at bounding box center [92, 206] width 131 height 16
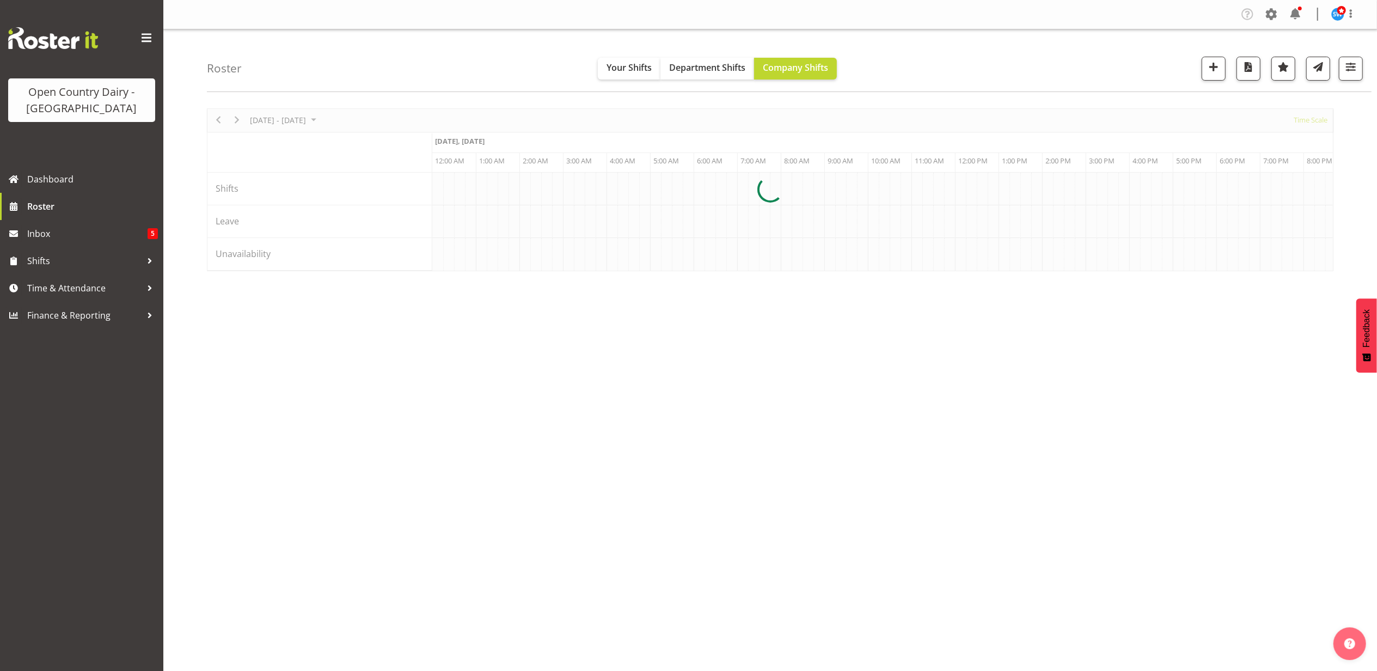
scroll to position [0, 1045]
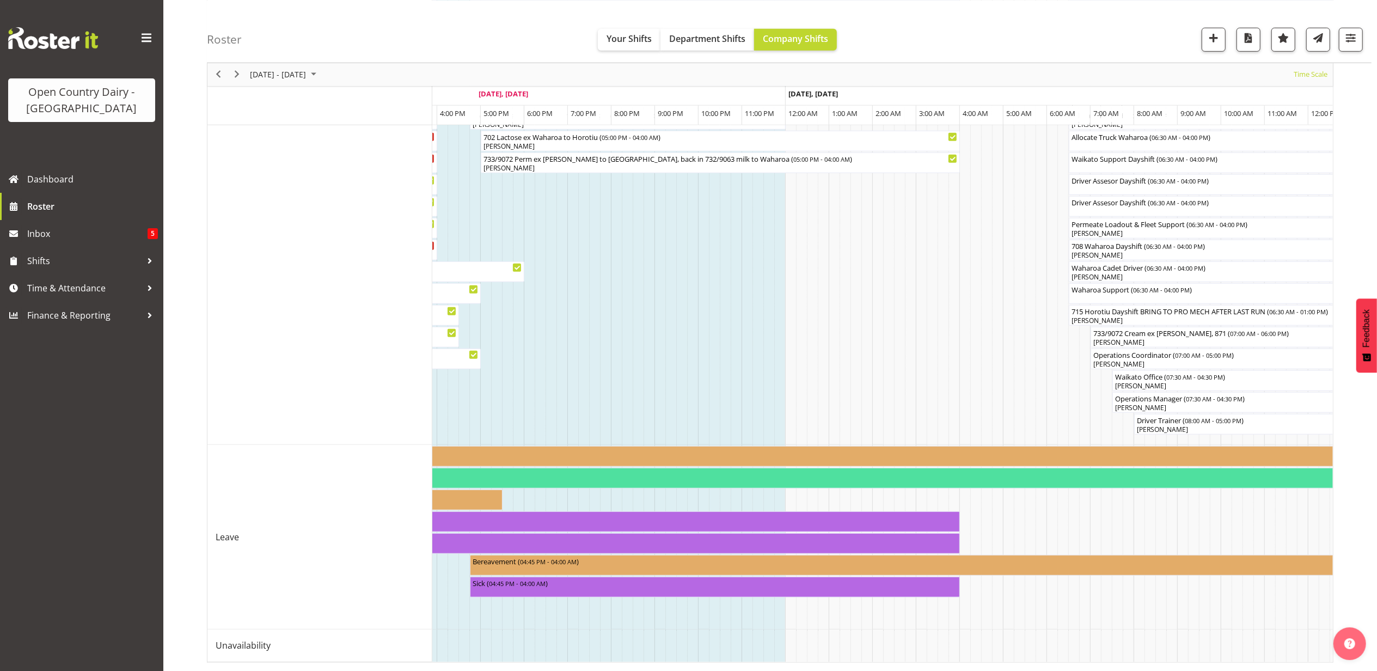
scroll to position [0, 1805]
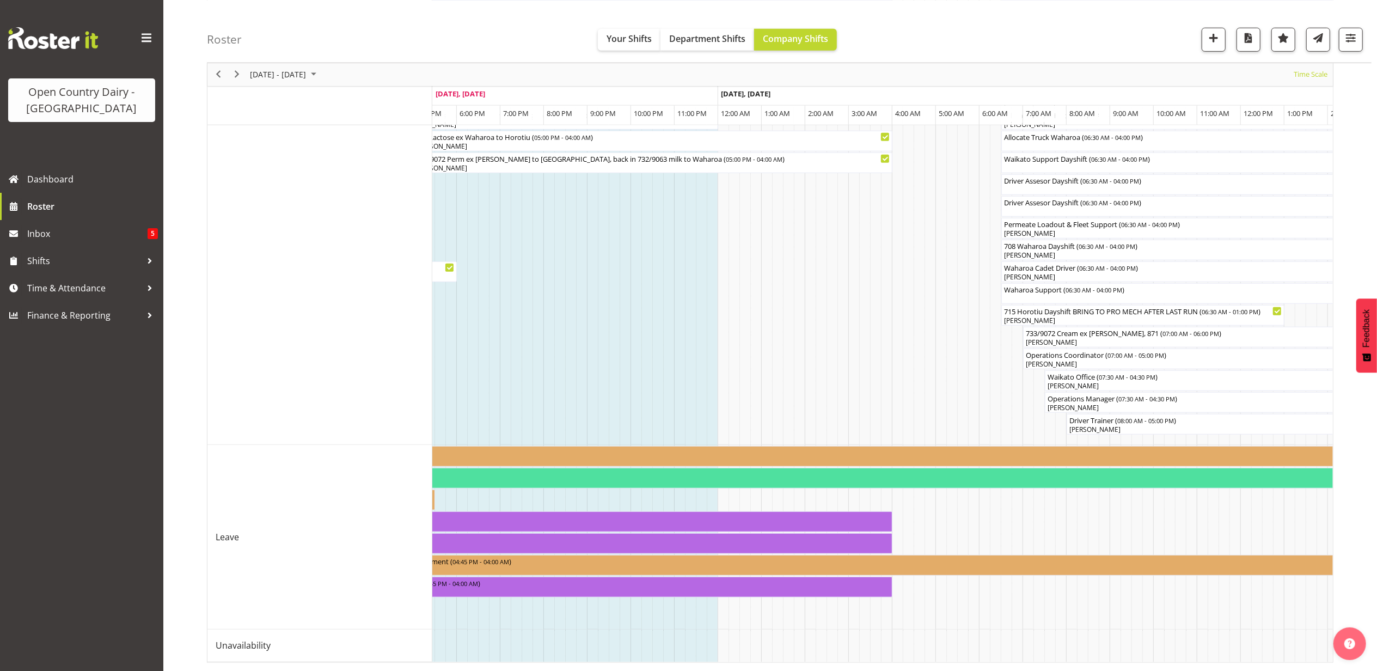
drag, startPoint x: 699, startPoint y: 649, endPoint x: 689, endPoint y: 652, distance: 10.7
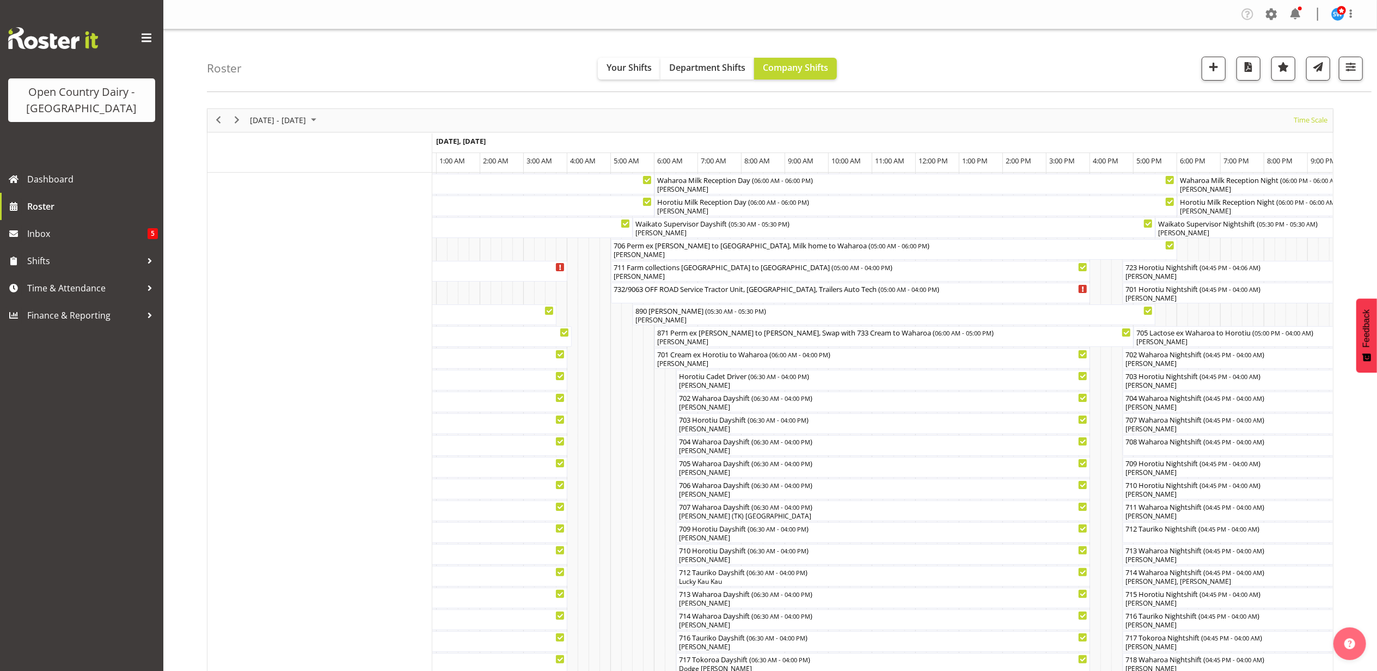
scroll to position [904, 0]
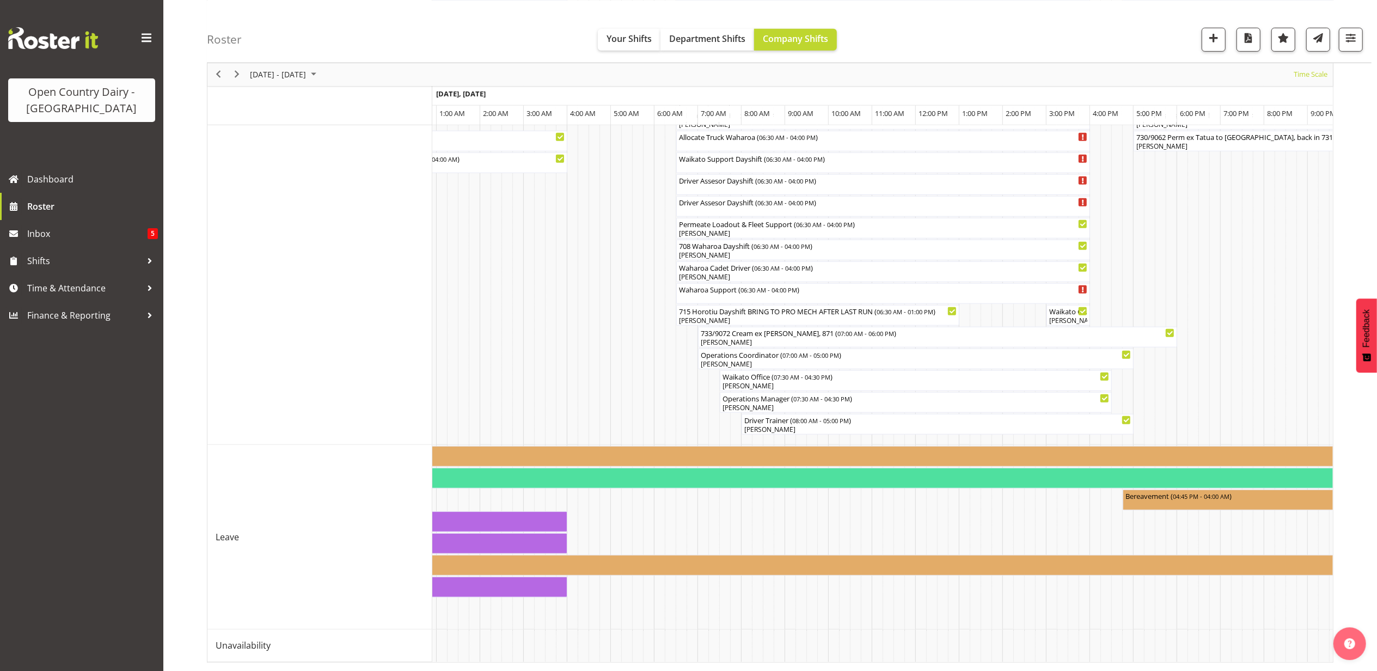
drag, startPoint x: 758, startPoint y: 651, endPoint x: 754, endPoint y: 655, distance: 5.8
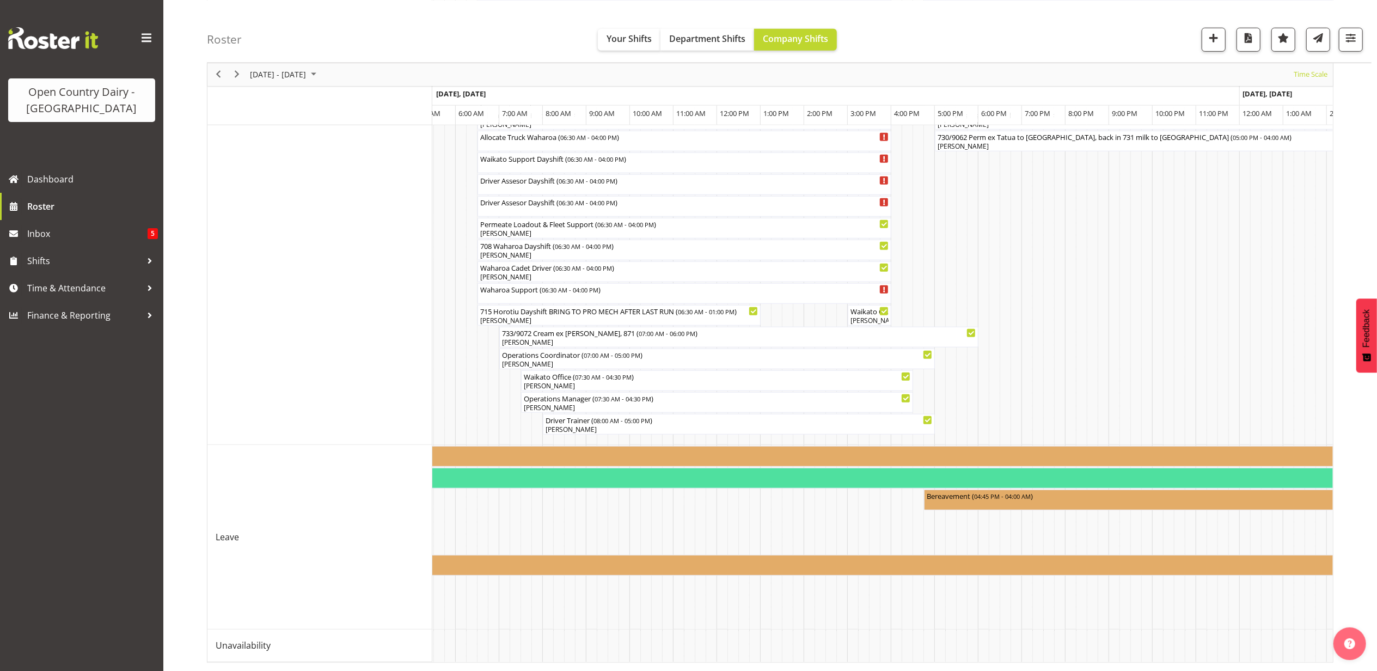
scroll to position [0, 2403]
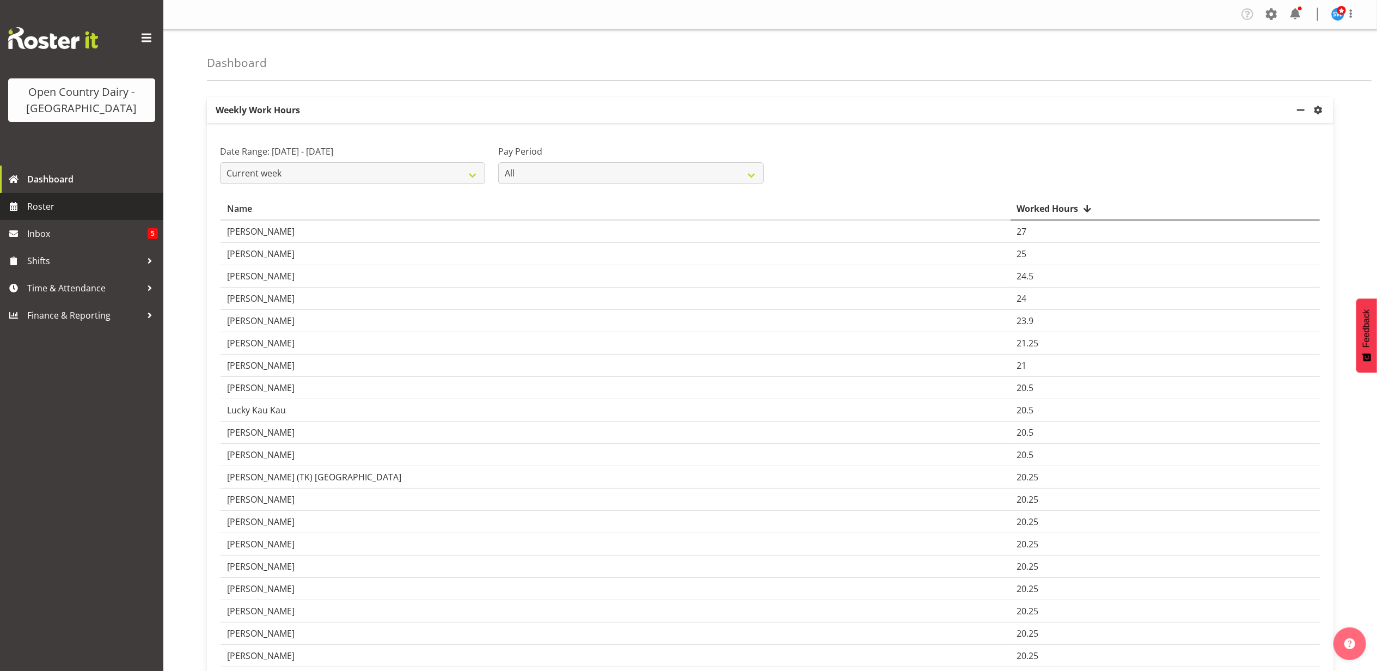
click at [54, 207] on span "Roster" at bounding box center [92, 206] width 131 height 16
